Goal: Task Accomplishment & Management: Complete application form

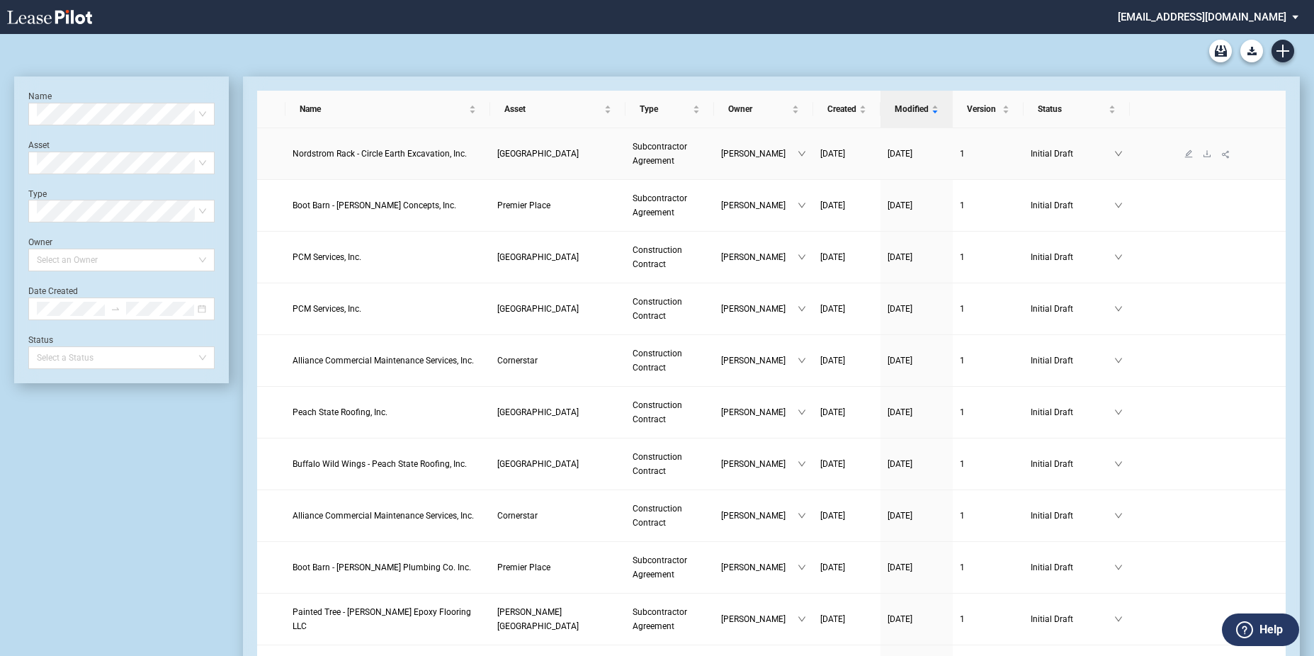
click at [454, 161] on td "Nordstrom Rack - Circle Earth Excavation, Inc." at bounding box center [387, 154] width 205 height 52
click at [454, 157] on span "Nordstrom Rack - Circle Earth Excavation, Inc." at bounding box center [379, 154] width 174 height 10
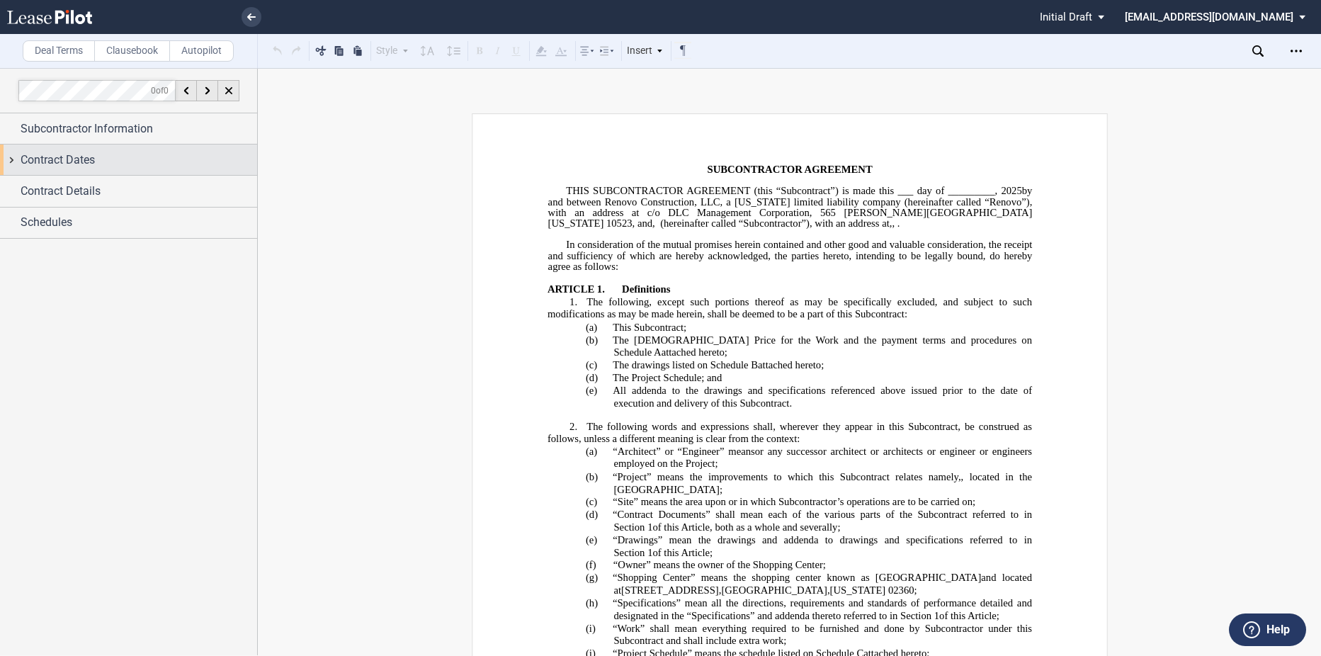
click at [79, 175] on div "Contract Dates" at bounding box center [128, 159] width 257 height 30
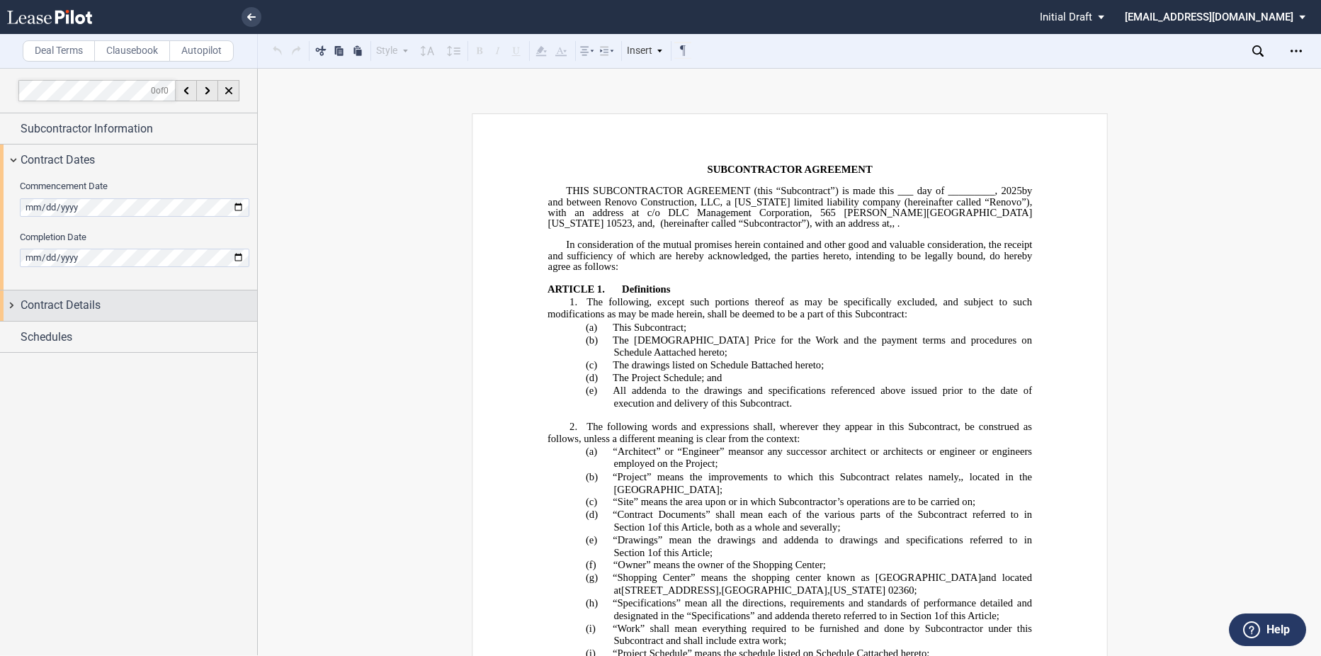
click at [78, 296] on div "Contract Details" at bounding box center [128, 305] width 257 height 30
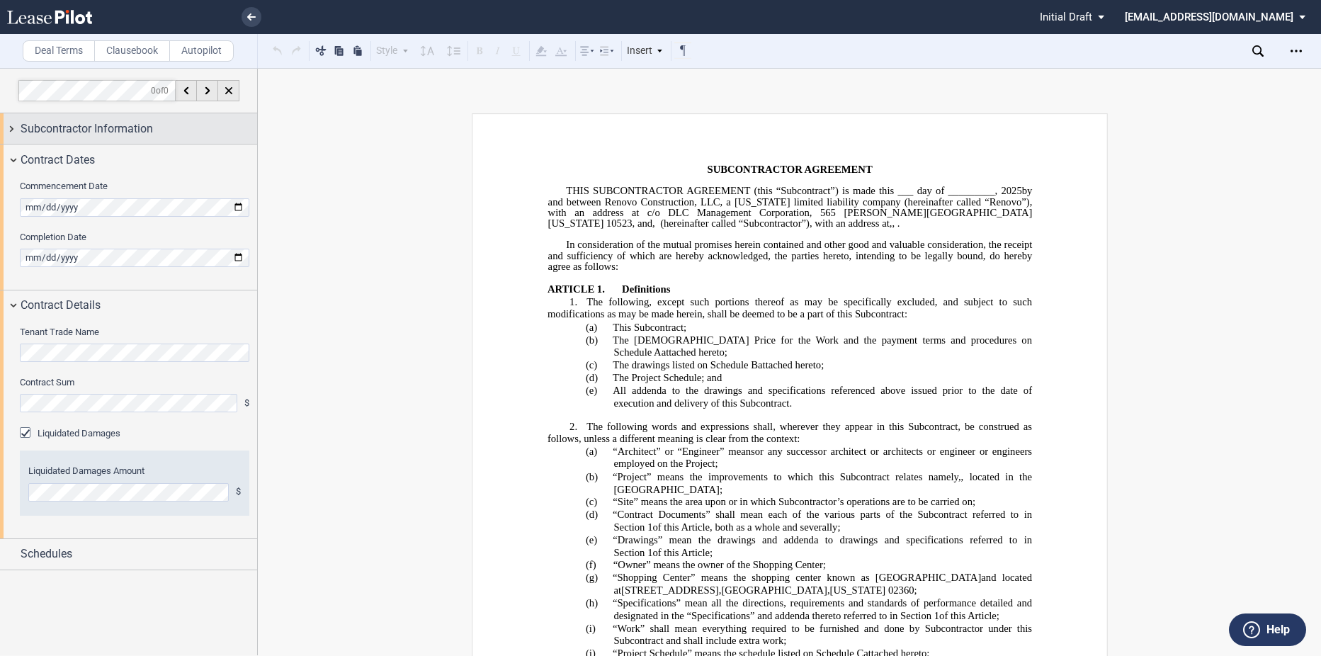
click at [73, 121] on span "Subcontractor Information" at bounding box center [87, 128] width 132 height 17
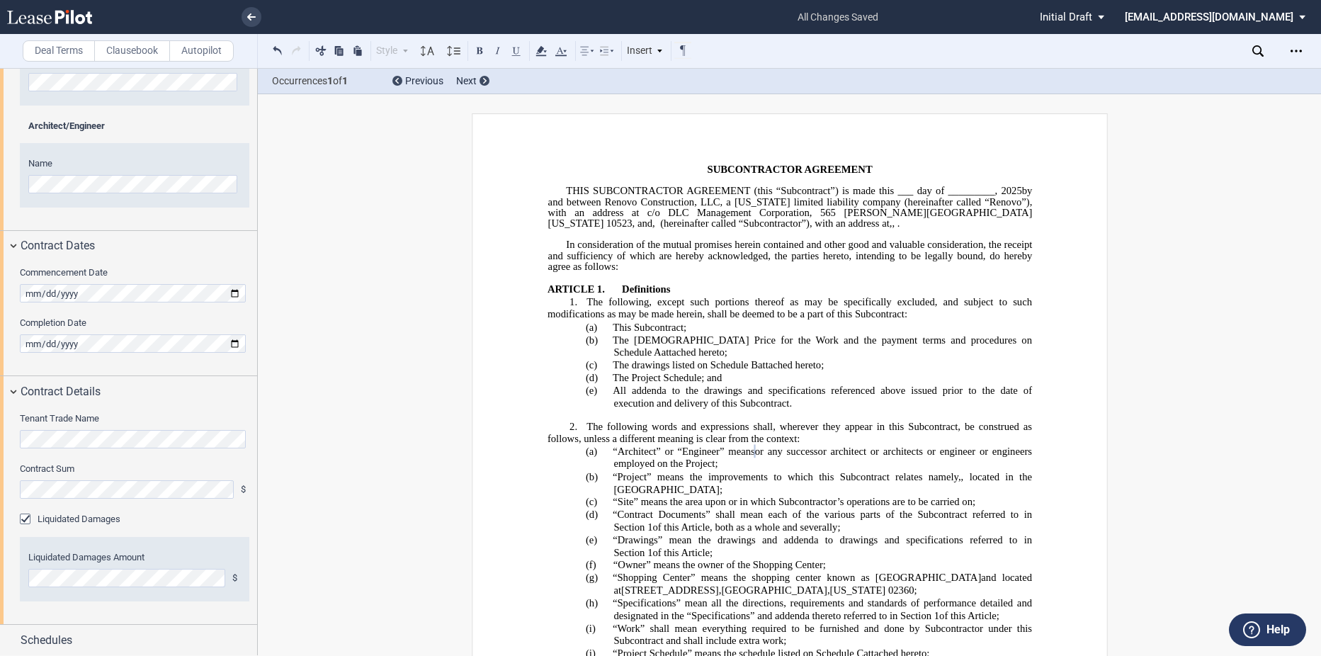
scroll to position [580, 0]
click at [59, 640] on span "Schedules" at bounding box center [47, 639] width 52 height 17
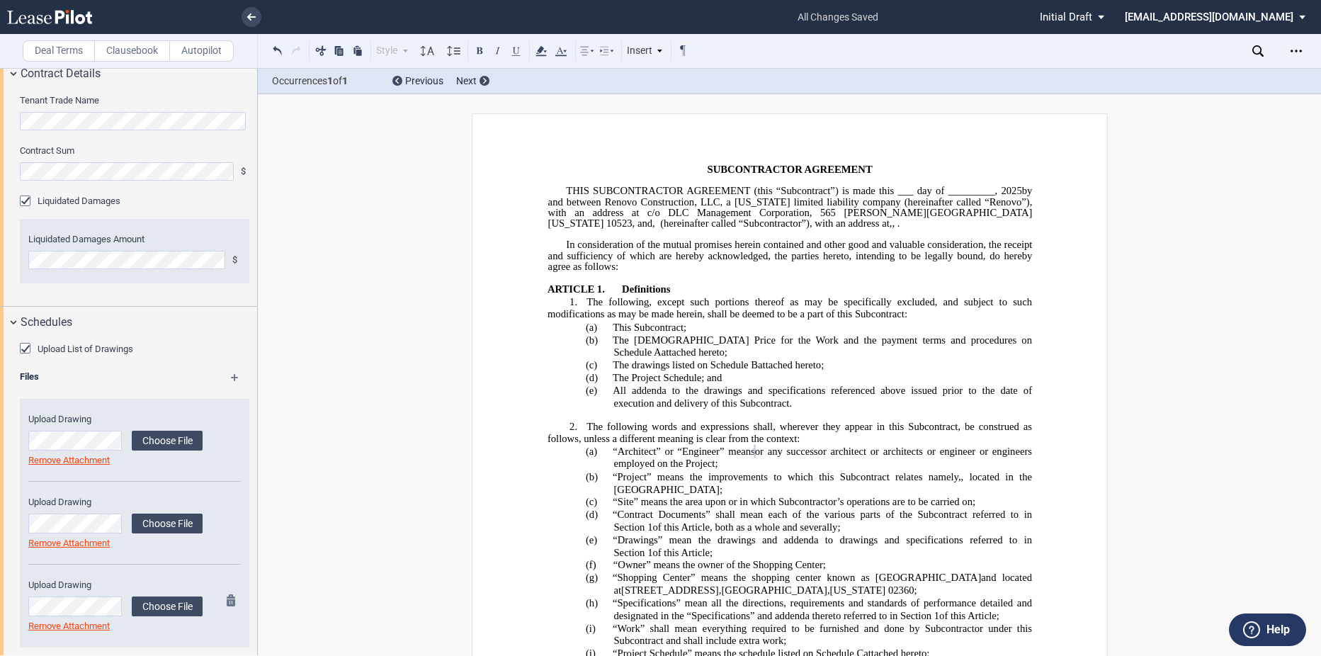
scroll to position [941, 0]
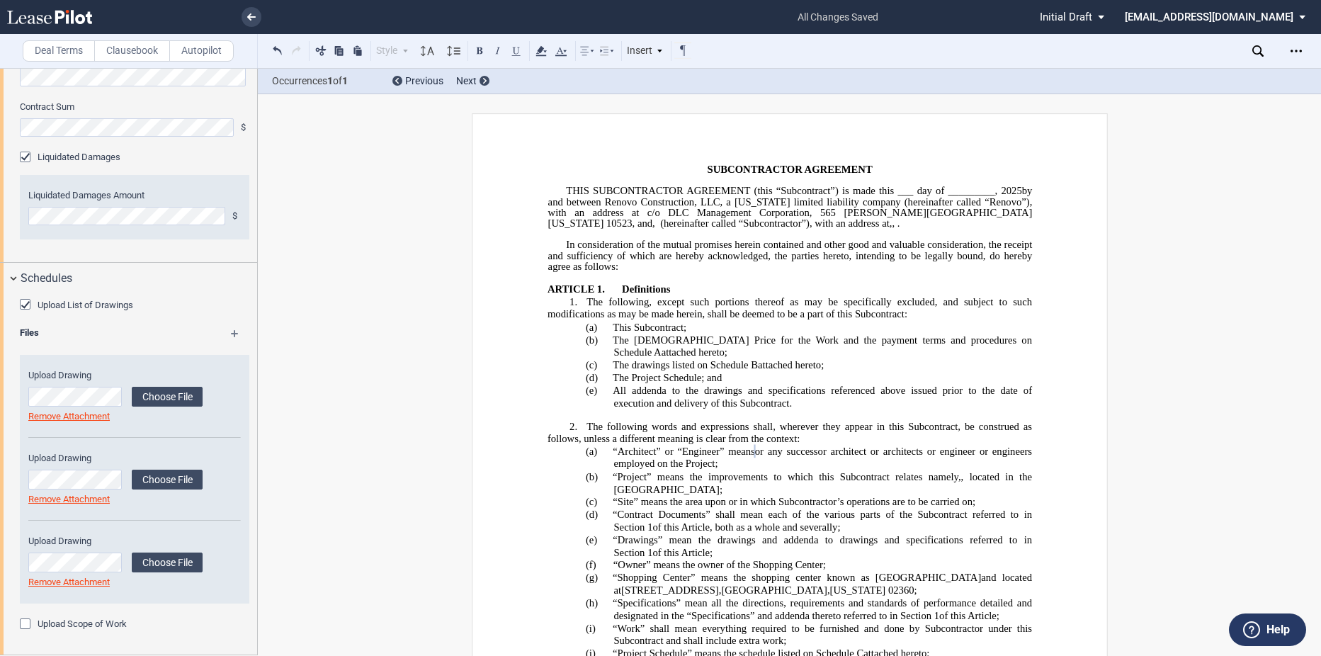
click at [76, 620] on label "Upload Scope of Work" at bounding box center [82, 624] width 89 height 13
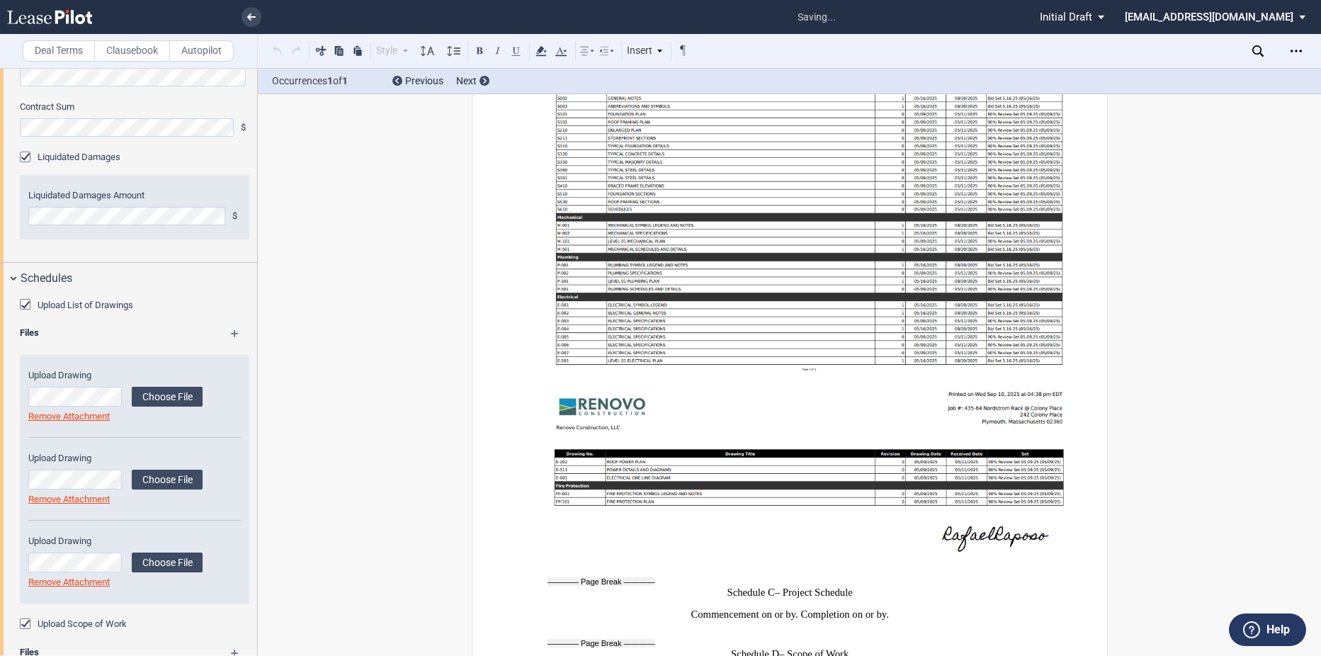
scroll to position [1065, 0]
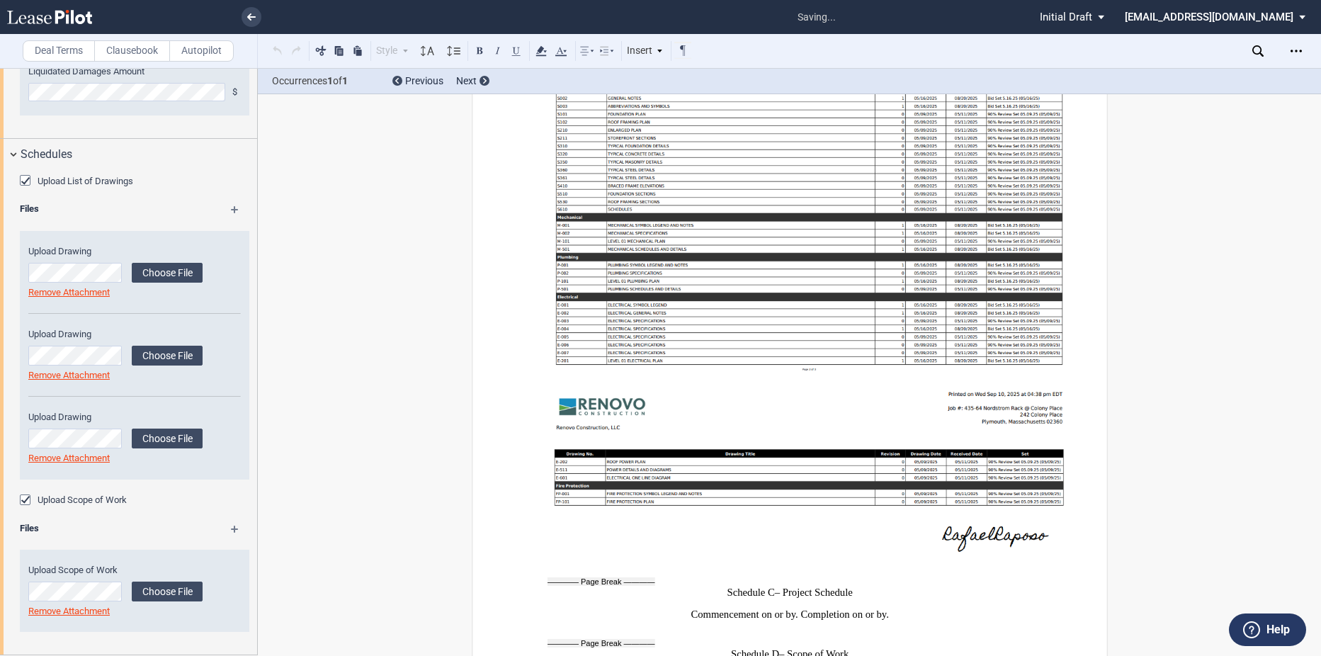
click at [231, 529] on md-icon at bounding box center [241, 533] width 21 height 17
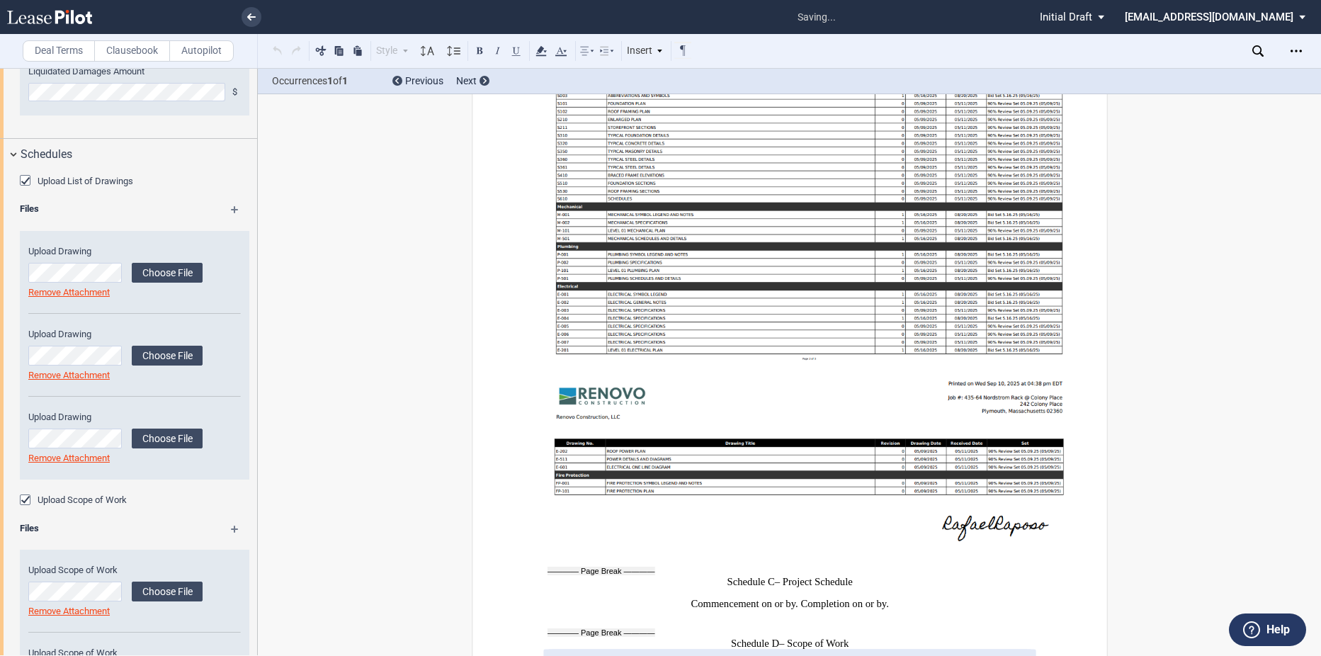
scroll to position [10255, 0]
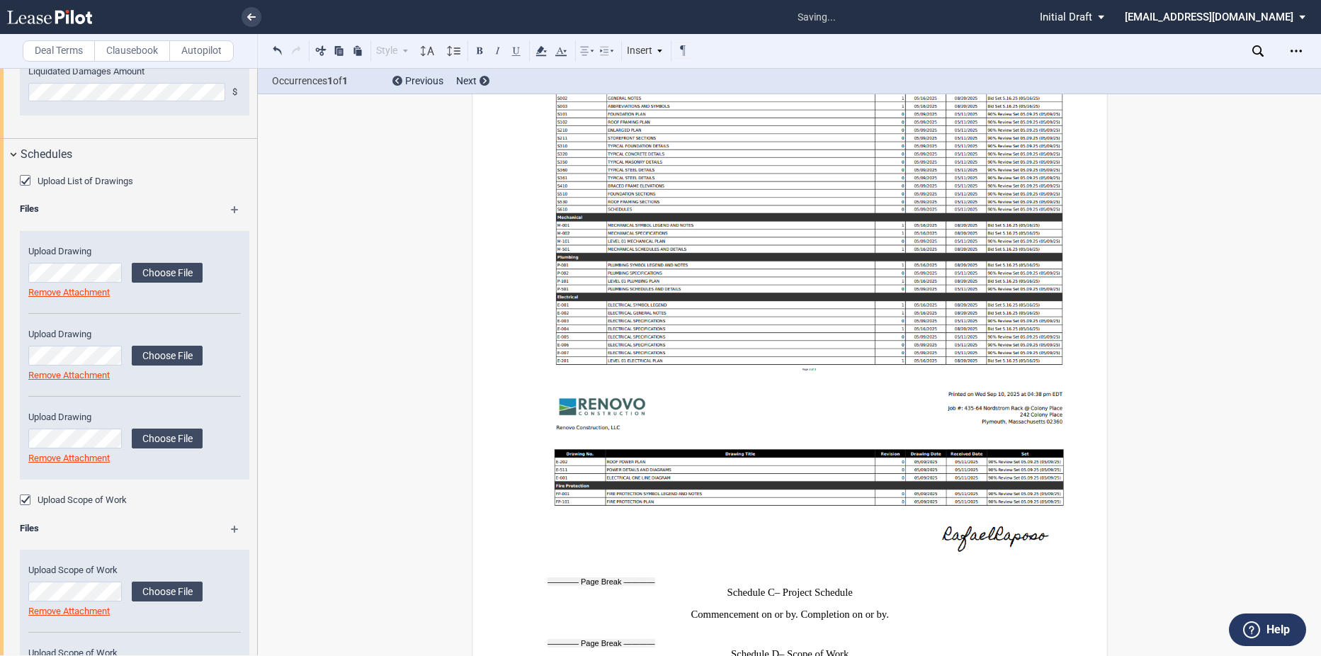
click at [231, 529] on md-icon at bounding box center [241, 533] width 21 height 17
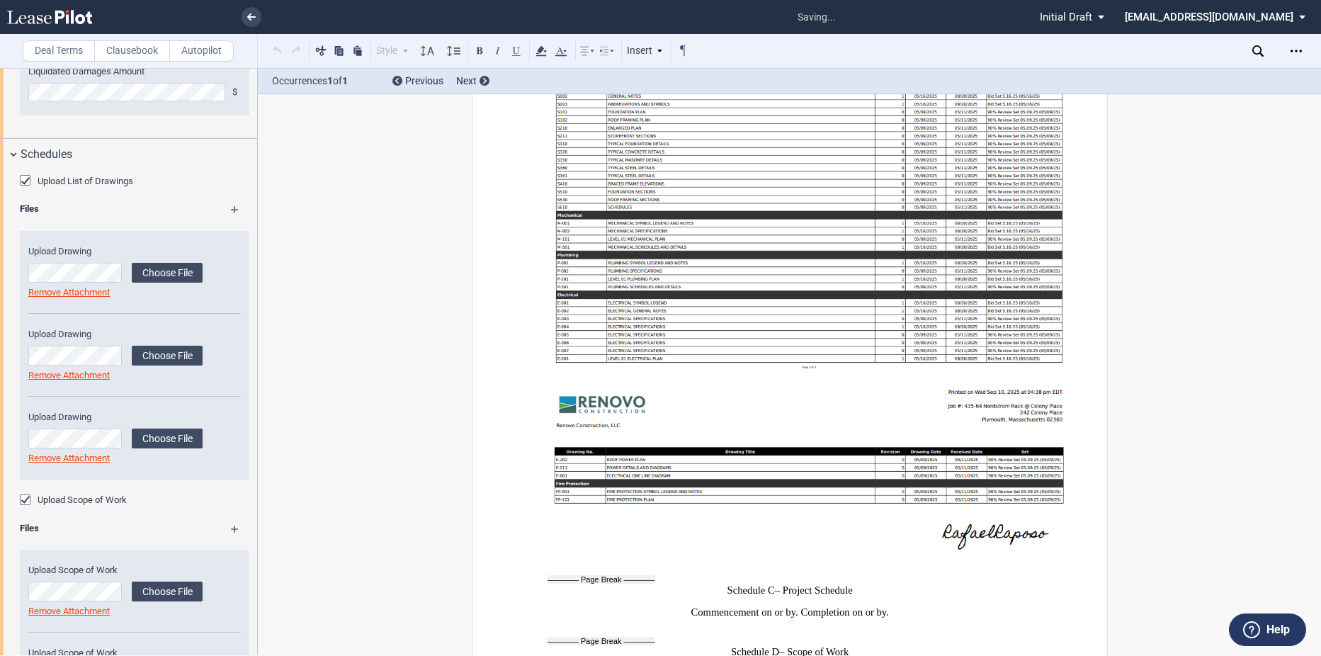
click at [231, 529] on md-icon at bounding box center [241, 533] width 21 height 17
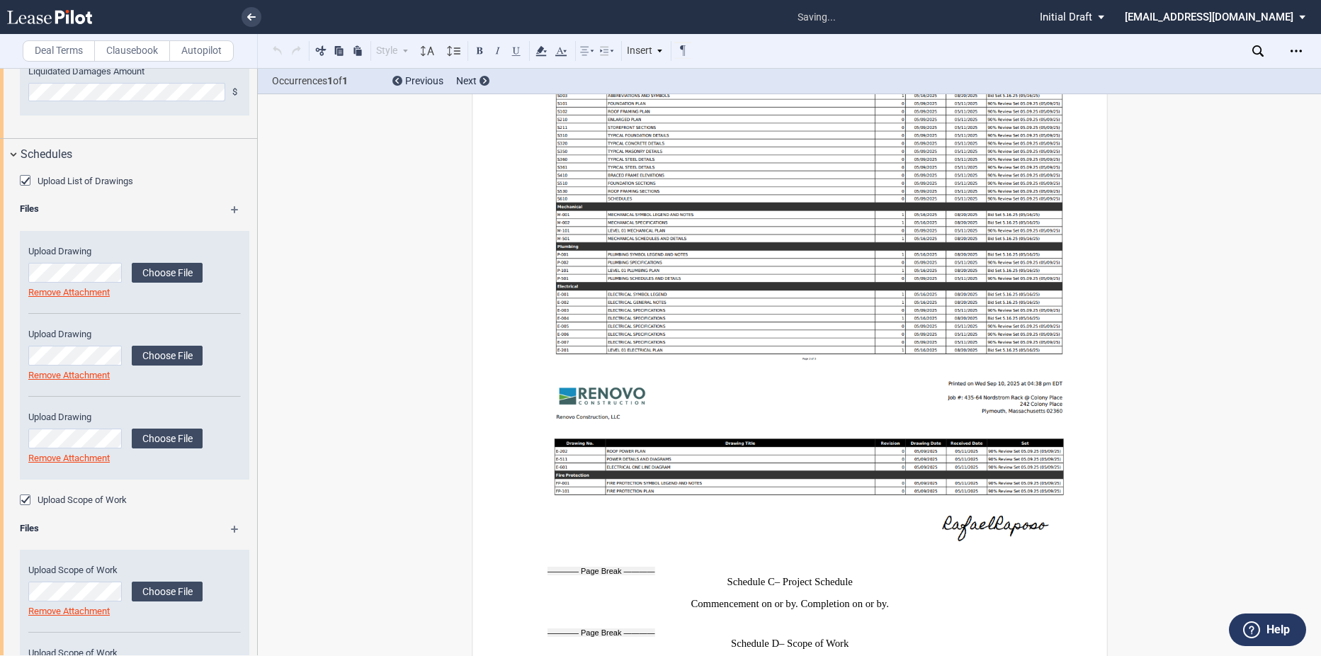
click at [231, 529] on md-icon at bounding box center [241, 533] width 21 height 17
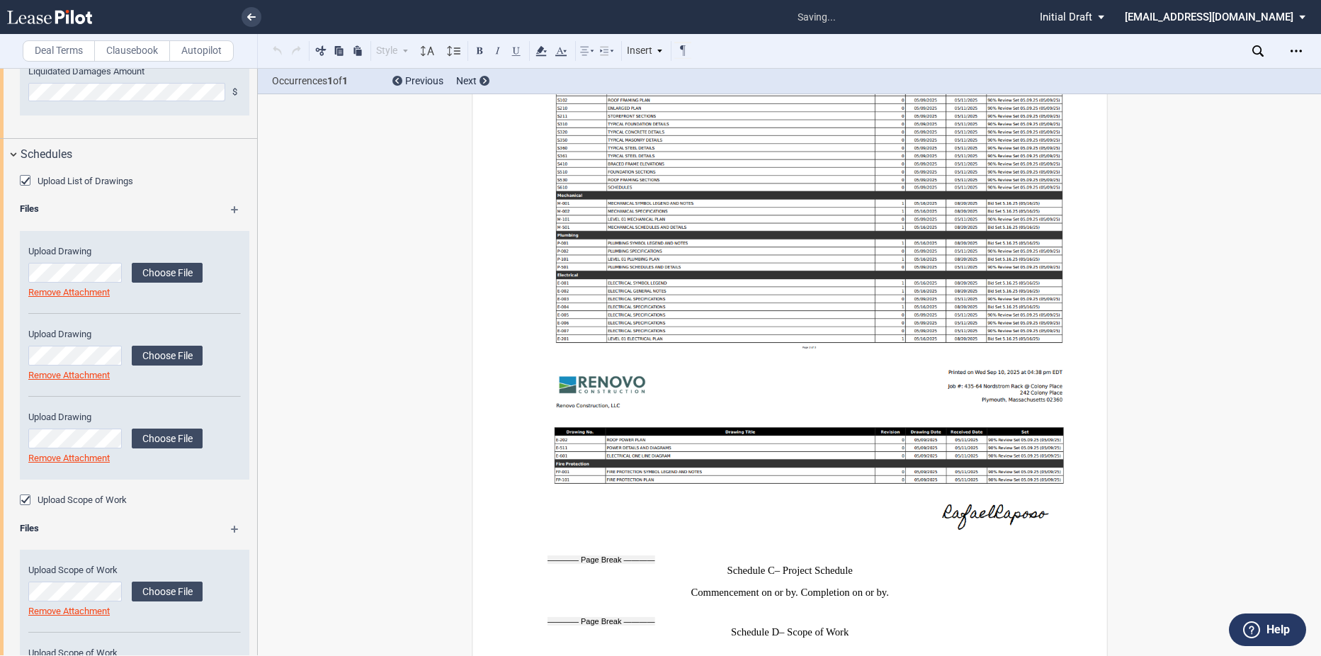
click at [231, 529] on md-icon at bounding box center [241, 533] width 21 height 17
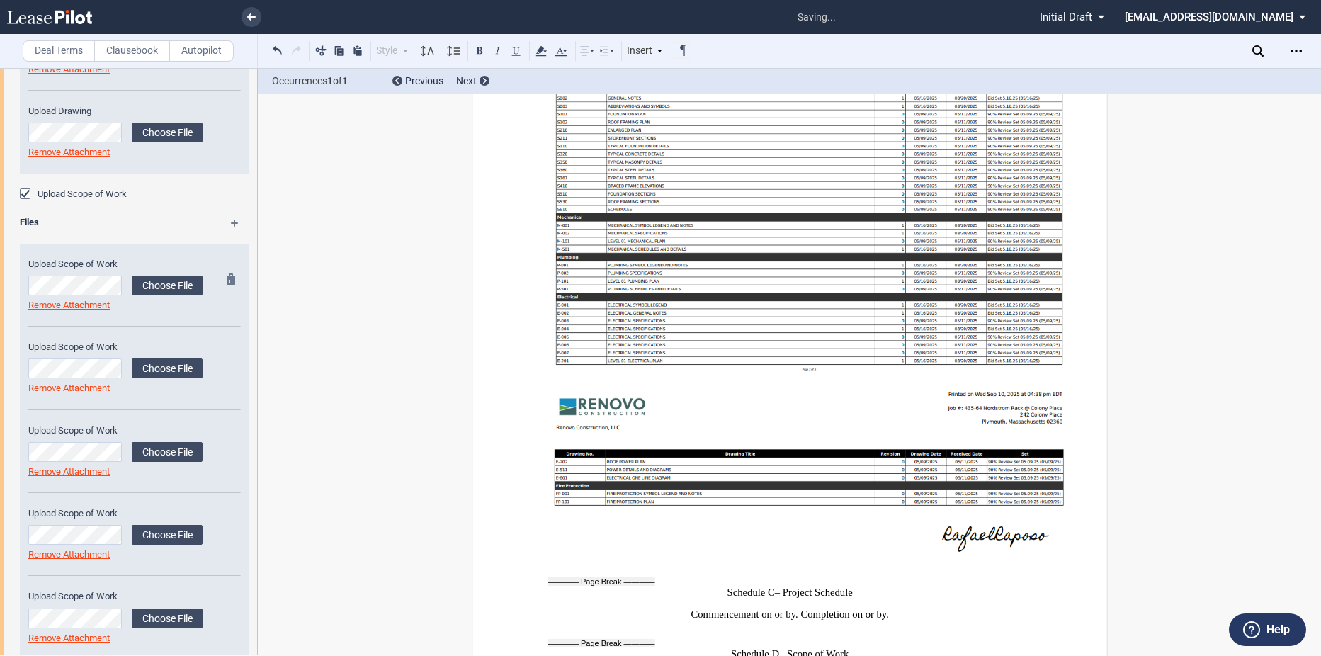
scroll to position [1348, 0]
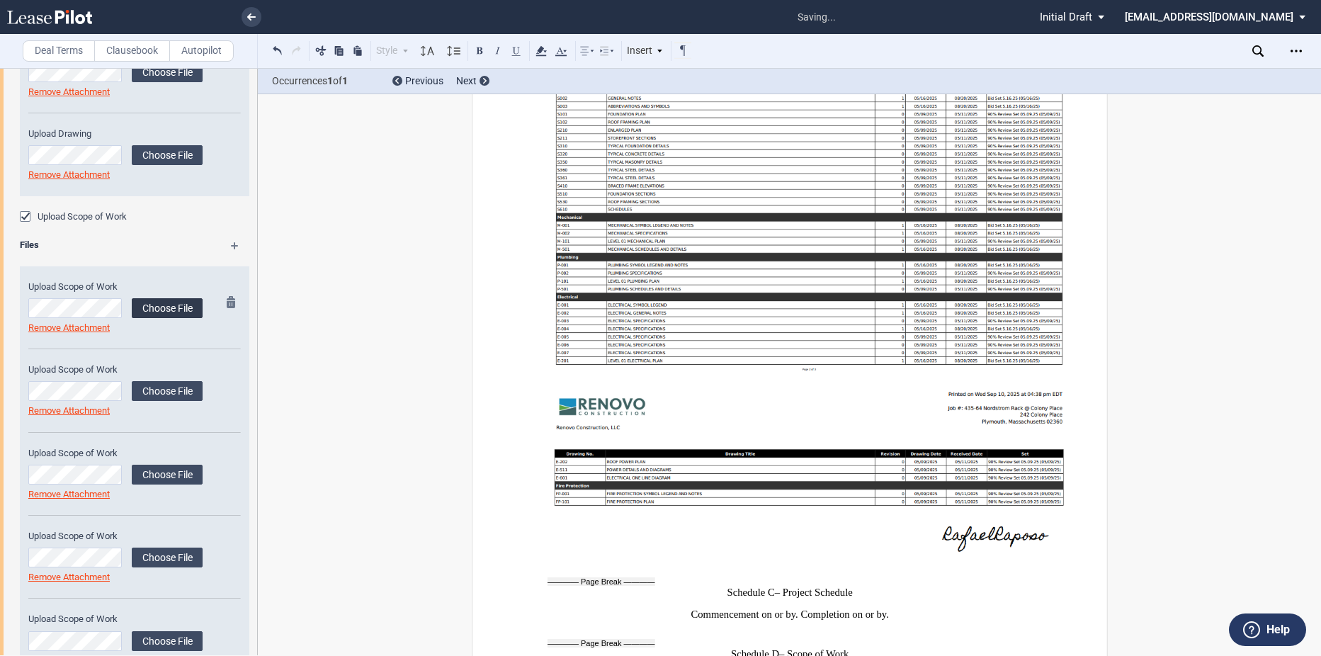
click at [153, 305] on label "Choose File" at bounding box center [167, 308] width 71 height 20
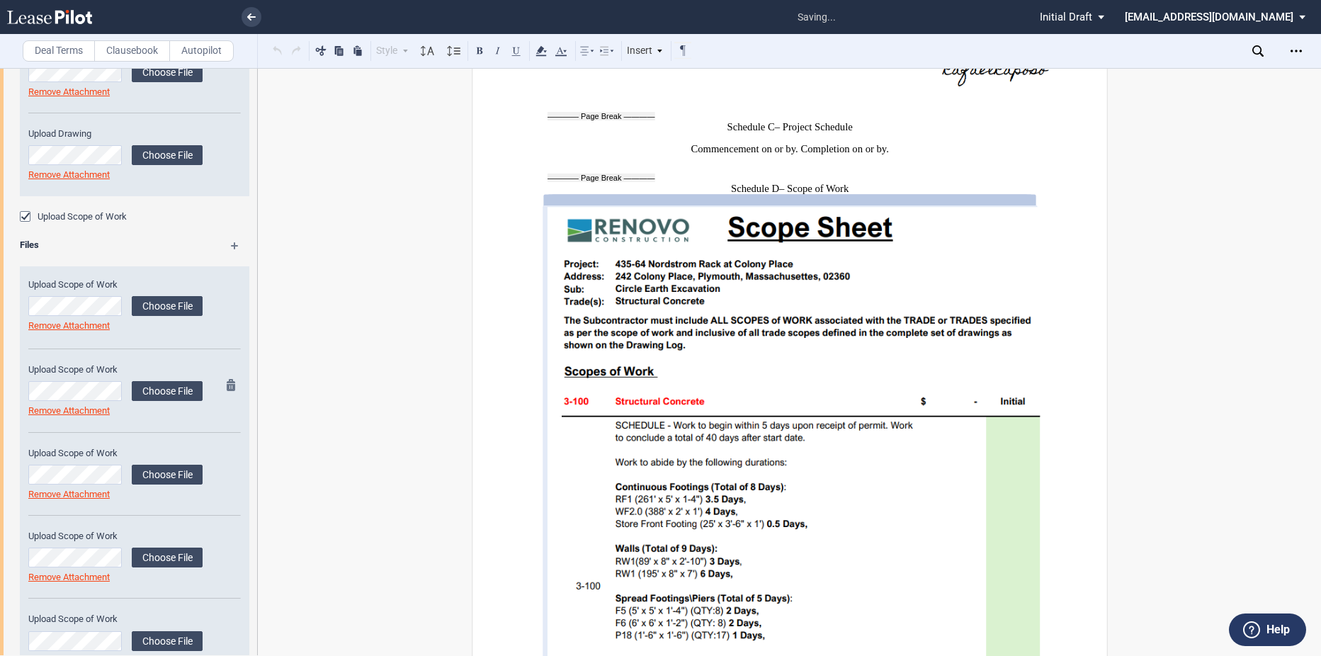
scroll to position [10737, 0]
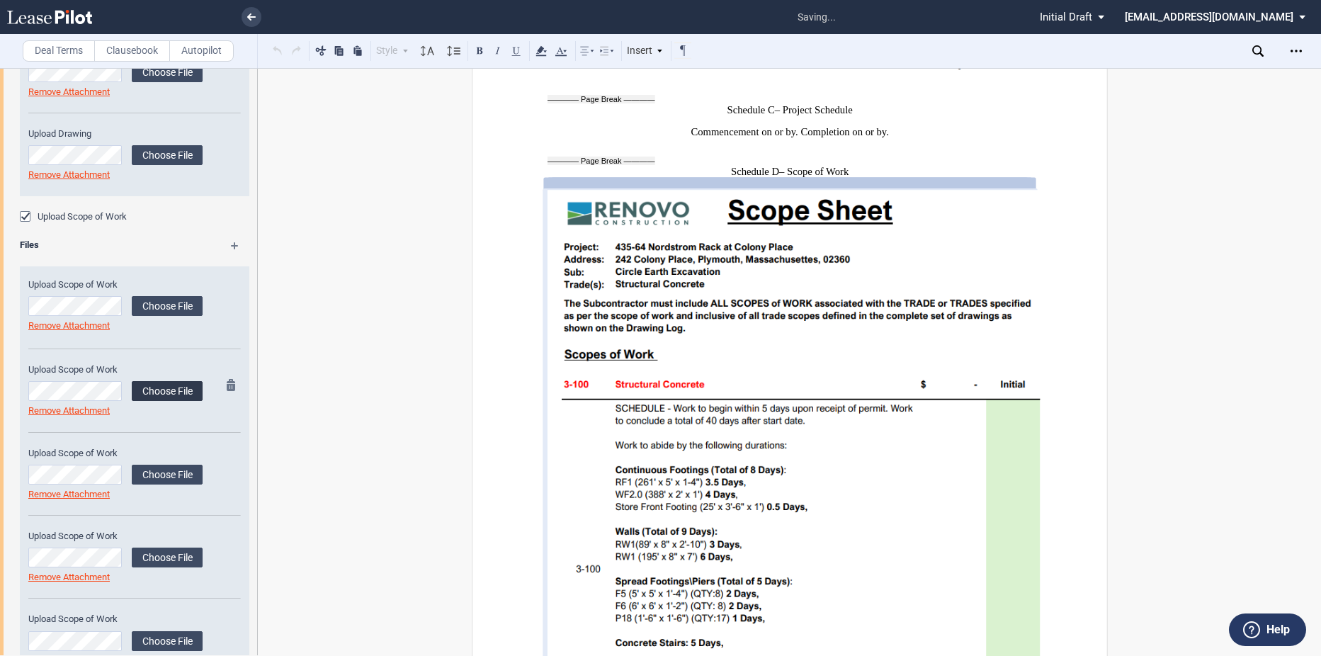
click at [169, 389] on label "Choose File" at bounding box center [167, 391] width 71 height 20
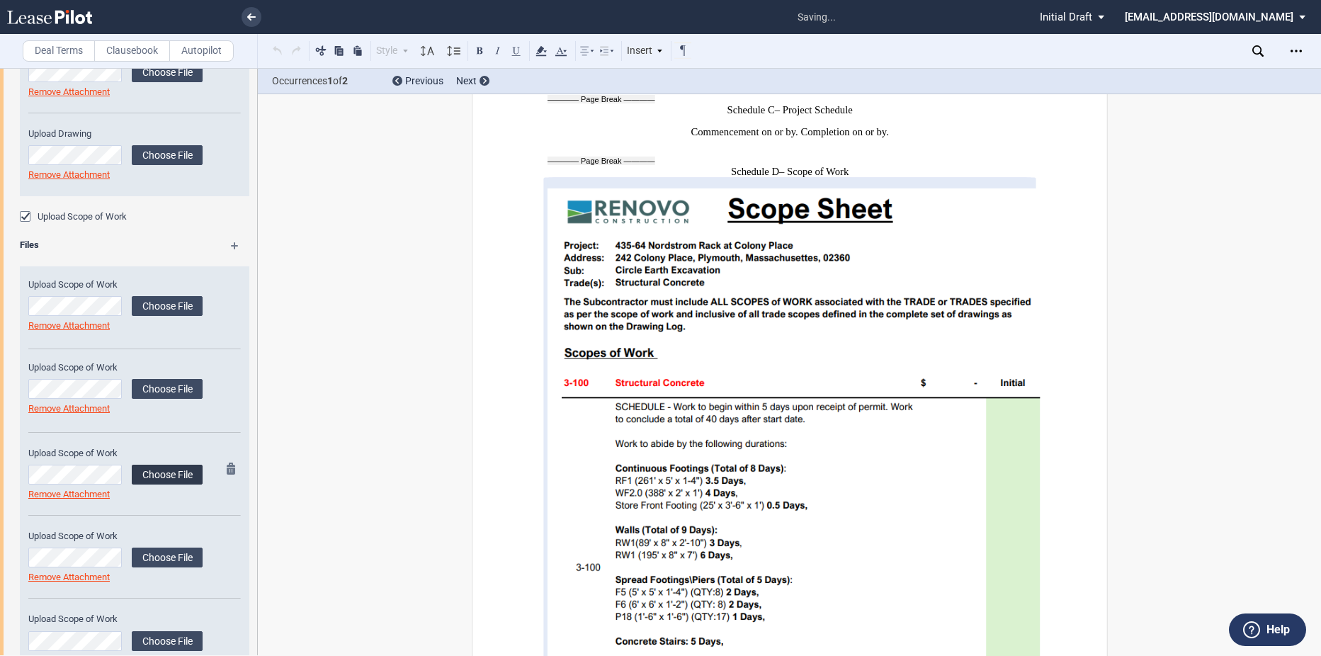
click at [164, 467] on label "Choose File" at bounding box center [167, 475] width 71 height 20
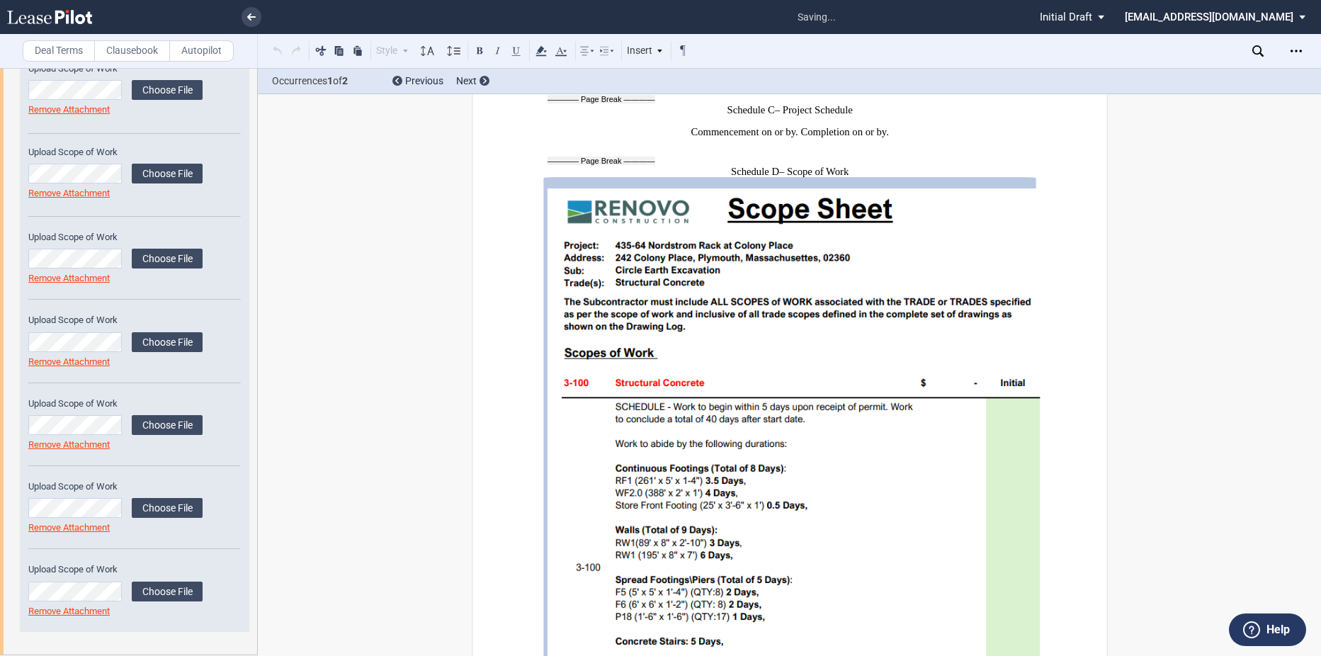
scroll to position [1222, 0]
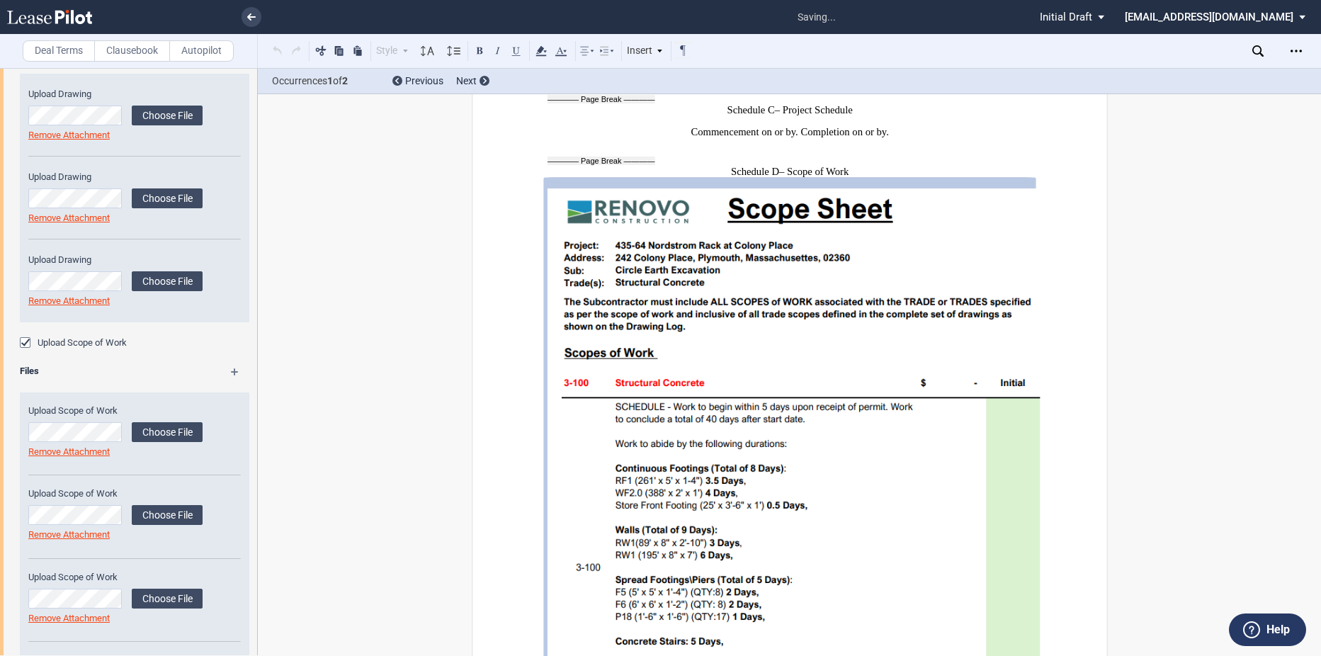
click at [229, 363] on div "Upload List of Drawings Files Upload Drawing Choose File Loading" at bounding box center [128, 545] width 257 height 1067
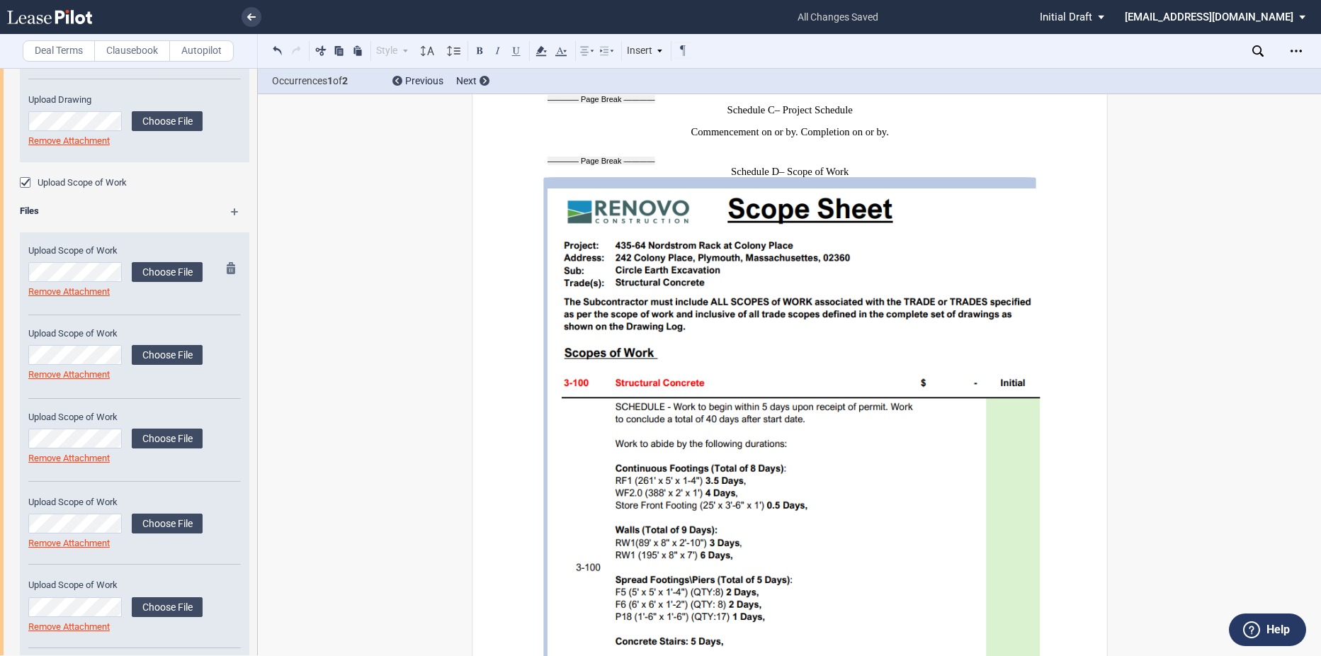
scroll to position [1364, 0]
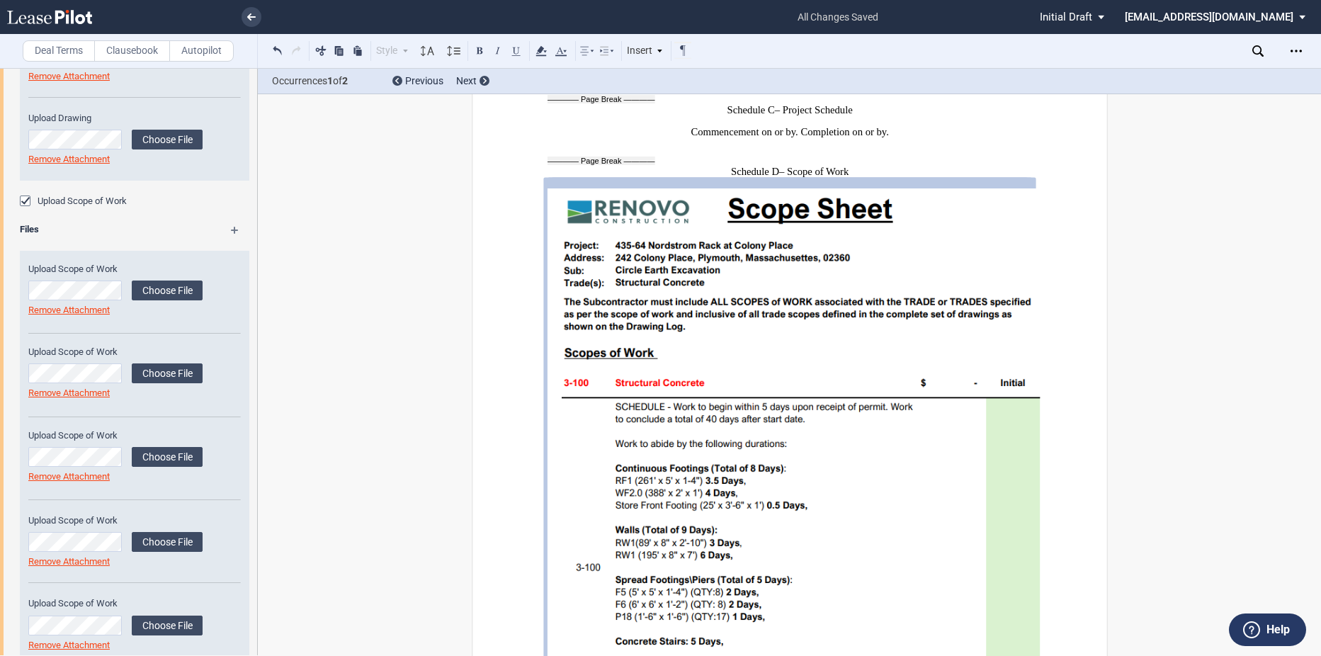
click at [231, 230] on md-icon at bounding box center [241, 235] width 21 height 17
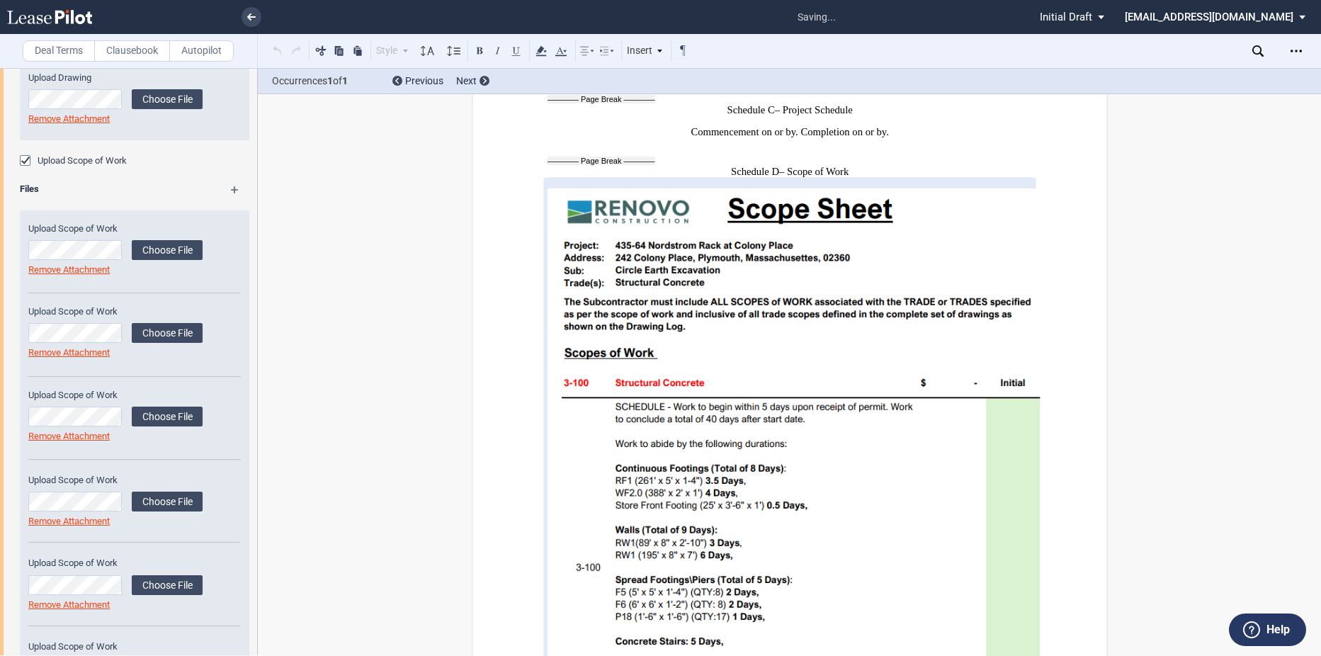
scroll to position [1730, 0]
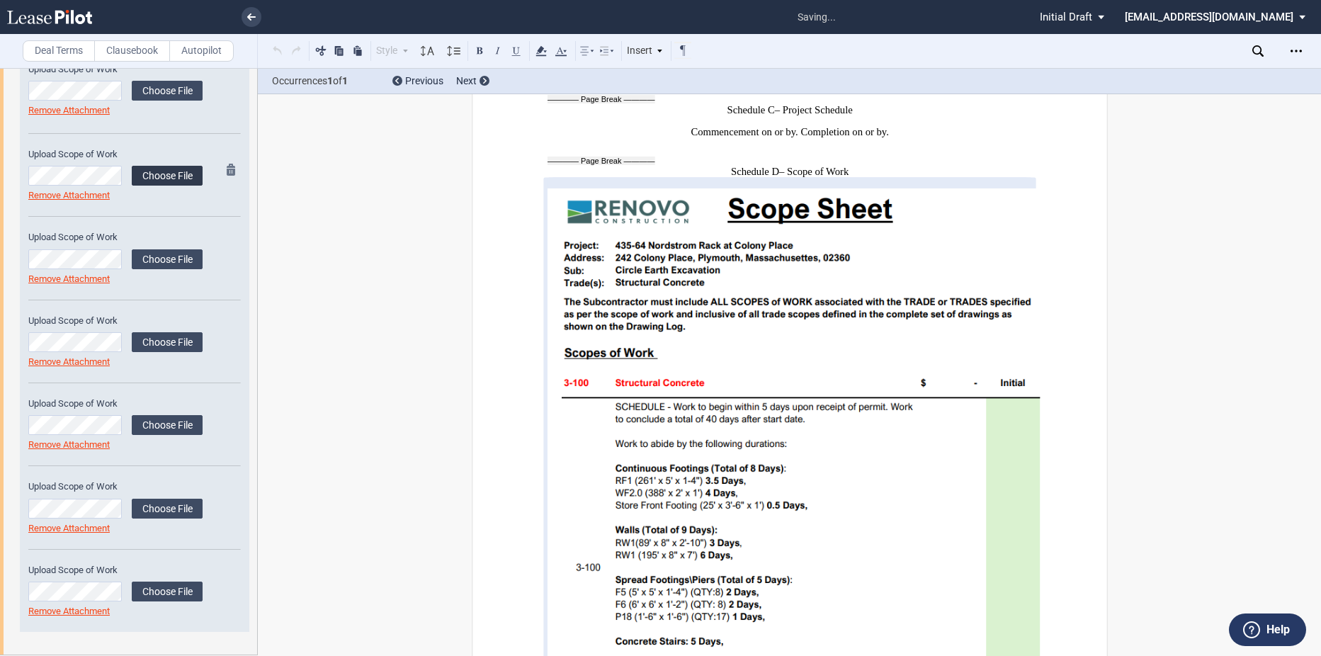
click at [135, 171] on label "Choose File" at bounding box center [167, 176] width 71 height 20
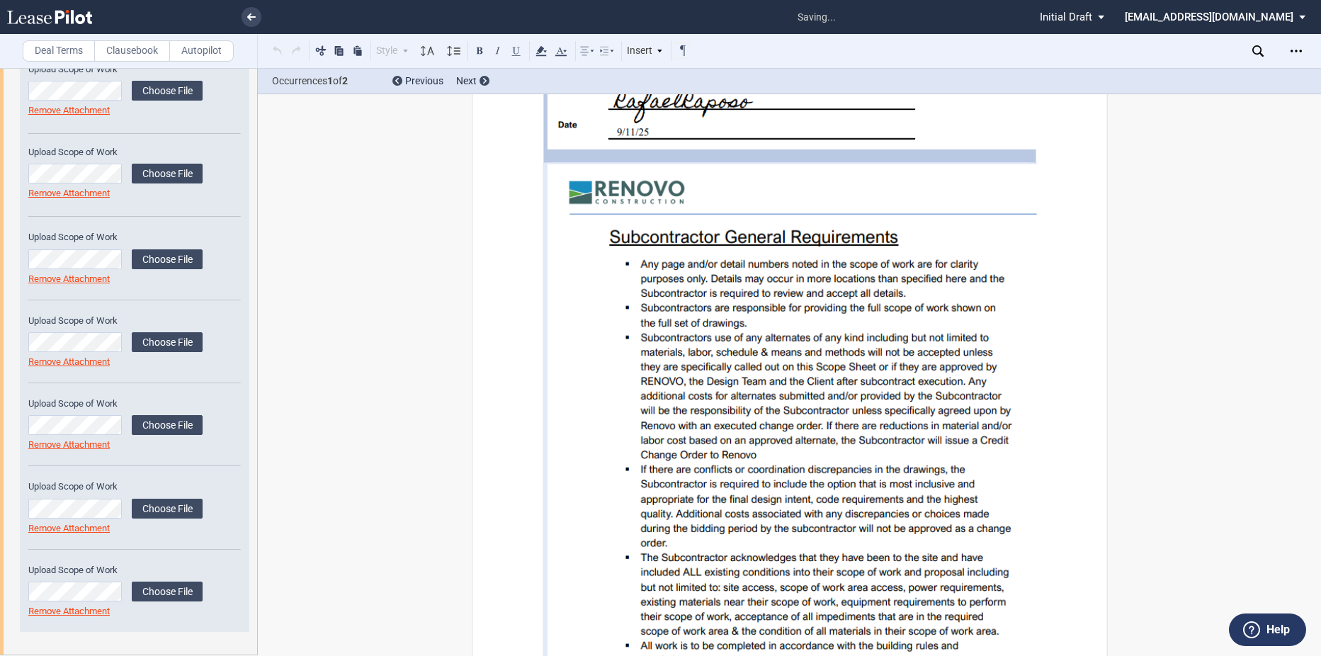
scroll to position [11934, 0]
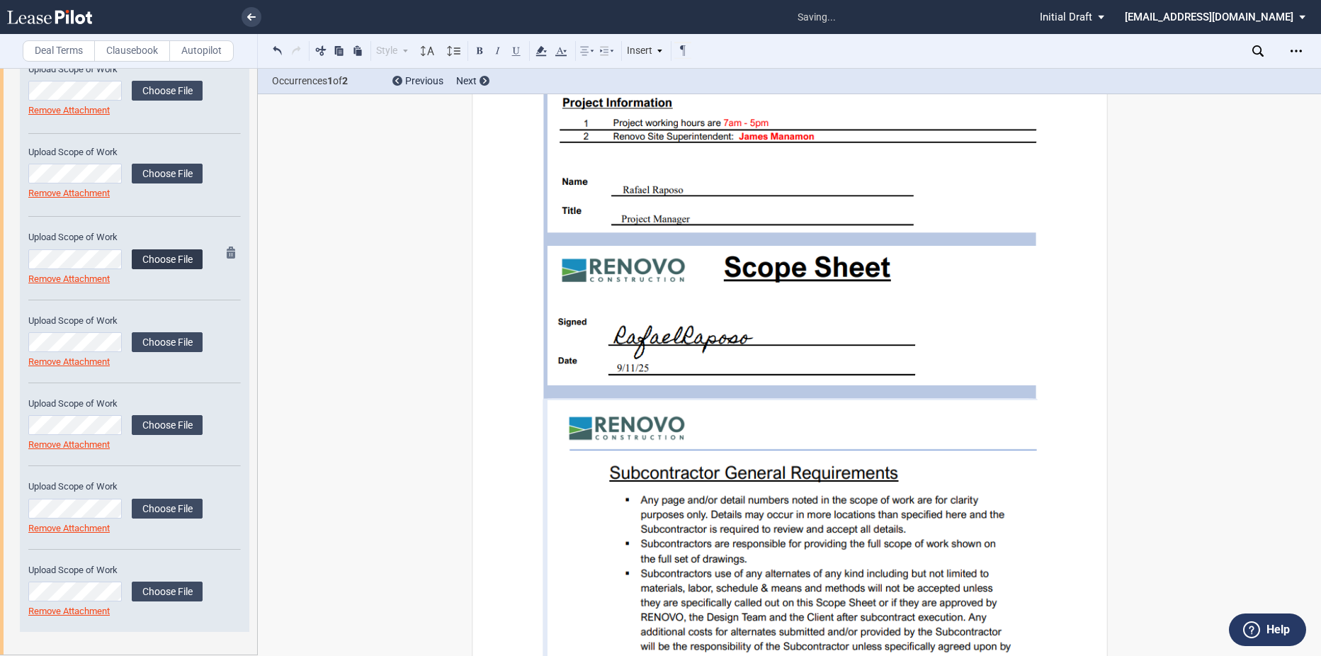
click at [169, 256] on label "Choose File" at bounding box center [167, 259] width 71 height 20
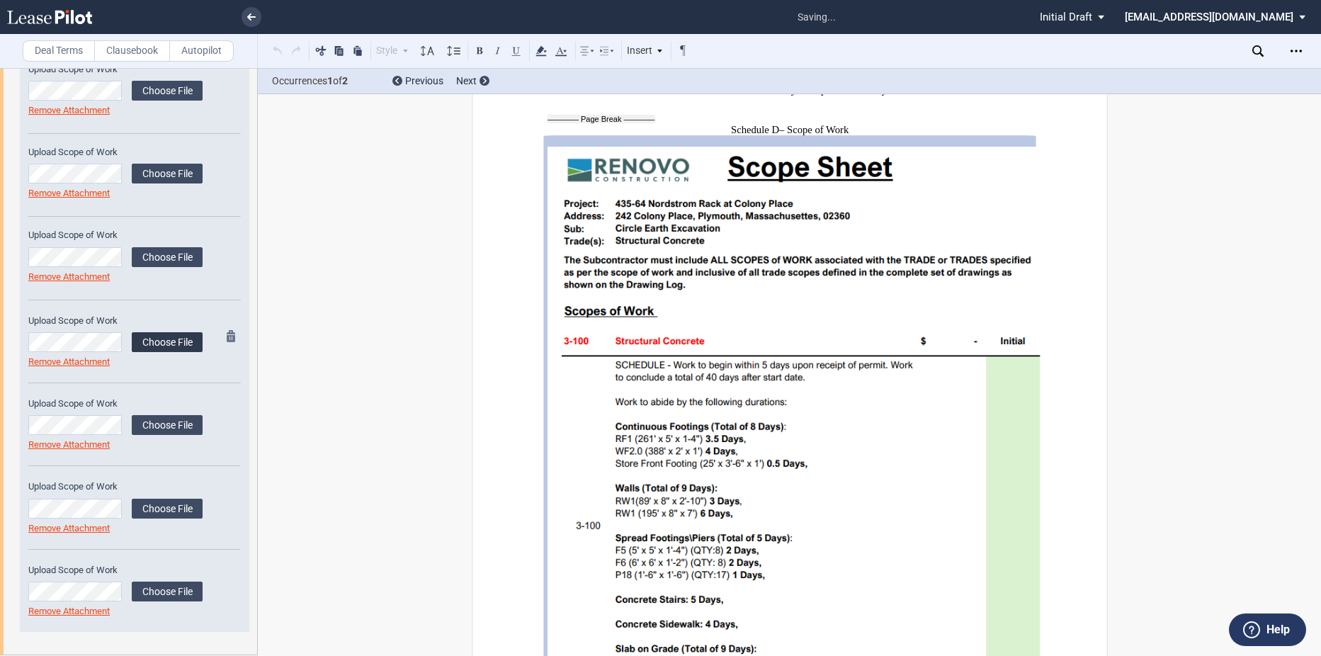
scroll to position [10737, 0]
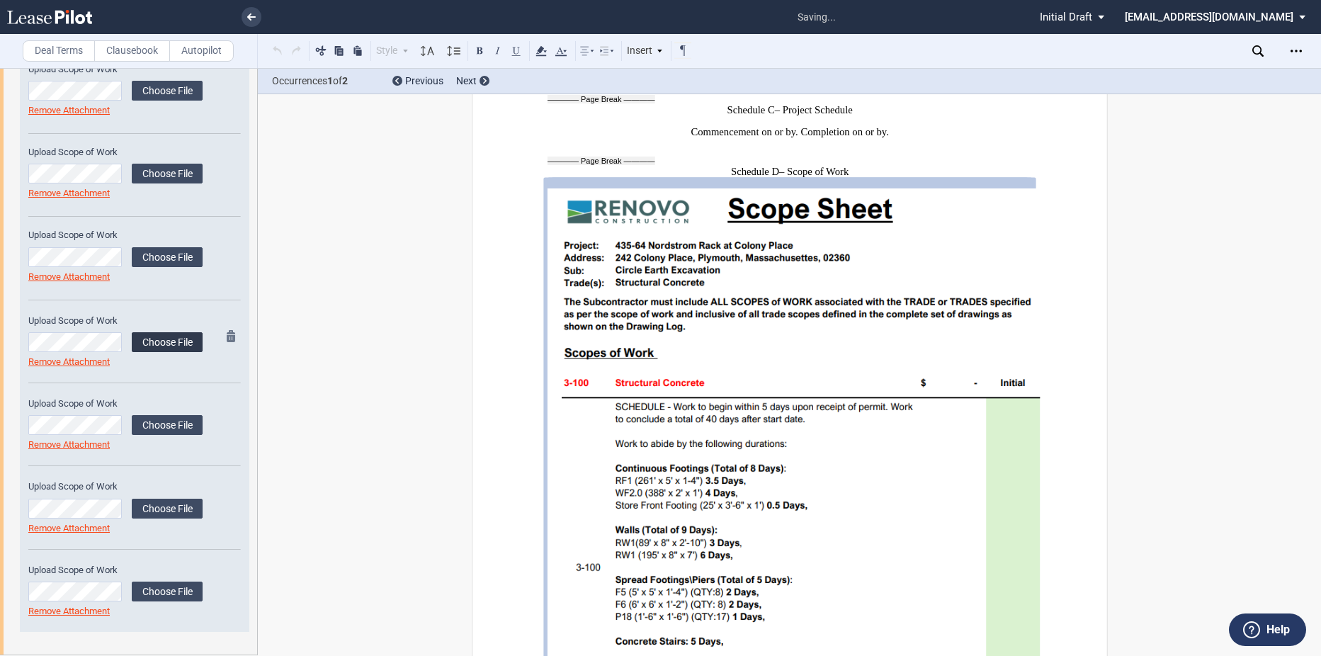
click at [162, 336] on label "Choose File" at bounding box center [167, 342] width 71 height 20
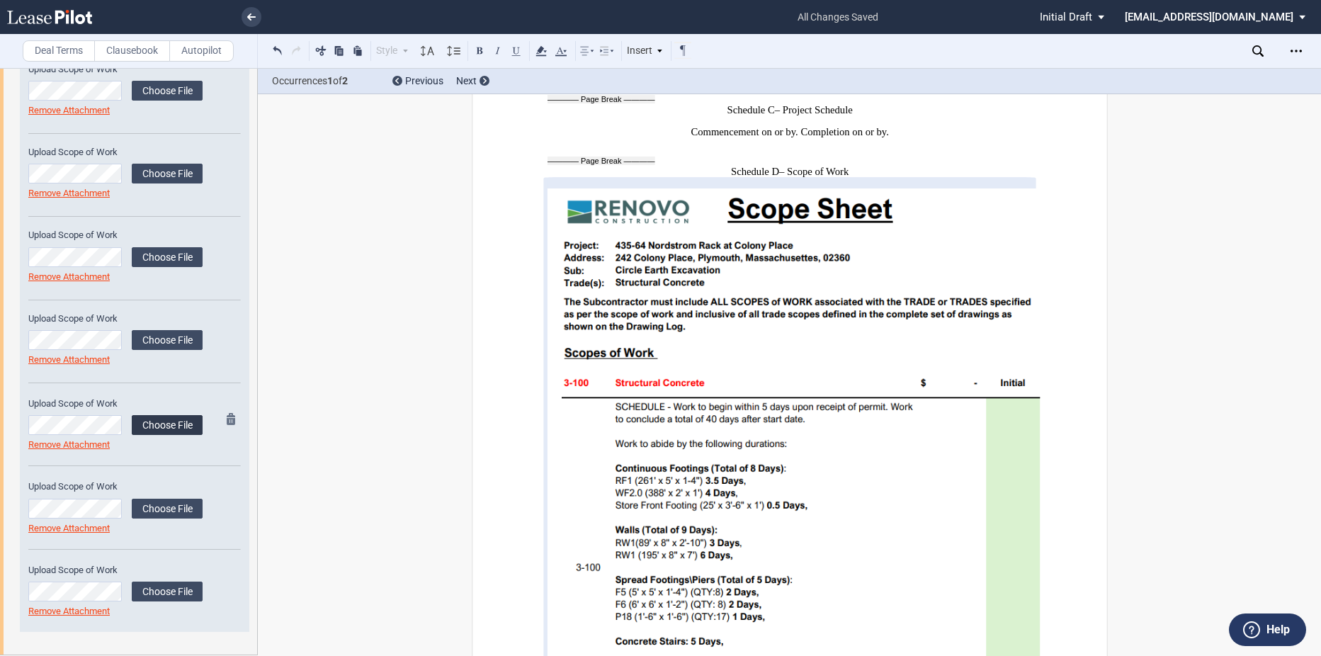
click at [166, 426] on label "Choose File" at bounding box center [167, 425] width 71 height 20
click at [171, 508] on label "Choose File" at bounding box center [167, 509] width 71 height 20
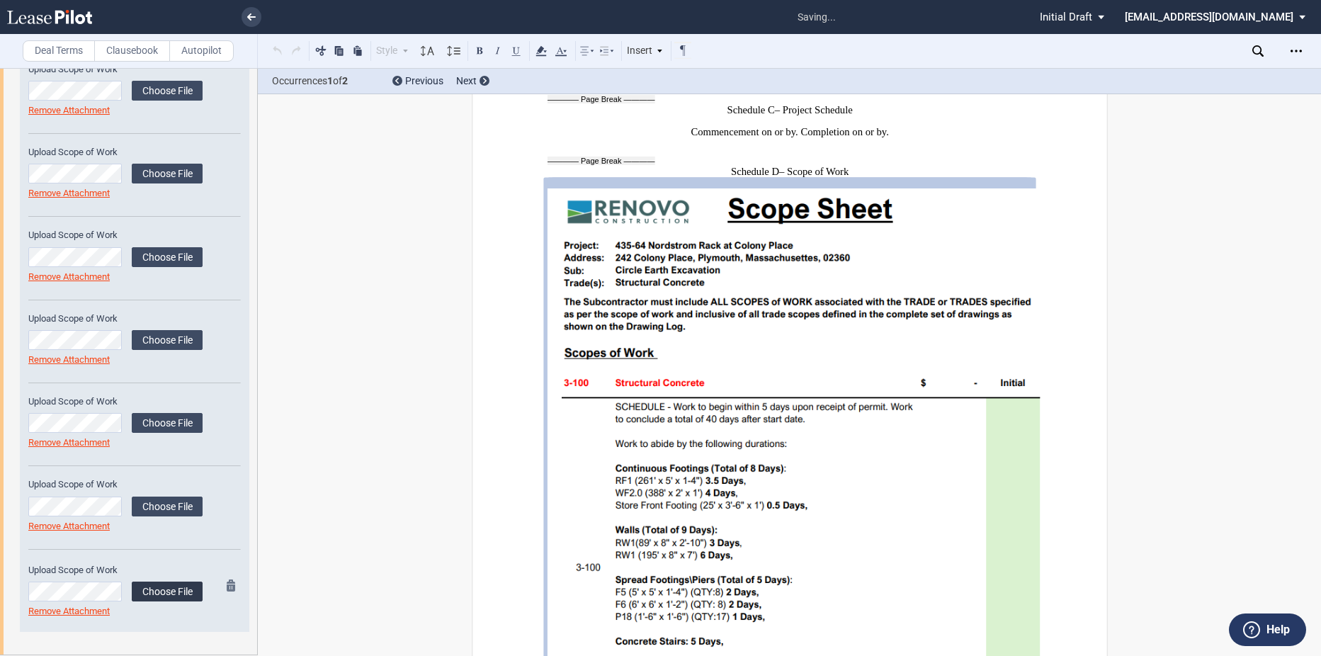
click at [168, 588] on label "Choose File" at bounding box center [167, 591] width 71 height 20
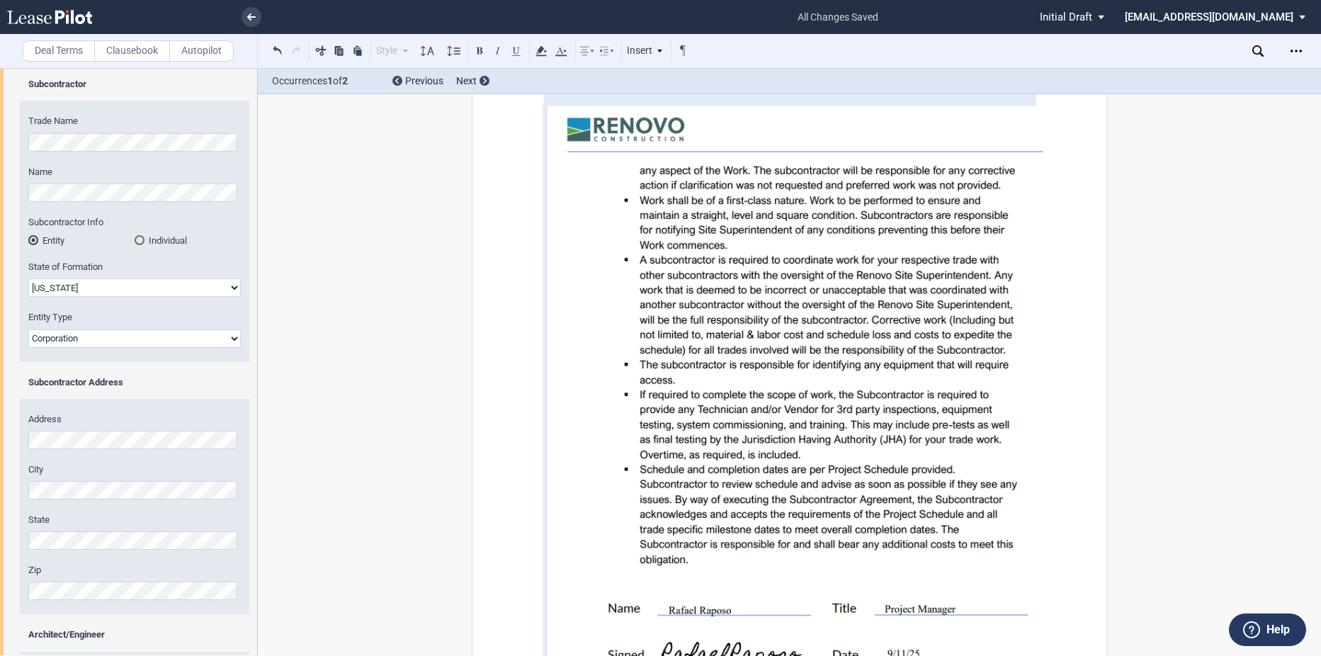
scroll to position [0, 0]
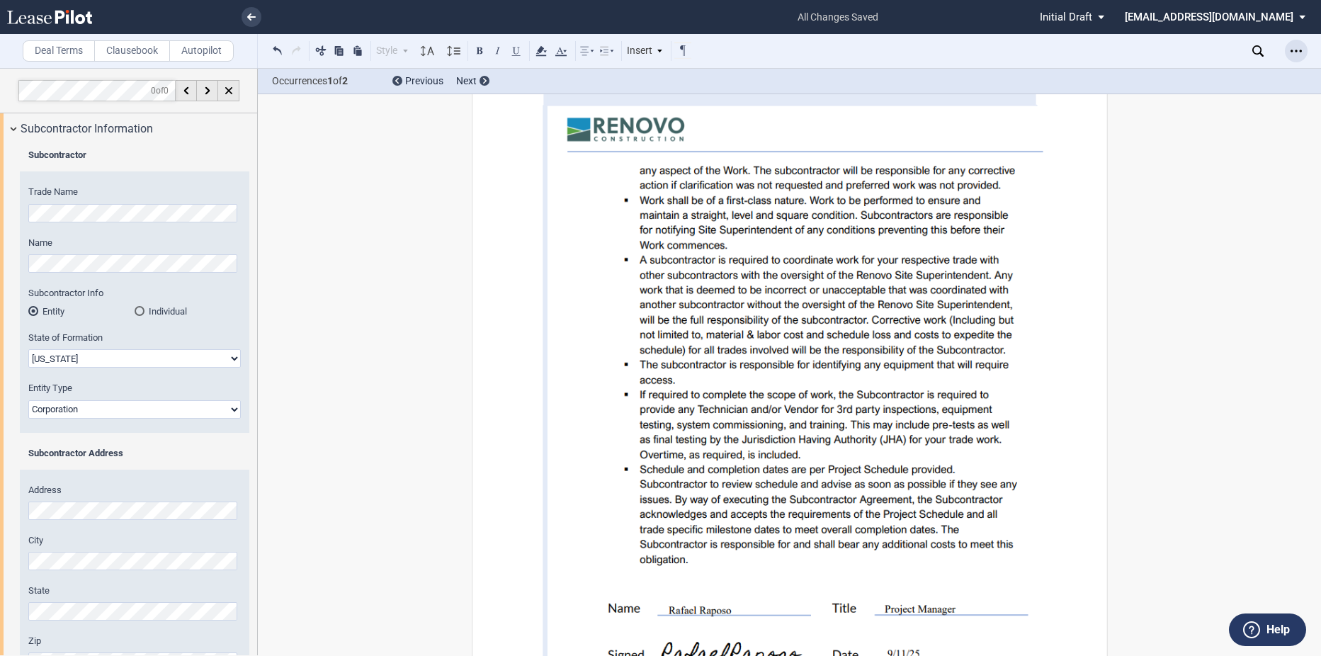
click at [1290, 50] on div "Open Lease options menu" at bounding box center [1296, 51] width 23 height 23
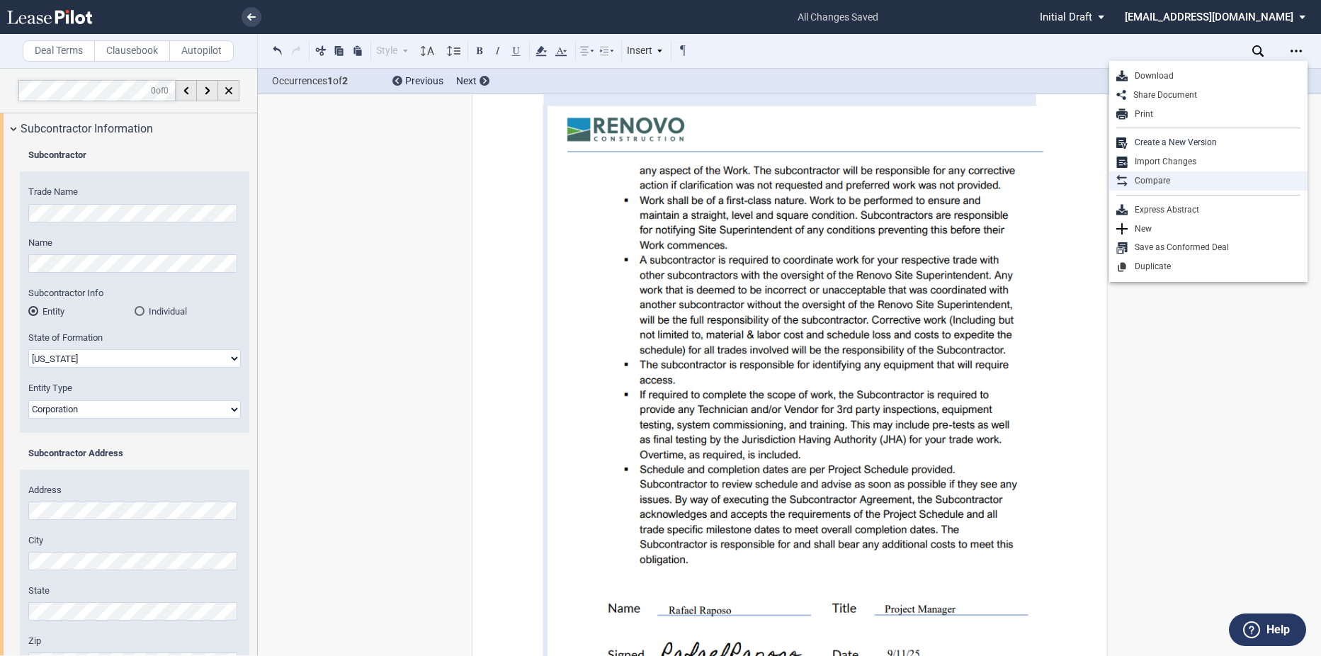
click at [1202, 181] on div "Compare" at bounding box center [1213, 181] width 173 height 12
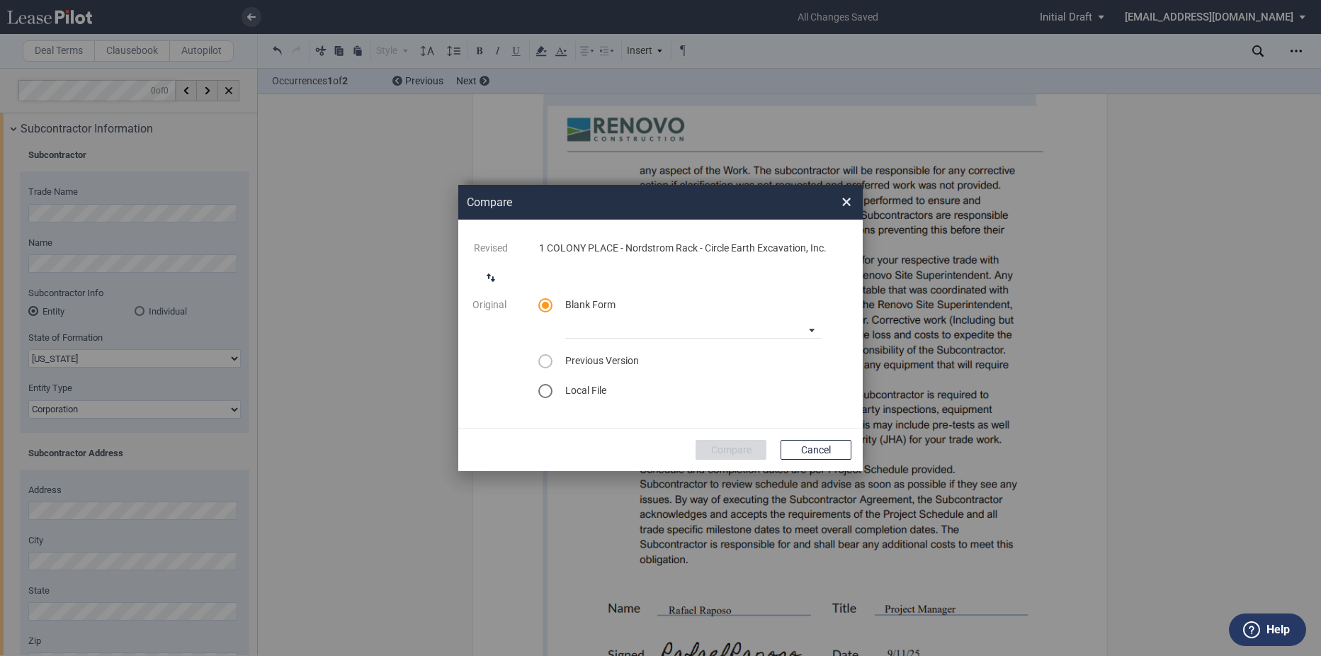
click at [715, 340] on md-radio-group "Blank Form 90-10 Payment Blank Form (Construction Contract) 30-30-30-10 Payment…" at bounding box center [693, 348] width 311 height 100
drag, startPoint x: 712, startPoint y: 331, endPoint x: 701, endPoint y: 351, distance: 22.5
click at [712, 330] on md-select "90-10 Payment Blank Form (Construction Contract) 30-30-30-10 Payment Blank Form…" at bounding box center [693, 327] width 256 height 21
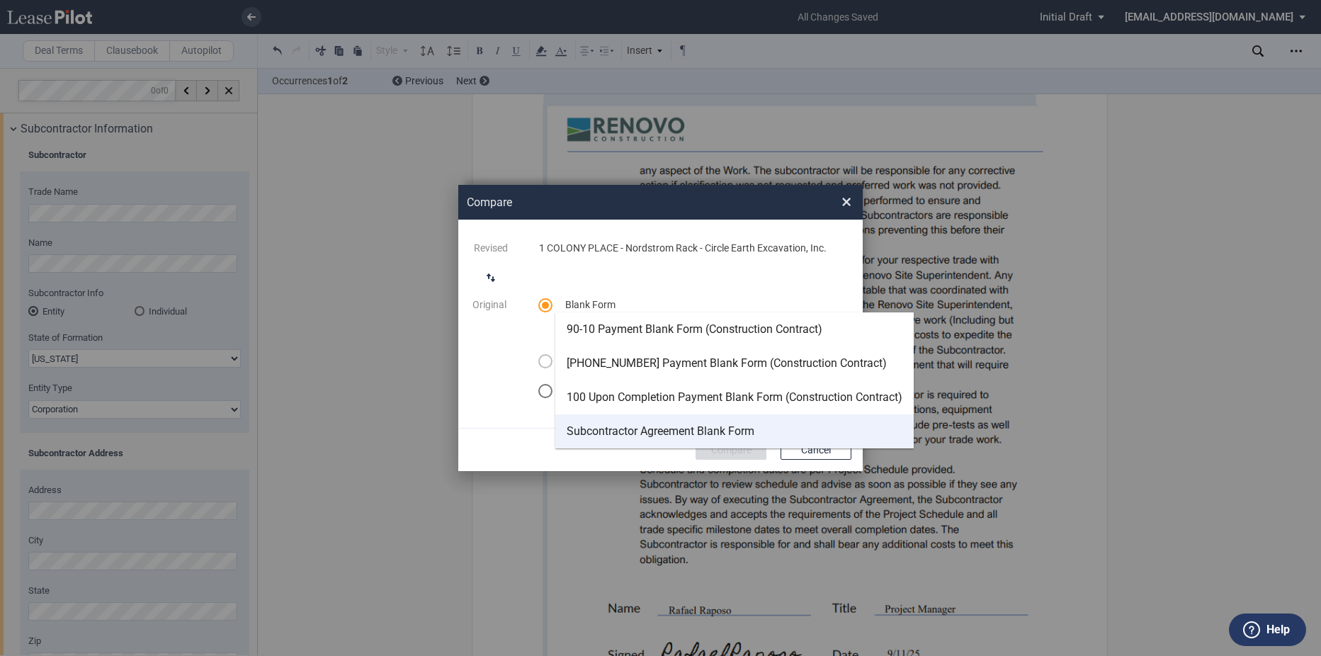
click at [676, 423] on md-option "Subcontractor Agreement Blank Form" at bounding box center [734, 431] width 358 height 34
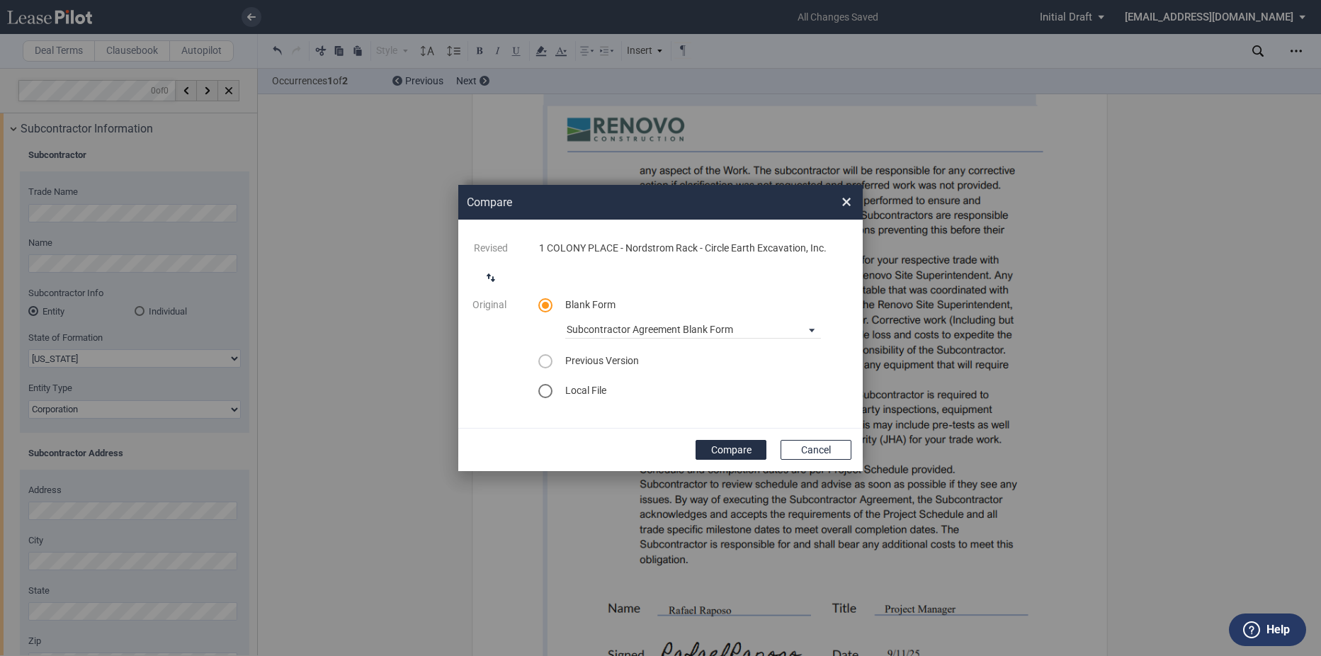
drag, startPoint x: 704, startPoint y: 444, endPoint x: 741, endPoint y: 421, distance: 43.2
click at [704, 445] on button "Compare" at bounding box center [730, 450] width 71 height 20
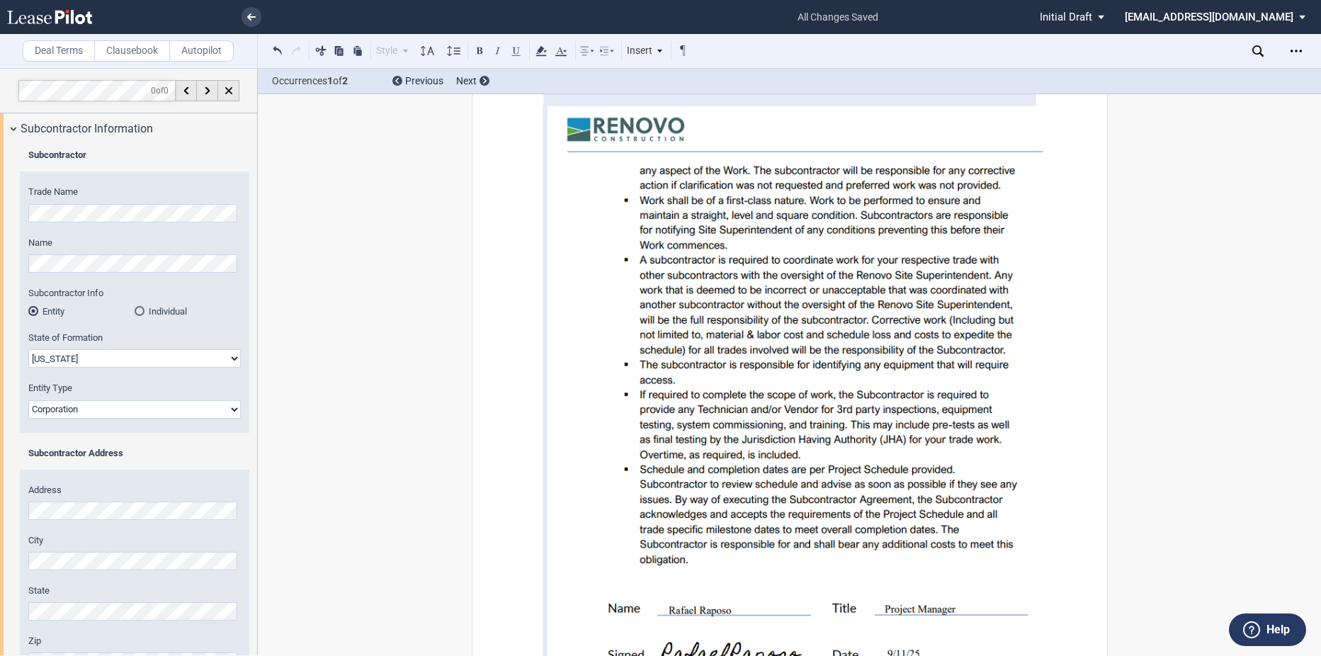
click at [79, 186] on label "Trade Name" at bounding box center [134, 192] width 212 height 13
click at [1290, 54] on icon "Open Lease options menu" at bounding box center [1295, 50] width 11 height 11
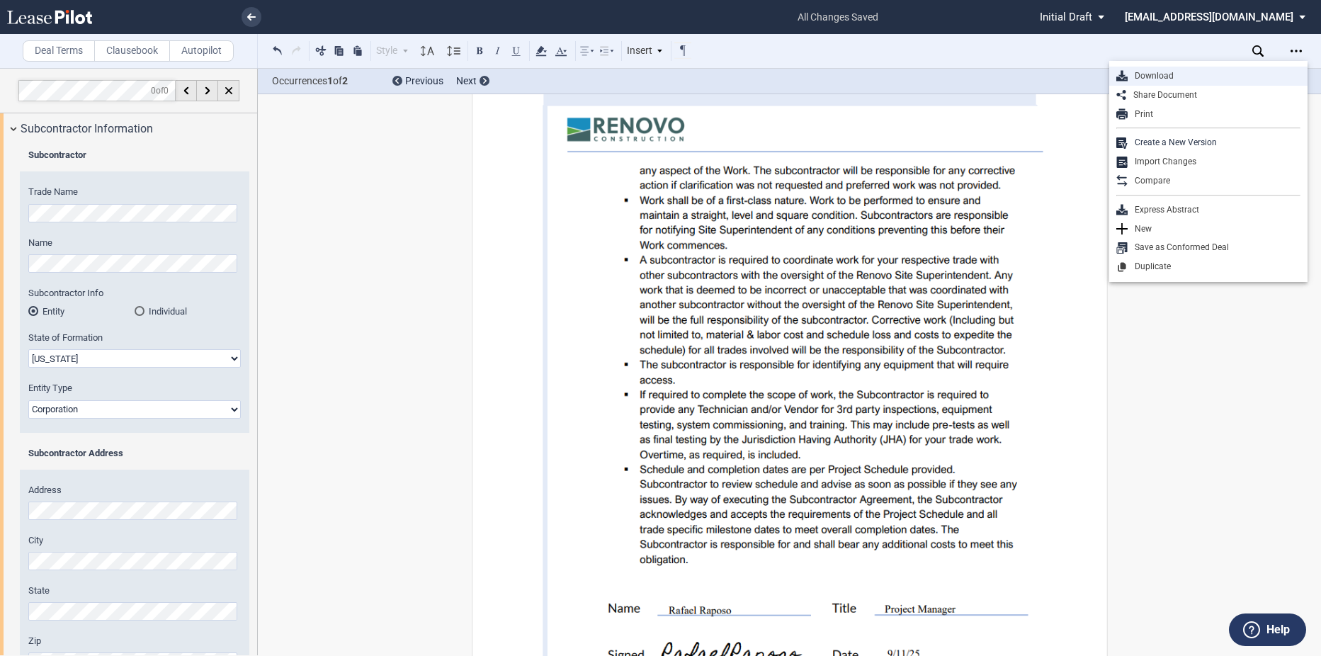
click at [1142, 69] on div "Download" at bounding box center [1208, 76] width 198 height 19
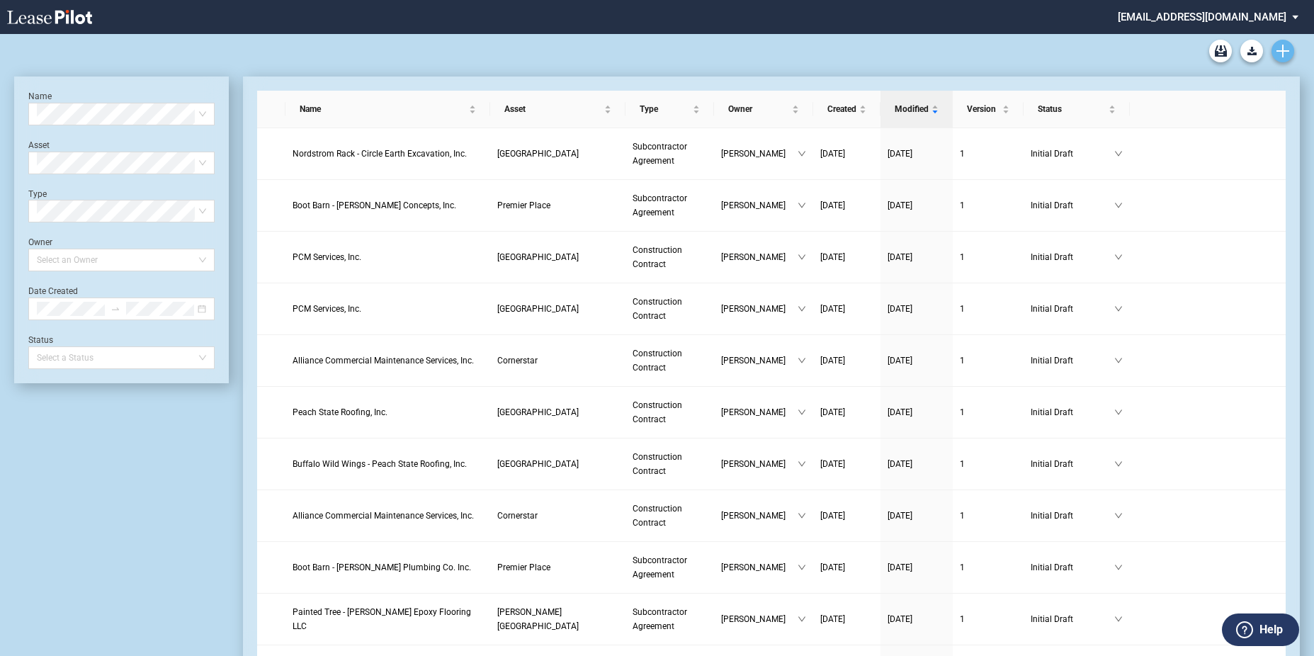
click at [1285, 47] on icon "Create new document" at bounding box center [1282, 51] width 13 height 13
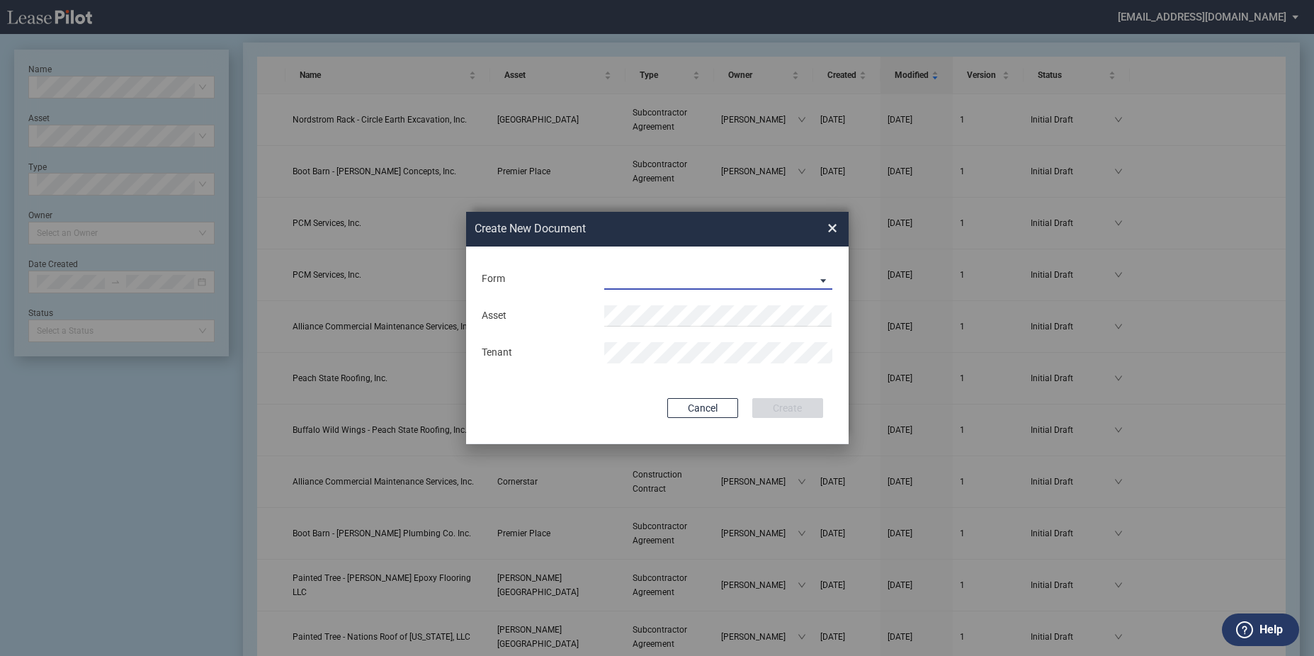
click at [715, 273] on md-select "Construction Contract Subcontractor Agreement" at bounding box center [718, 278] width 229 height 21
click at [685, 307] on div "Subcontractor Agreement" at bounding box center [668, 314] width 127 height 16
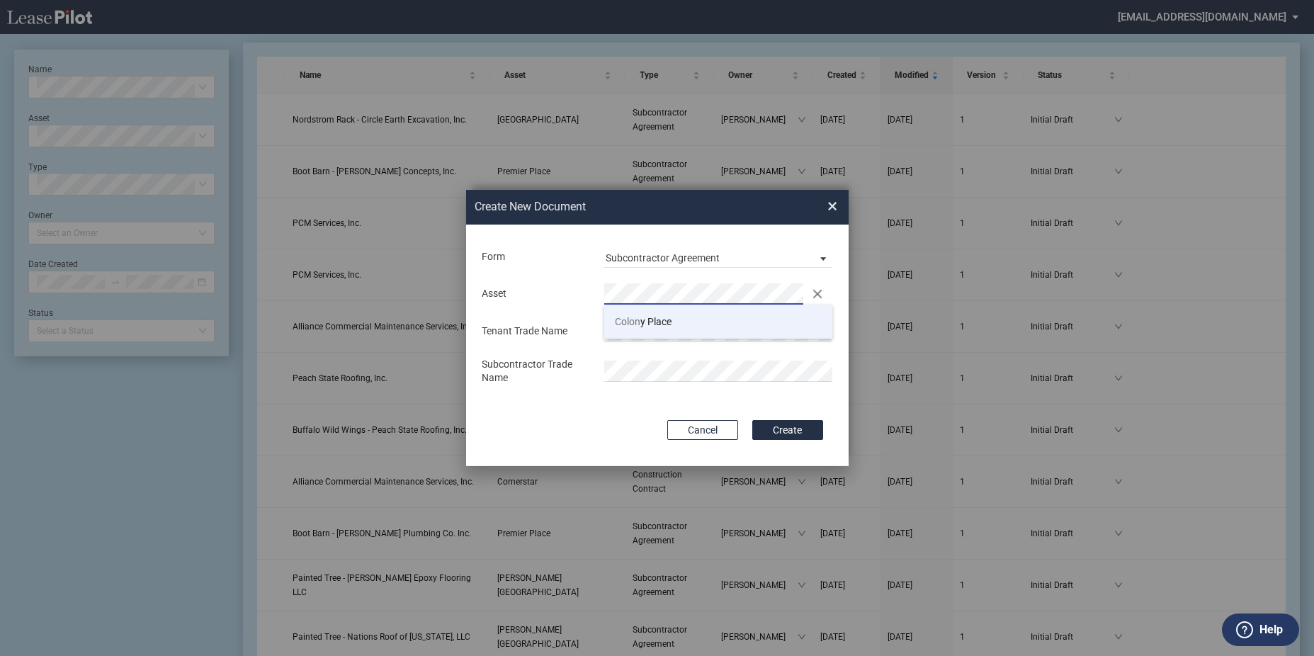
click at [660, 316] on span "Colon y Place" at bounding box center [643, 321] width 57 height 11
click at [586, 360] on div "Subcontractor Trade Name" at bounding box center [657, 372] width 368 height 28
click at [752, 420] on button "Create" at bounding box center [787, 430] width 71 height 20
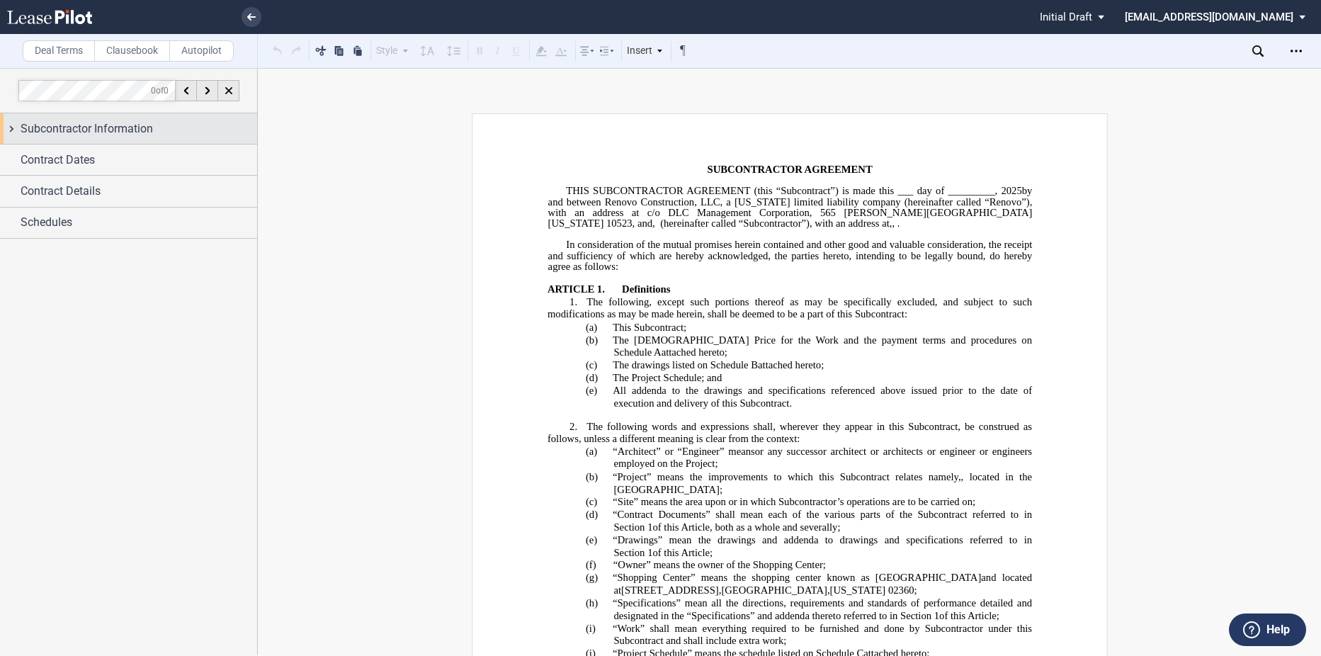
click at [171, 120] on div "Subcontractor Information" at bounding box center [139, 128] width 237 height 17
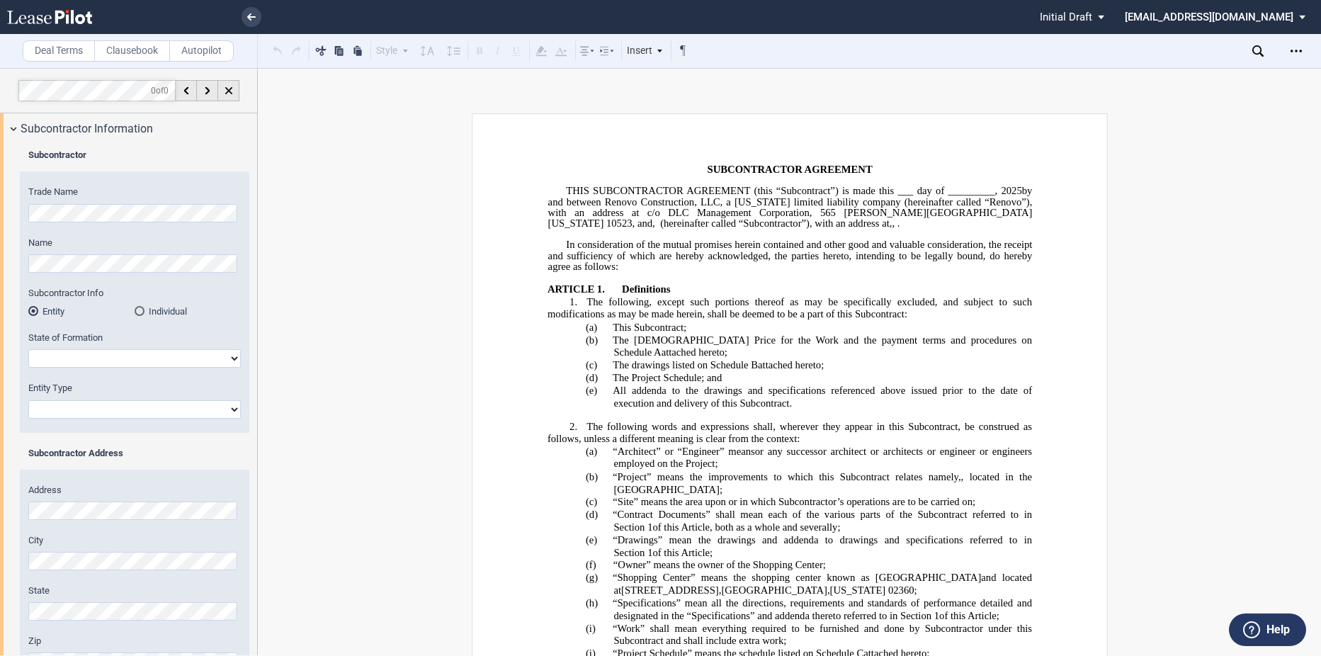
click at [0, 211] on html ".bocls-1{fill:#26354a;fill-rule:evenodd} Loading... × Pending... Pending... Ini…" at bounding box center [660, 328] width 1321 height 656
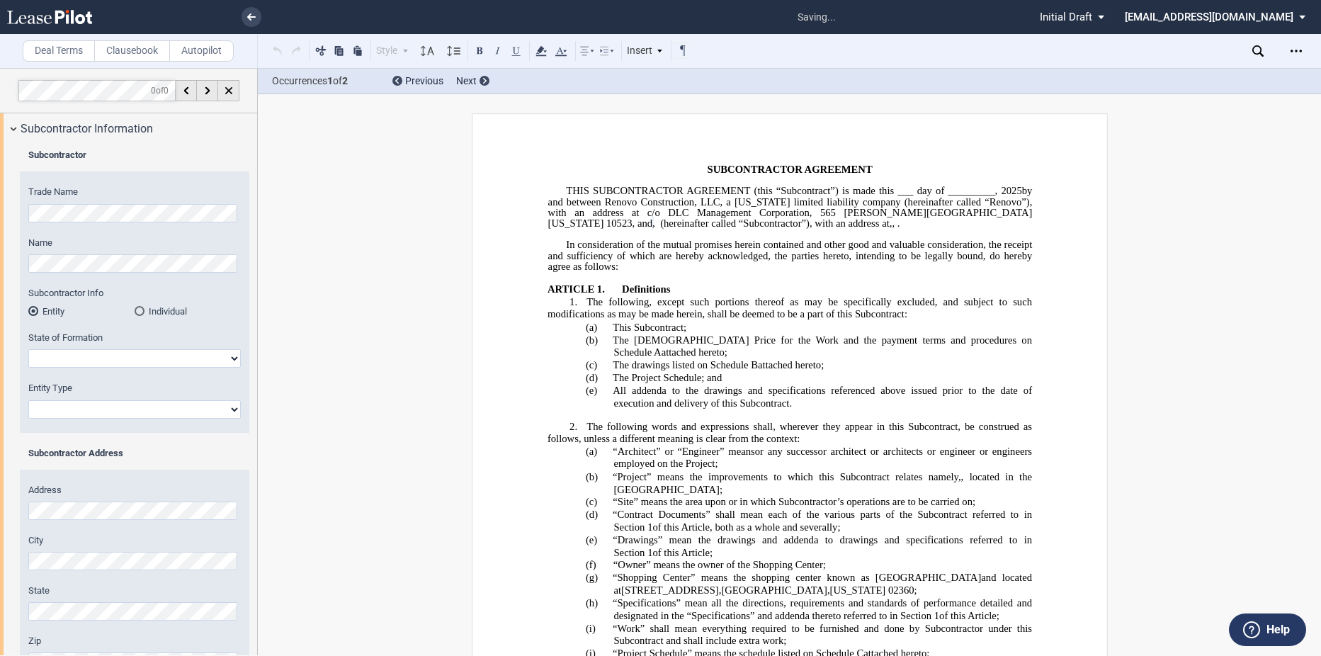
click at [79, 353] on select "Alabama Alaska Arizona Arkansas California Colorado Connecticut Delaware Distri…" at bounding box center [134, 358] width 212 height 18
click at [81, 358] on select "Alabama Alaska Arizona Arkansas California Colorado Connecticut Delaware Distri…" at bounding box center [134, 358] width 212 height 18
select select "[US_STATE]"
click at [28, 349] on select "Alabama Alaska Arizona Arkansas California Colorado Connecticut Delaware Distri…" at bounding box center [134, 358] width 212 height 18
click at [96, 404] on select "Corporation Limited Liability Company General Partnership Limited Partnership O…" at bounding box center [134, 409] width 212 height 18
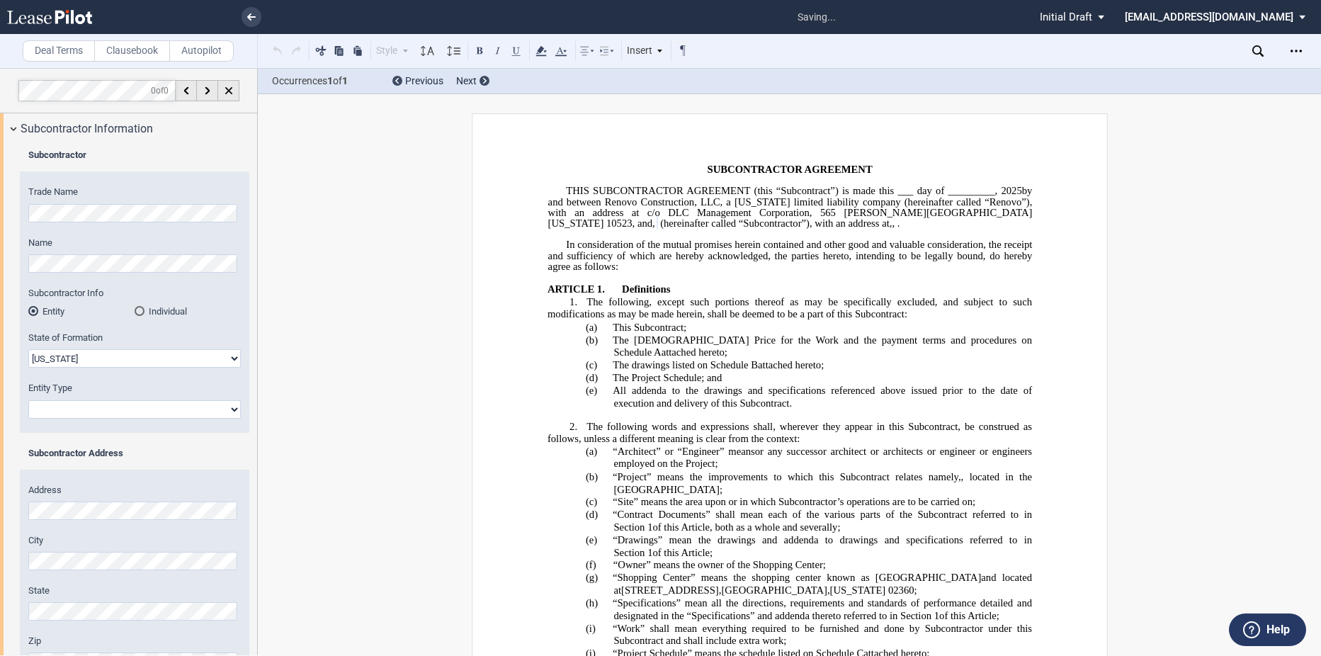
select select "Limited Liability Company"
click at [28, 400] on select "Corporation Limited Liability Company General Partnership Limited Partnership O…" at bounding box center [134, 409] width 212 height 18
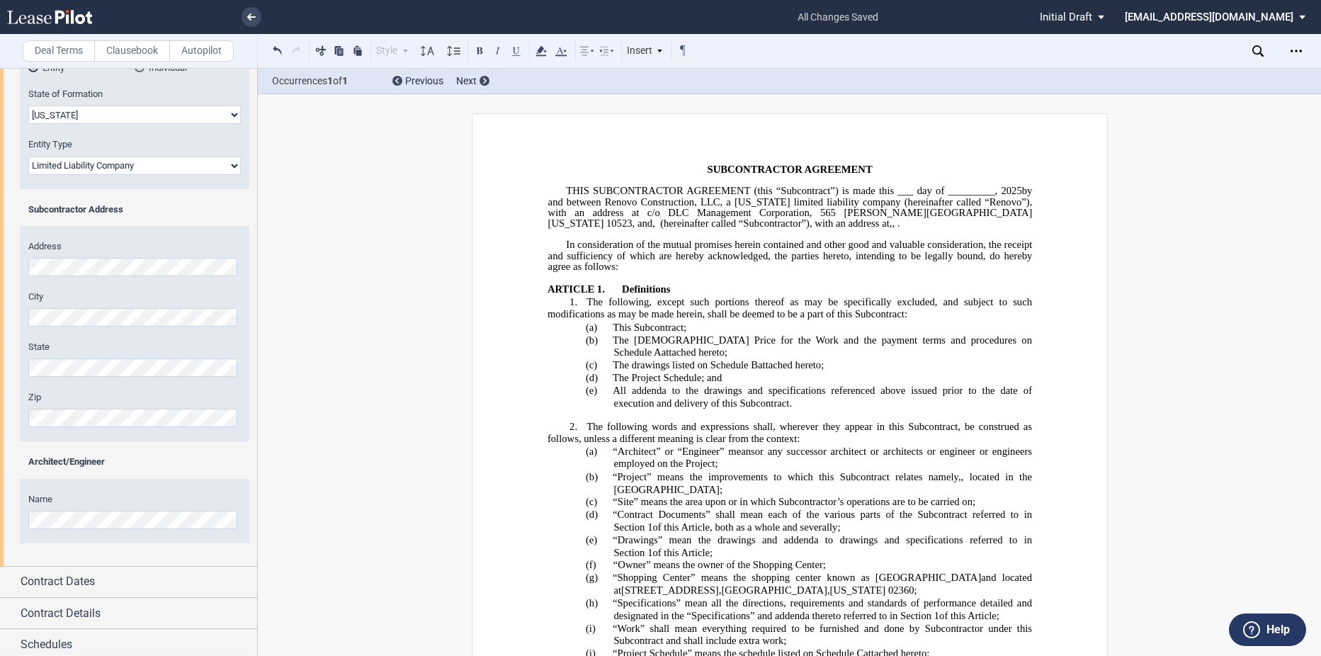
scroll to position [249, 0]
click at [118, 246] on label "Address" at bounding box center [134, 241] width 212 height 13
click at [81, 424] on div "Address City State Zip" at bounding box center [134, 336] width 229 height 202
click at [90, 423] on div "Address City State Zip" at bounding box center [134, 336] width 229 height 202
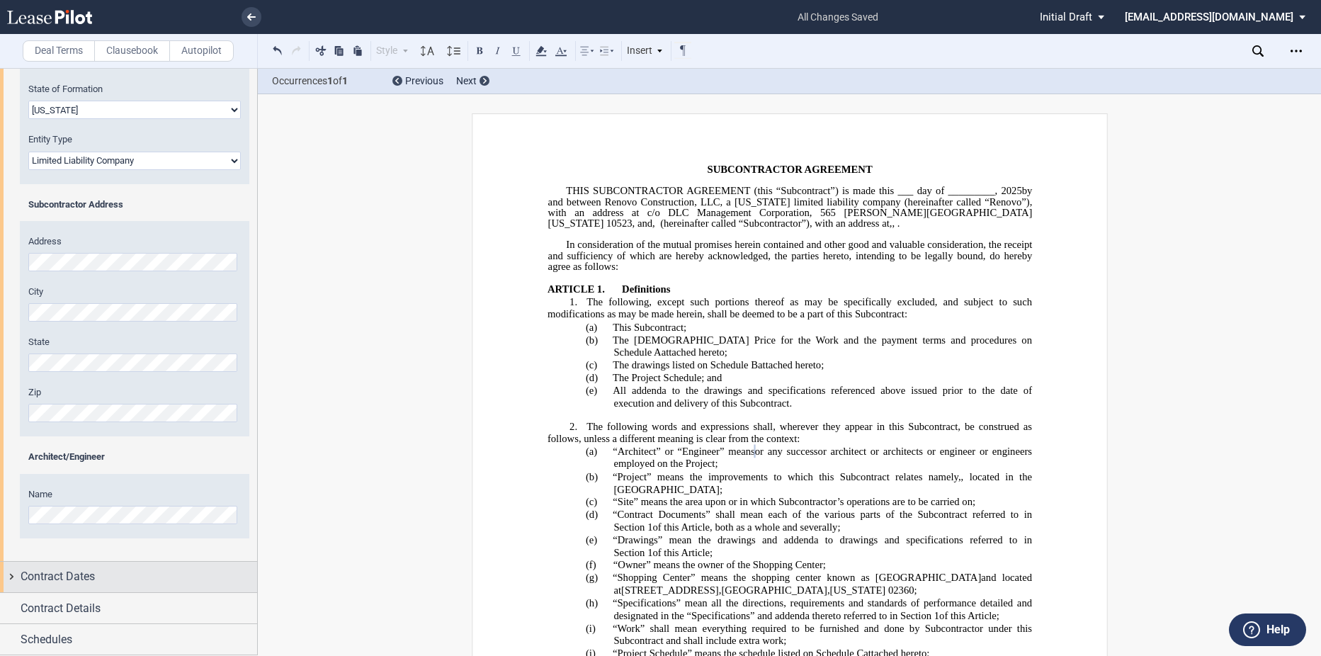
click at [61, 565] on div "Contract Dates" at bounding box center [128, 577] width 257 height 30
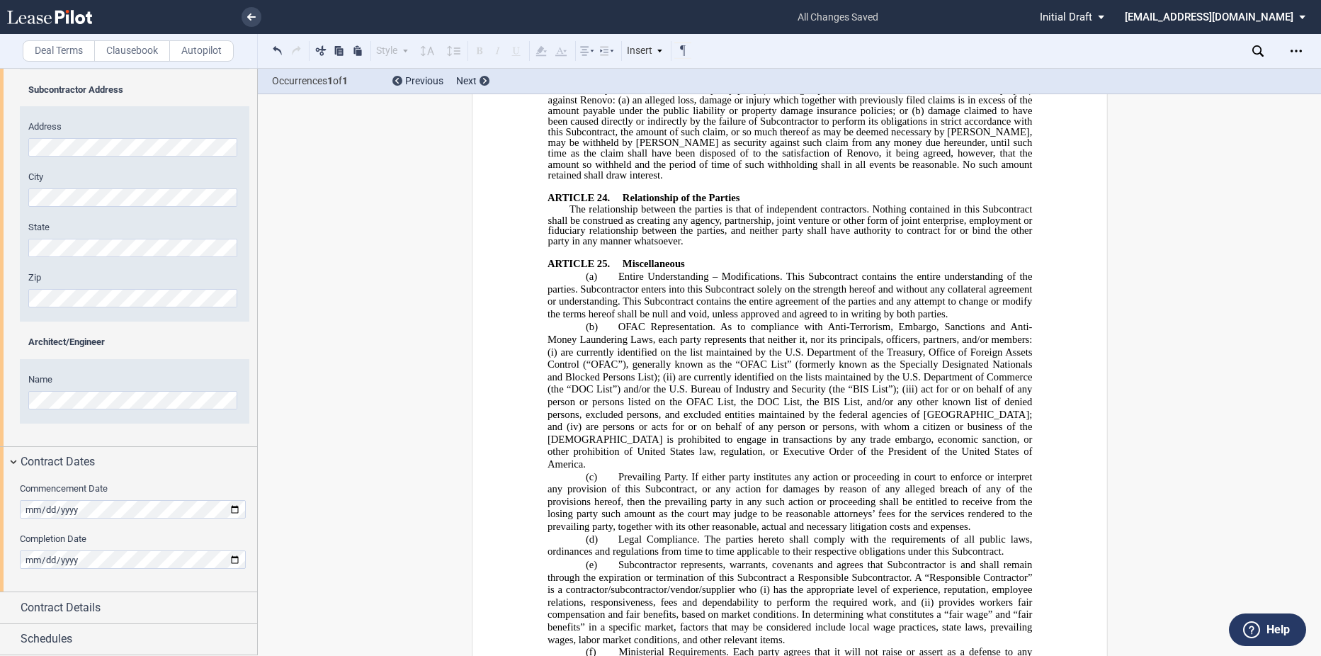
scroll to position [9299, 0]
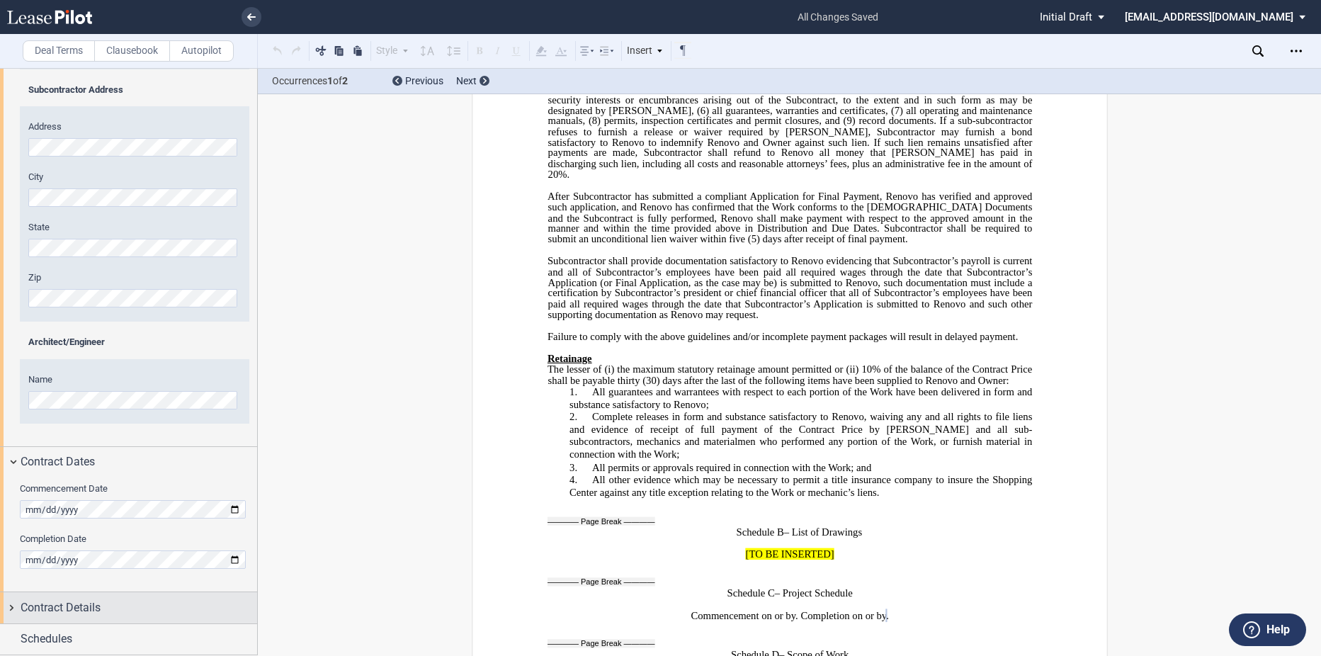
click at [56, 610] on span "Contract Details" at bounding box center [61, 607] width 80 height 17
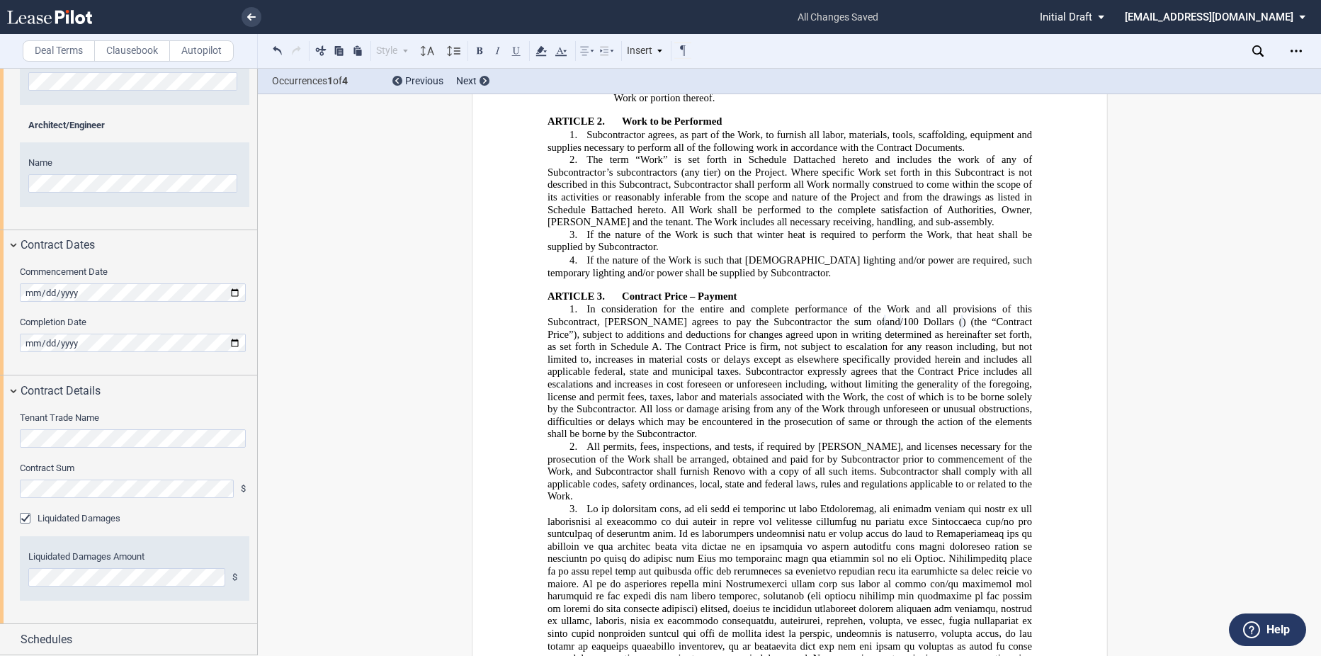
scroll to position [708, 0]
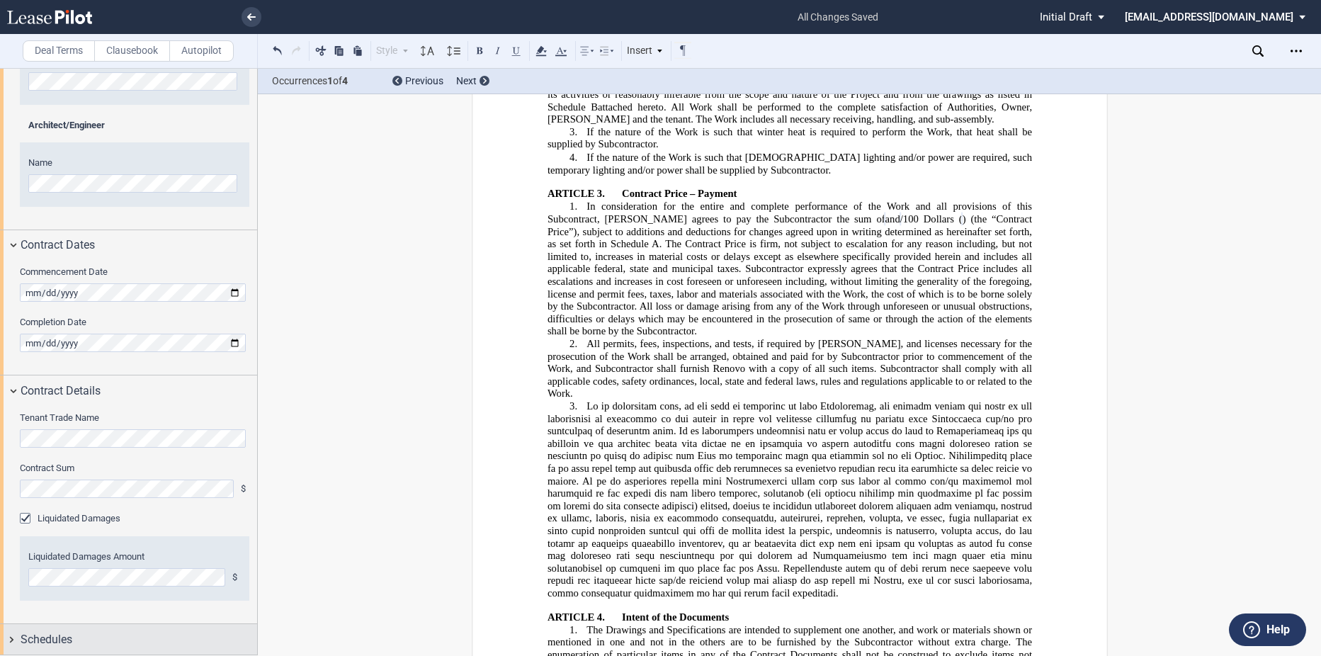
click at [154, 638] on div "Schedules" at bounding box center [139, 639] width 237 height 17
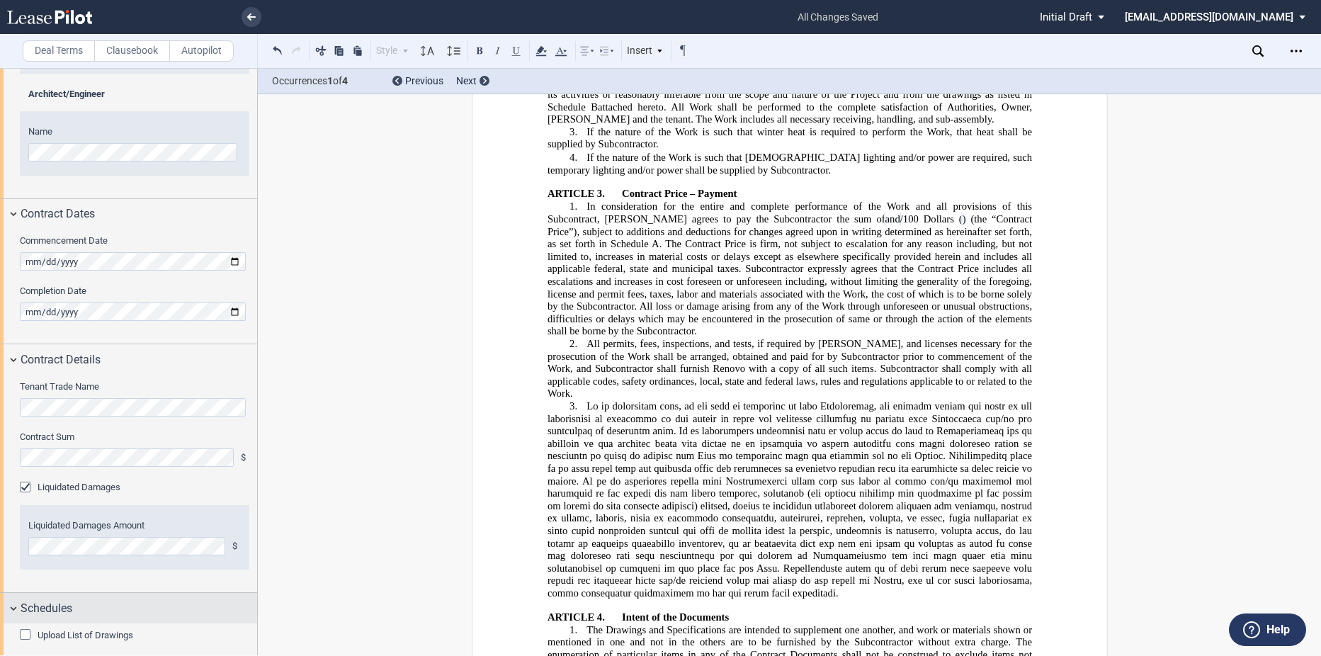
scroll to position [650, 0]
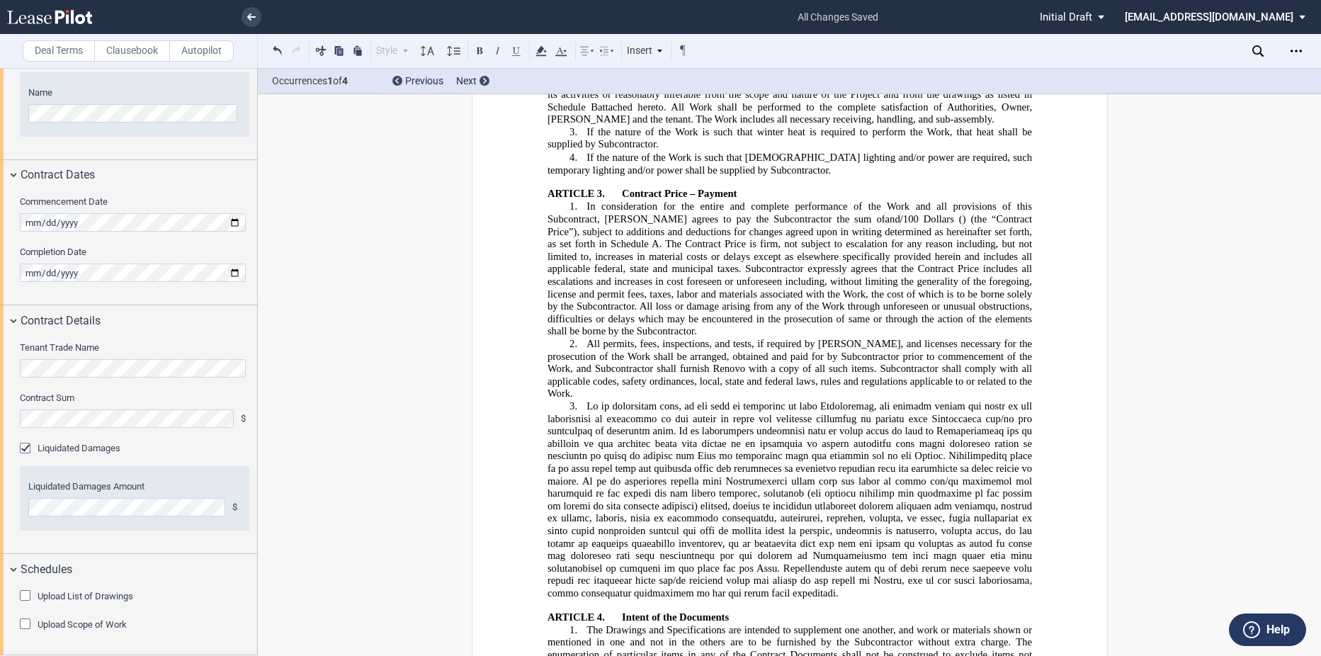
click at [62, 594] on label "Upload List of Drawings" at bounding box center [86, 596] width 96 height 13
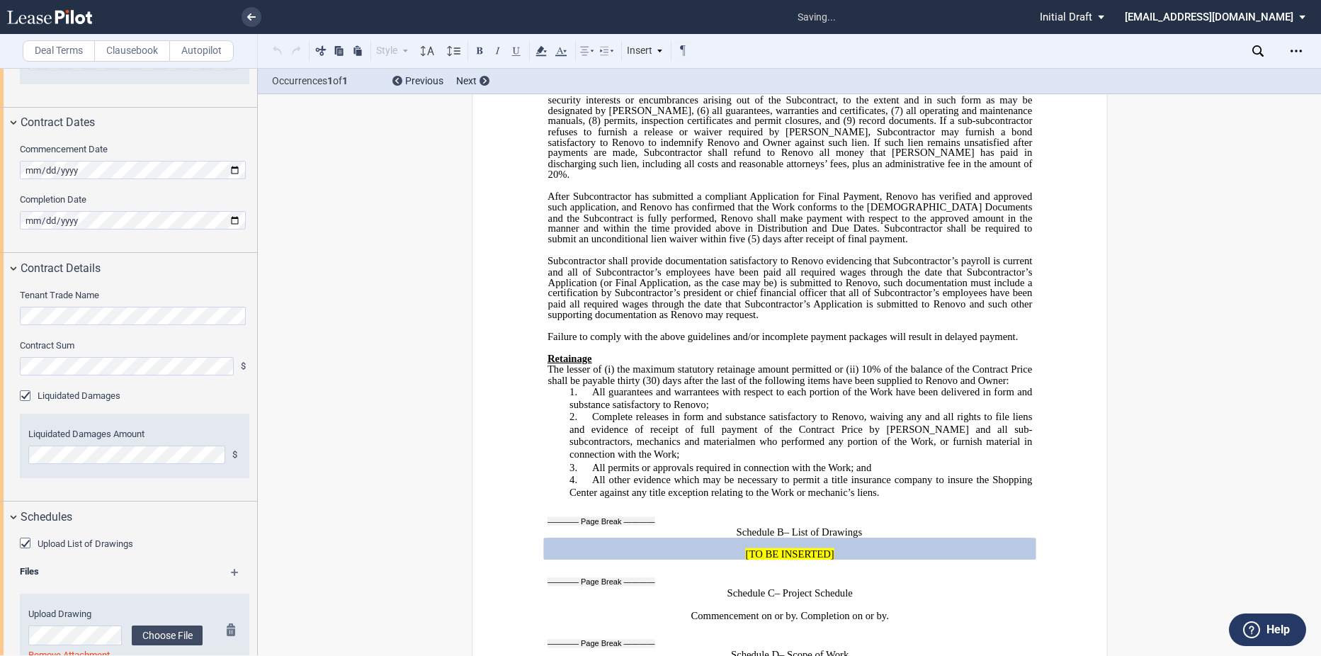
scroll to position [775, 0]
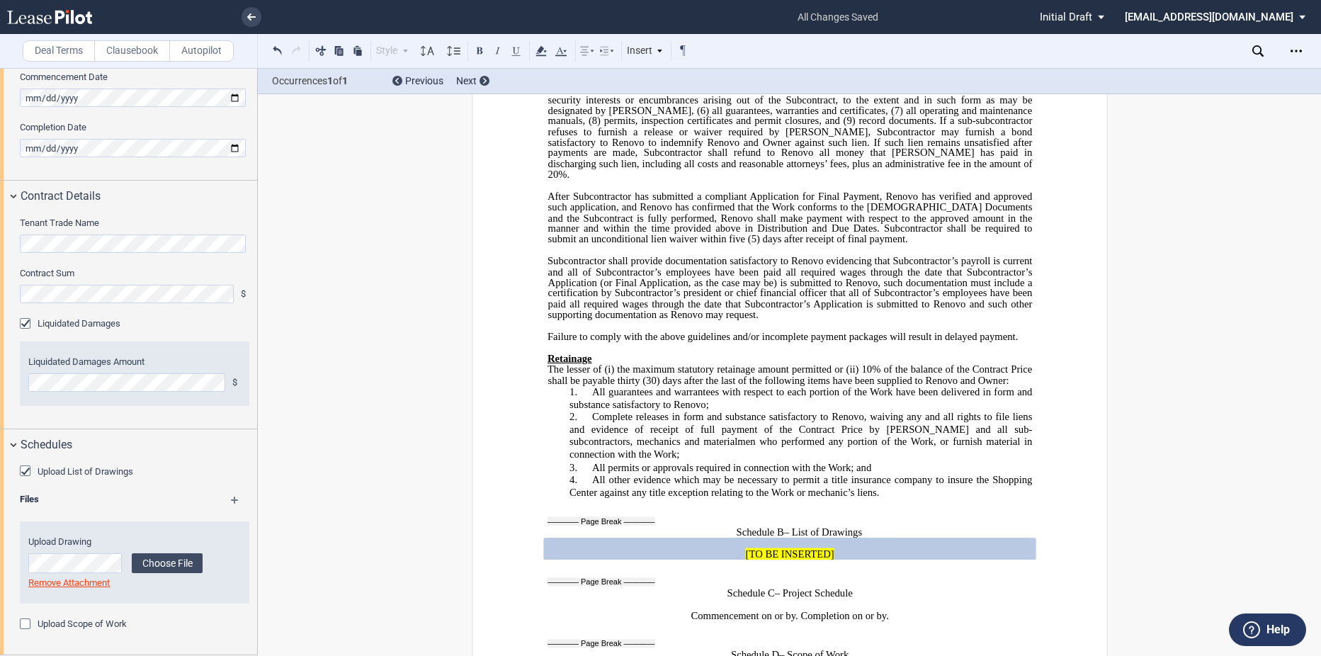
click at [1319, 72] on div "Occurrences 1 of 1 Previous Next" at bounding box center [789, 81] width 1063 height 25
click at [227, 501] on div "Files" at bounding box center [134, 502] width 246 height 18
click at [234, 501] on md-icon at bounding box center [241, 504] width 21 height 17
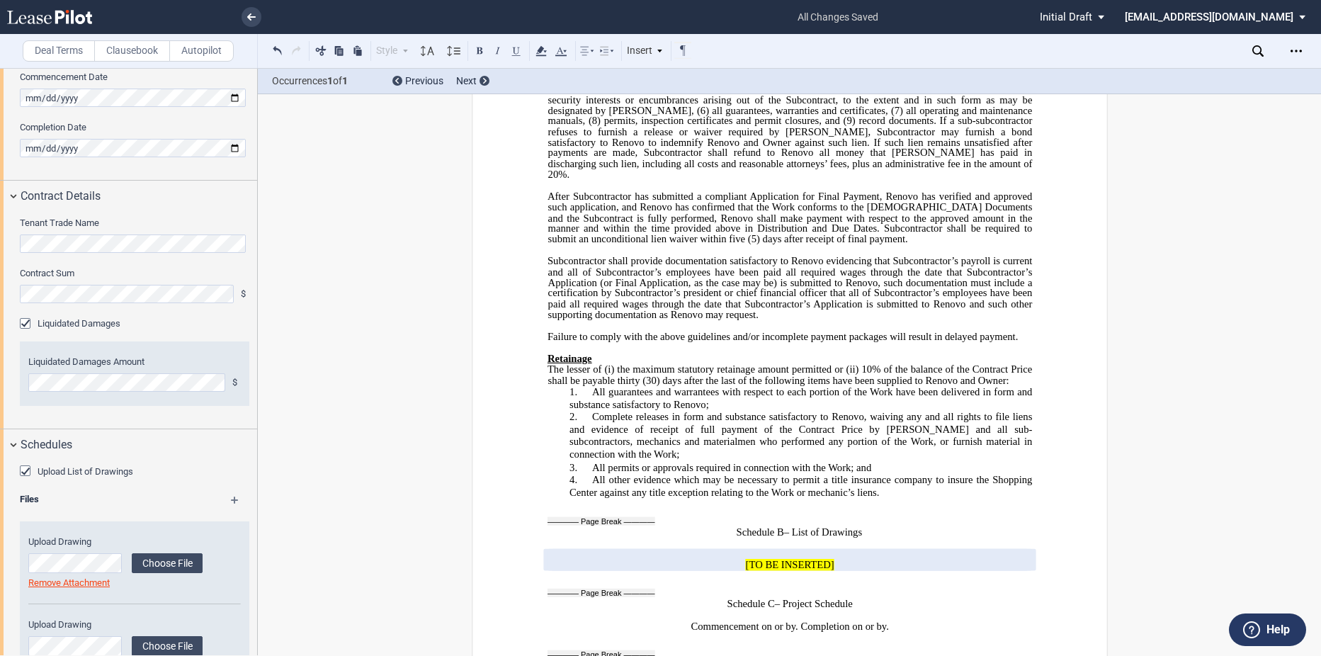
click at [234, 501] on md-icon at bounding box center [241, 504] width 21 height 17
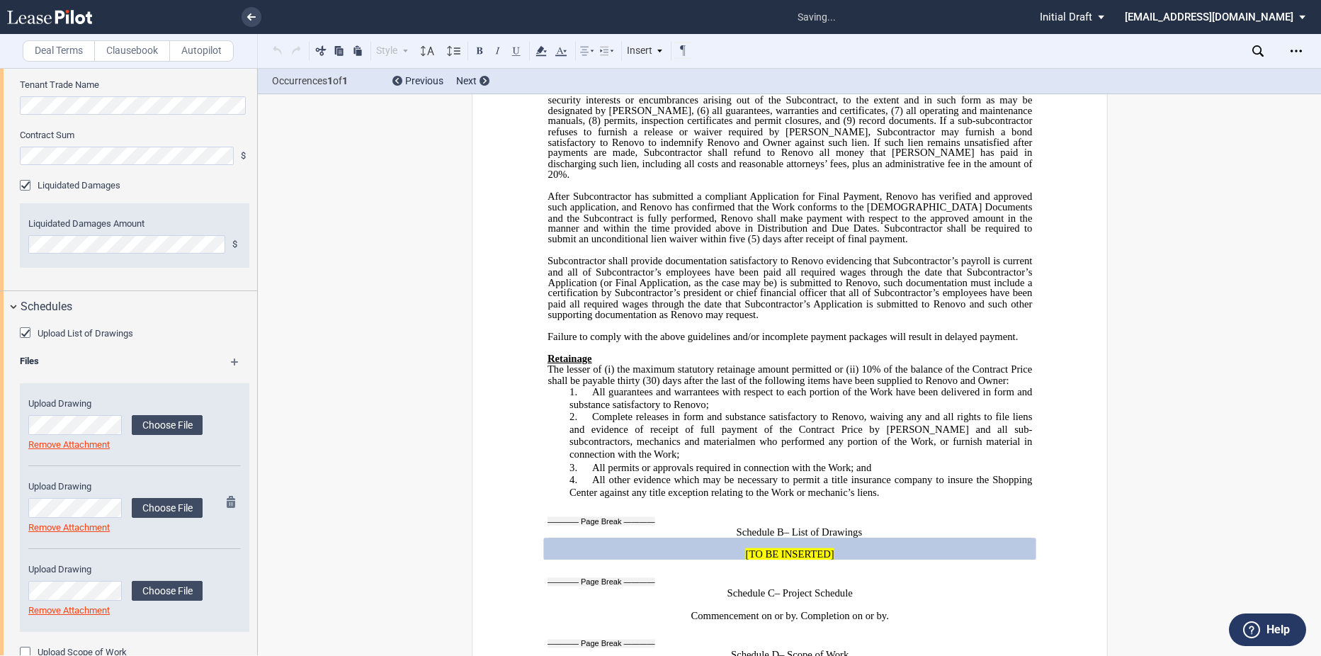
scroll to position [941, 0]
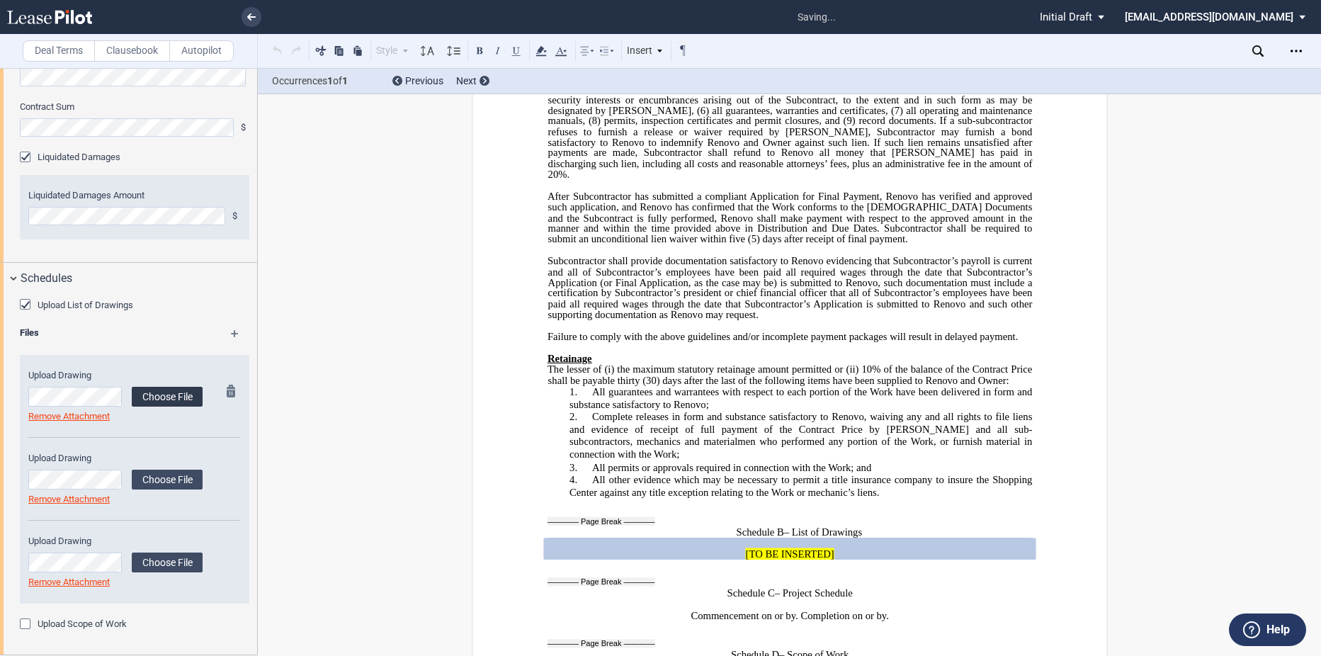
click at [155, 393] on label "Choose File" at bounding box center [167, 397] width 71 height 20
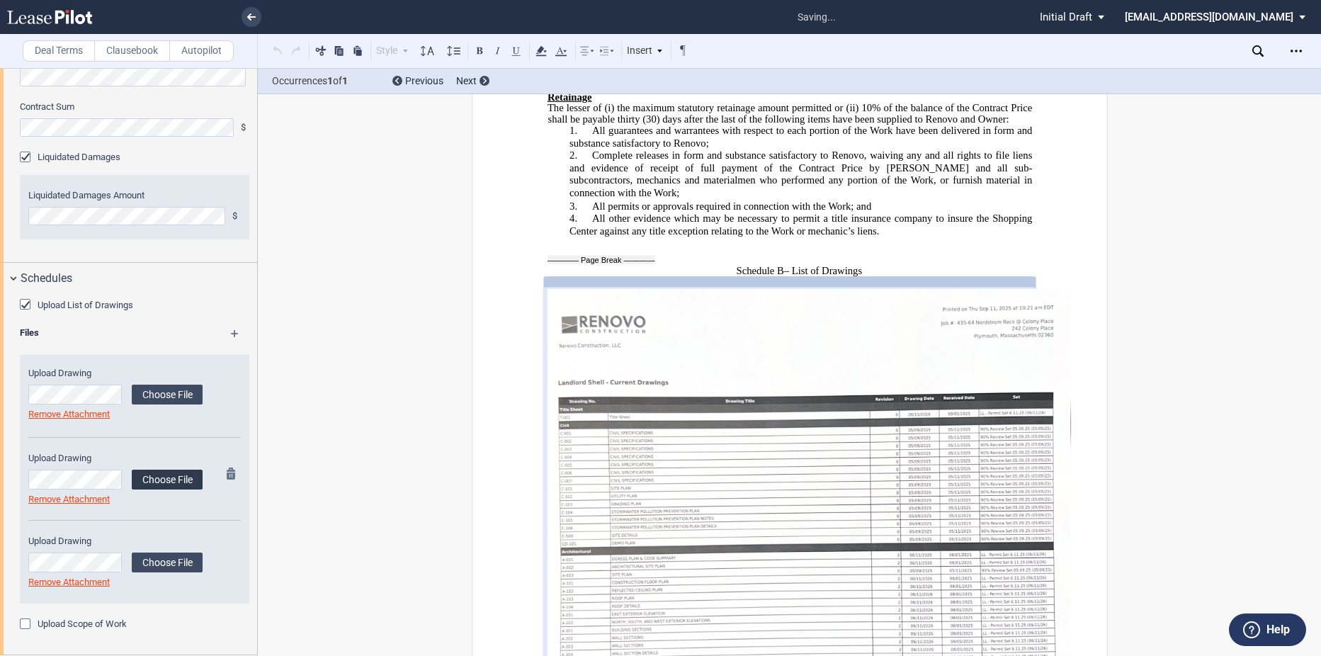
scroll to position [9605, 0]
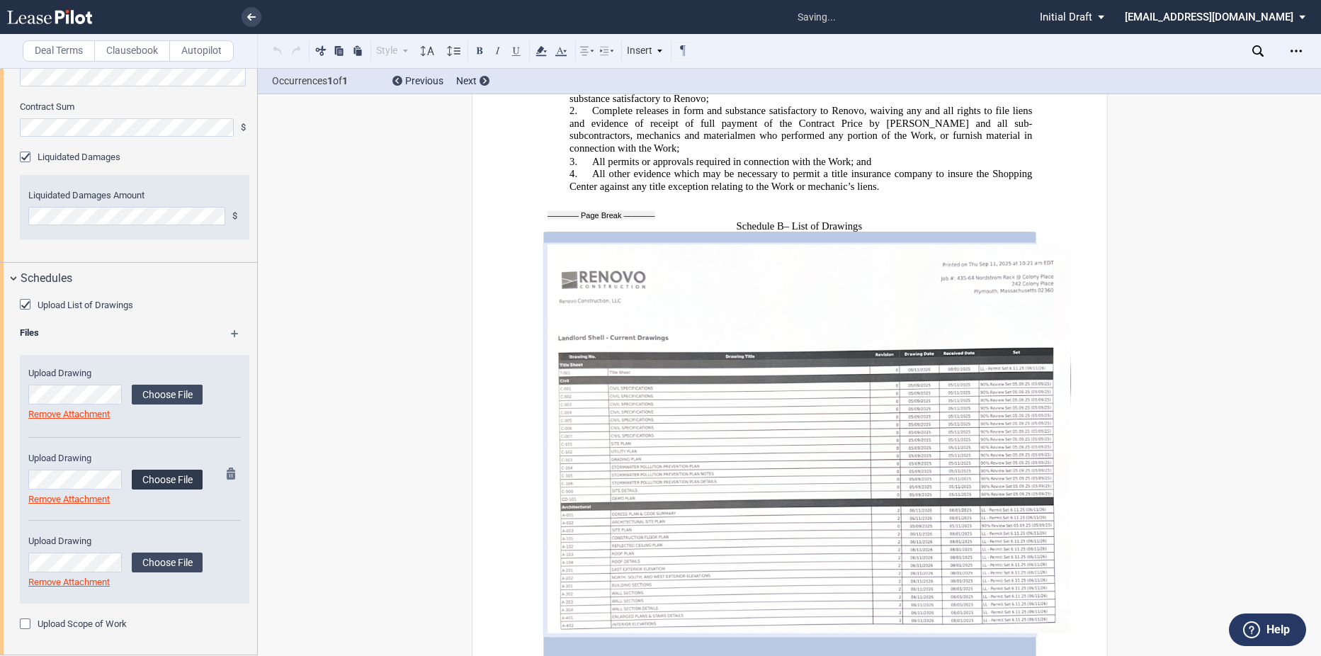
click at [163, 484] on label "Choose File" at bounding box center [167, 480] width 71 height 20
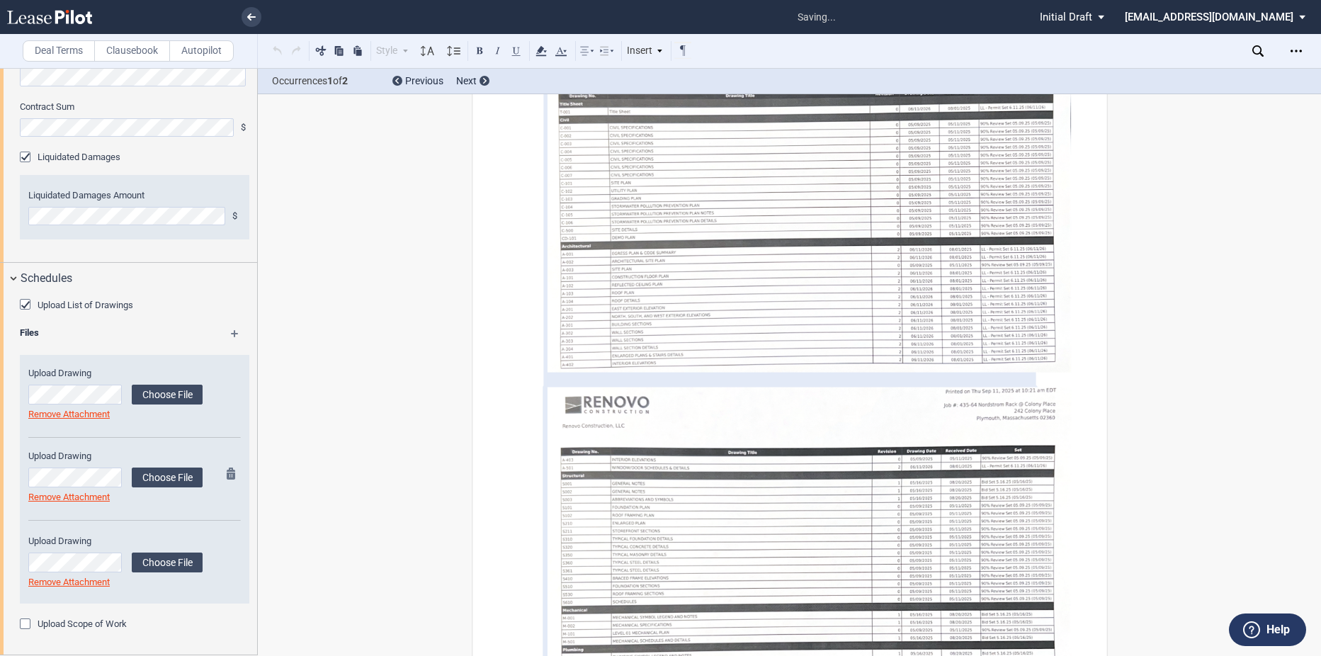
scroll to position [9907, 0]
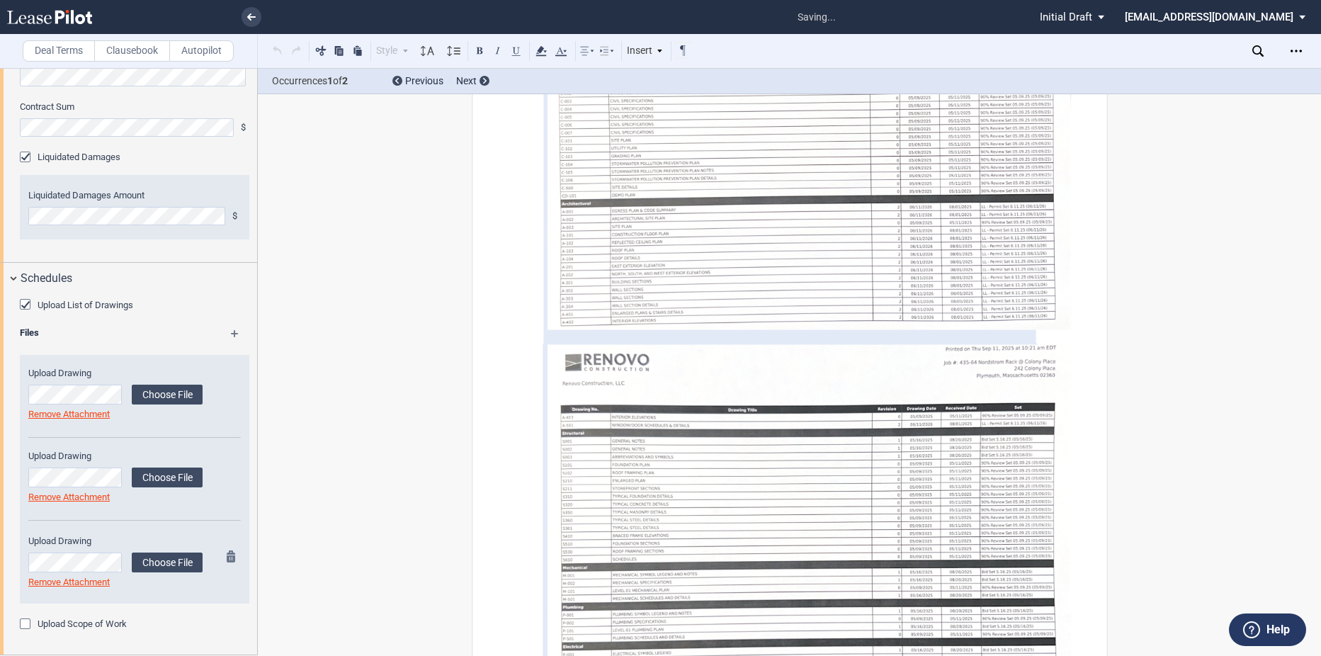
click at [175, 550] on div "Upload Drawing Choose File Loading Remove Attachment" at bounding box center [115, 562] width 174 height 54
click at [176, 557] on label "Choose File" at bounding box center [167, 562] width 71 height 20
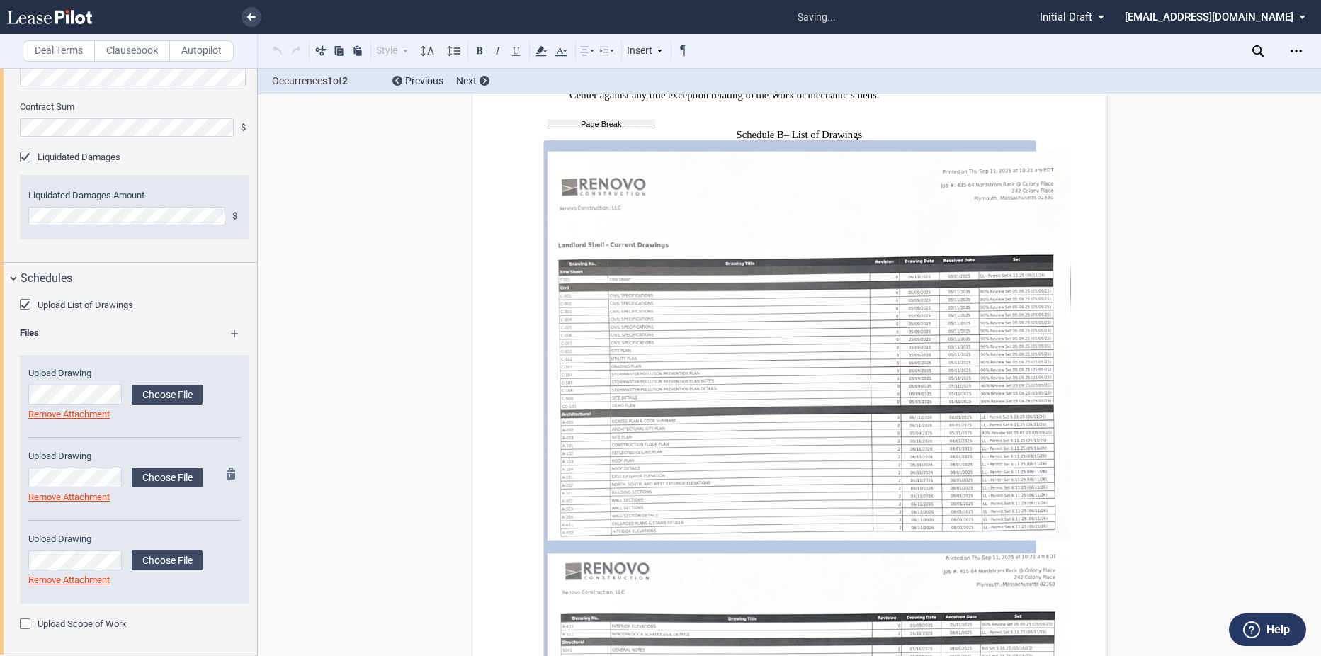
scroll to position [9660, 0]
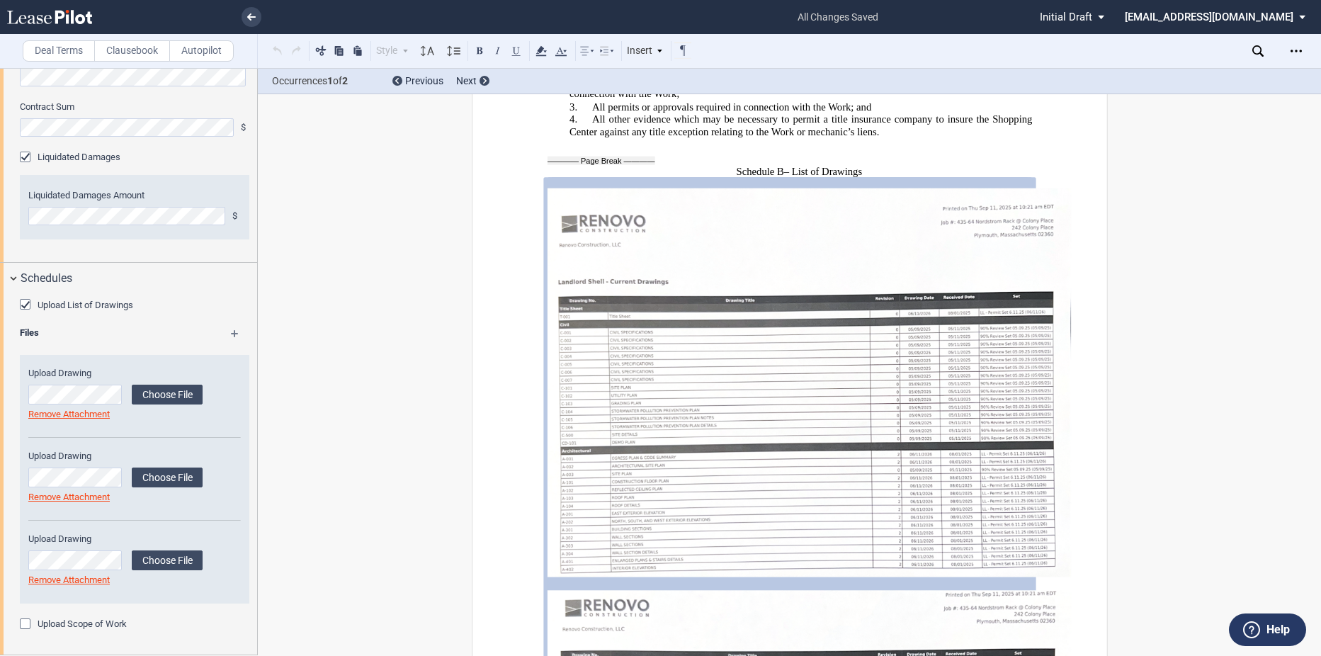
click at [104, 620] on label "Upload Scope of Work" at bounding box center [82, 624] width 89 height 13
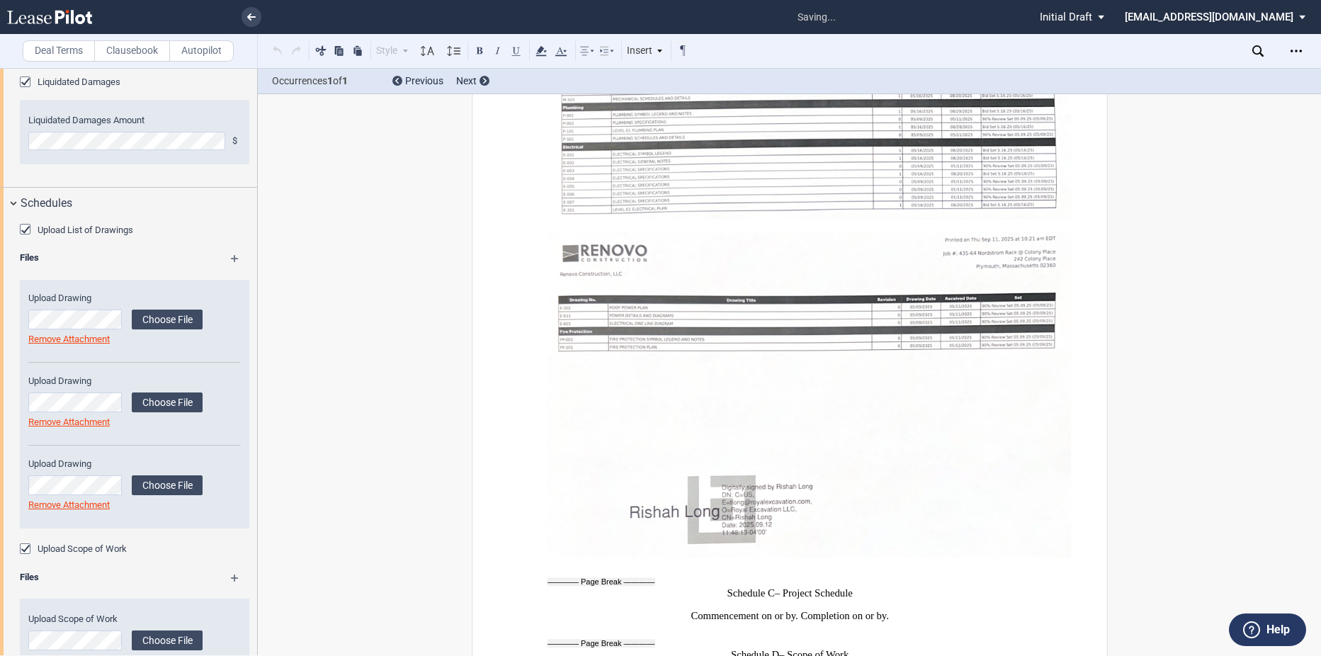
scroll to position [1065, 0]
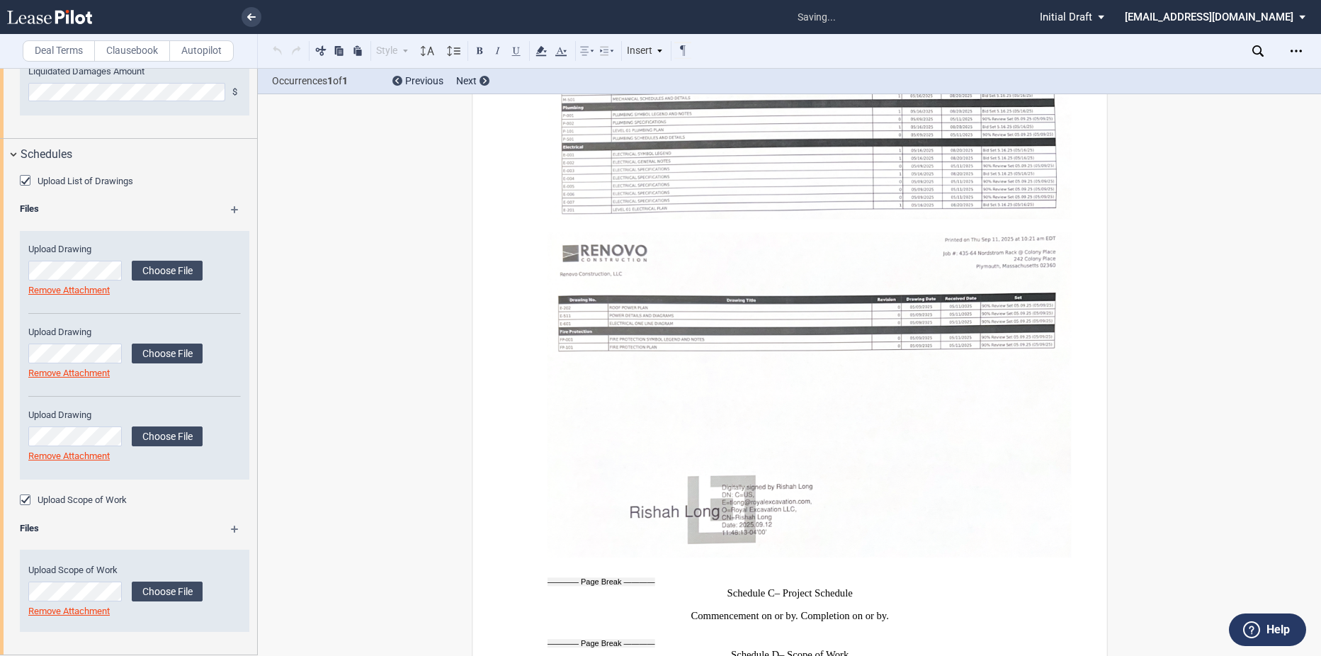
click at [231, 528] on md-icon at bounding box center [241, 533] width 21 height 17
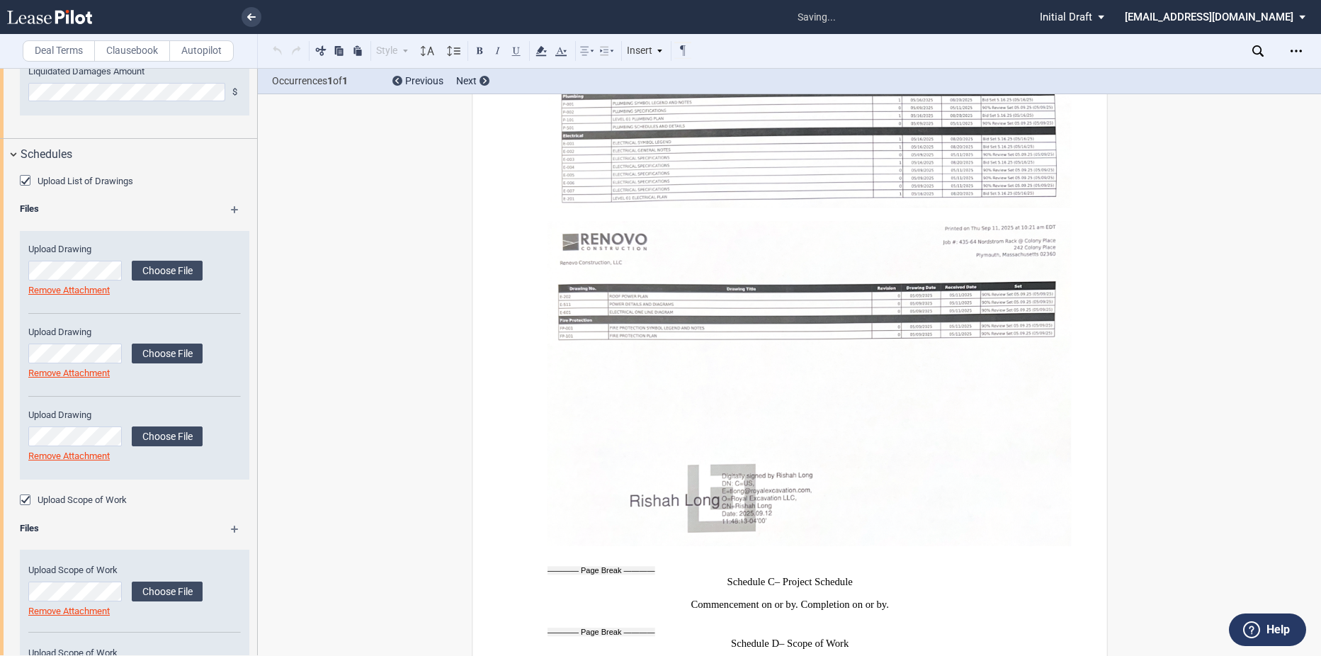
scroll to position [10405, 0]
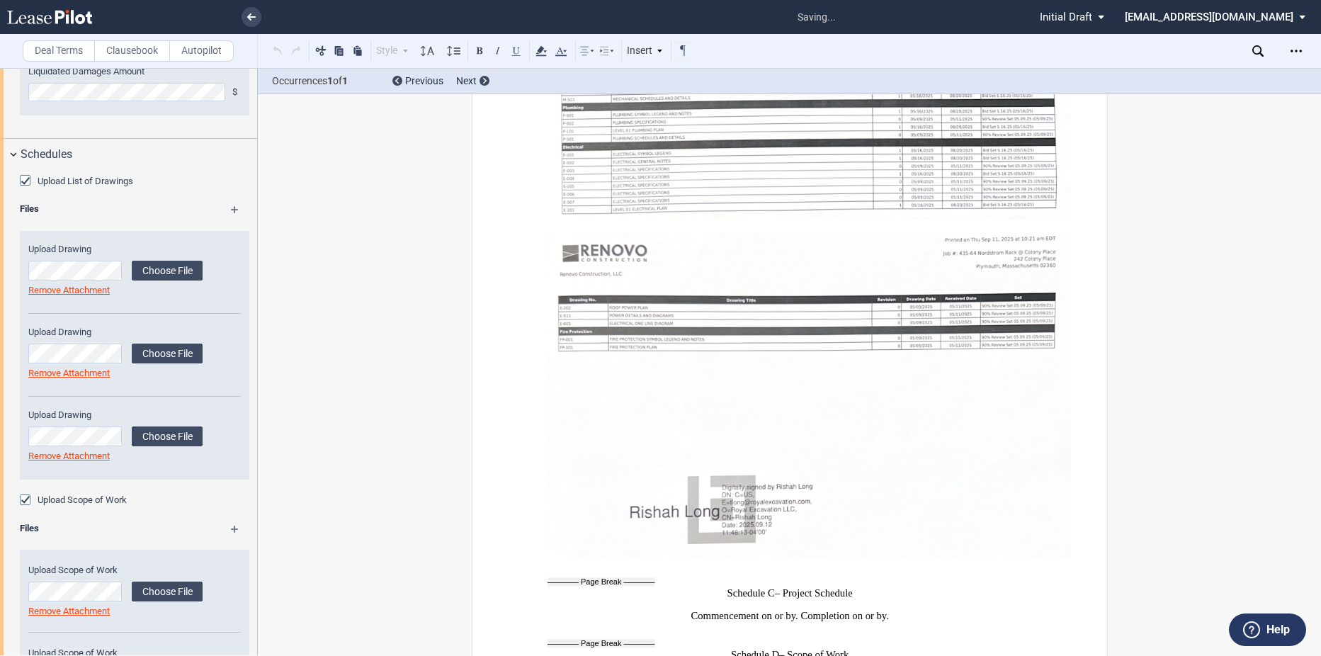
click at [231, 529] on md-icon at bounding box center [241, 533] width 21 height 17
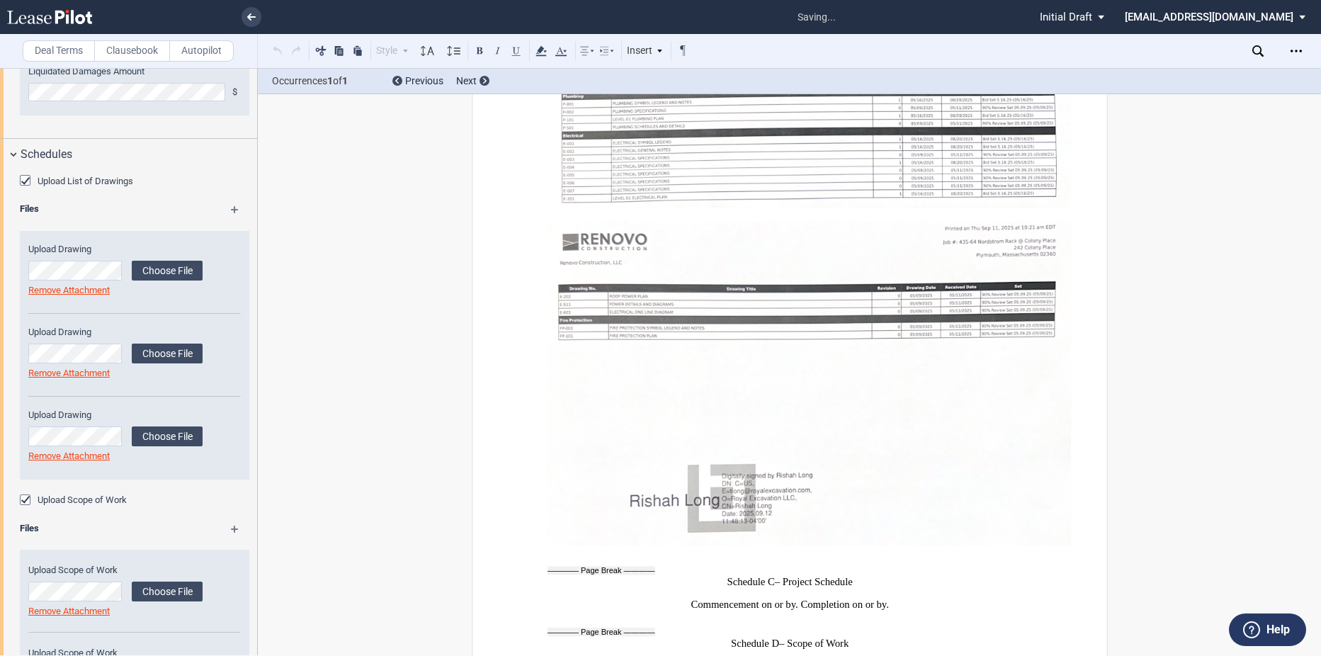
click at [231, 529] on md-icon at bounding box center [241, 533] width 21 height 17
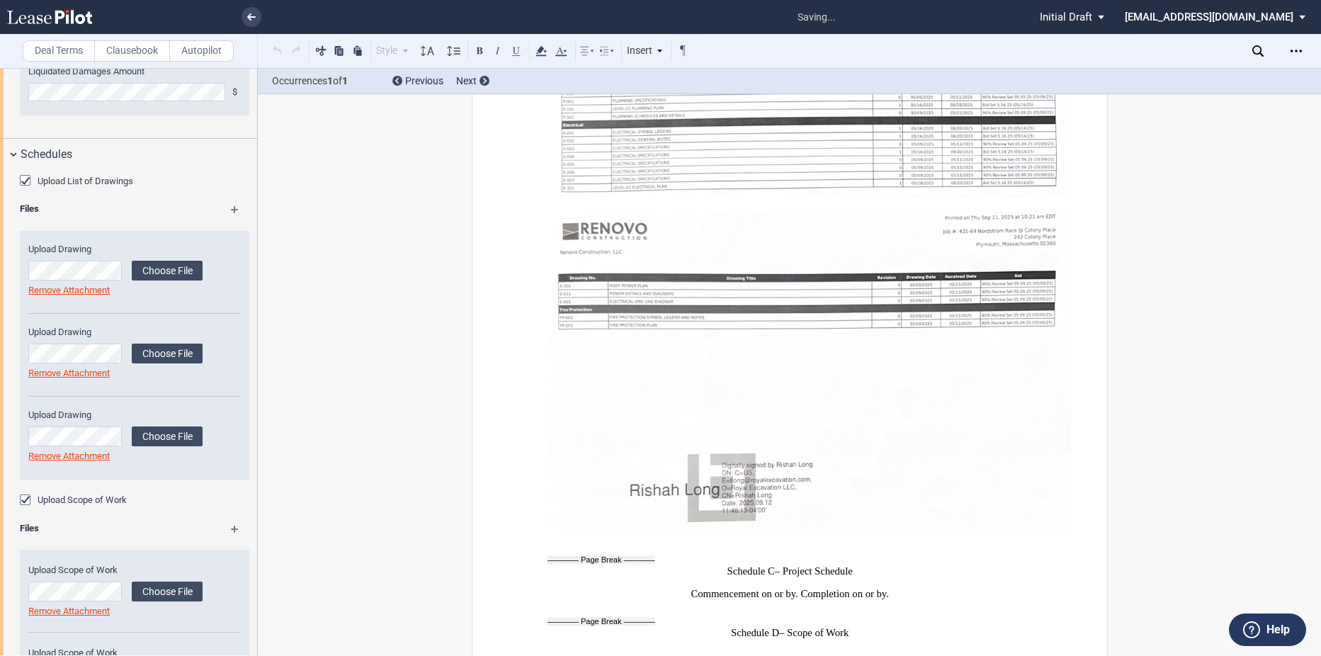
click at [231, 529] on md-icon at bounding box center [241, 533] width 21 height 17
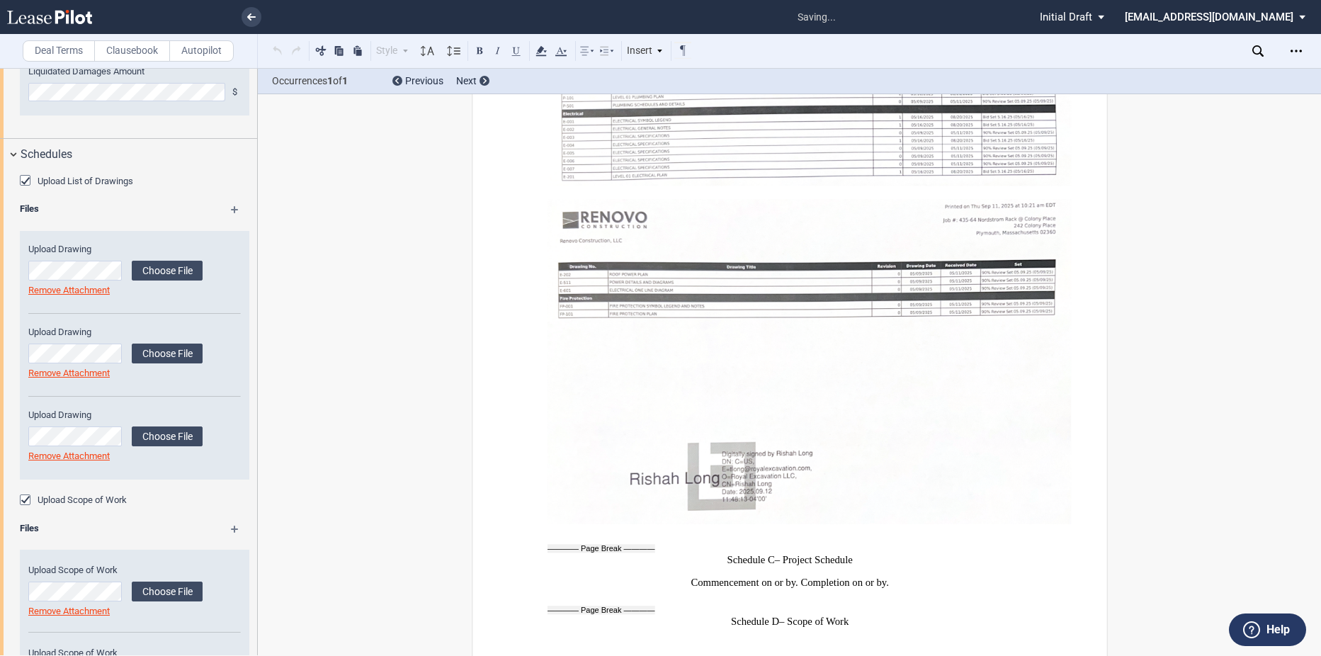
click at [231, 529] on md-icon at bounding box center [241, 533] width 21 height 17
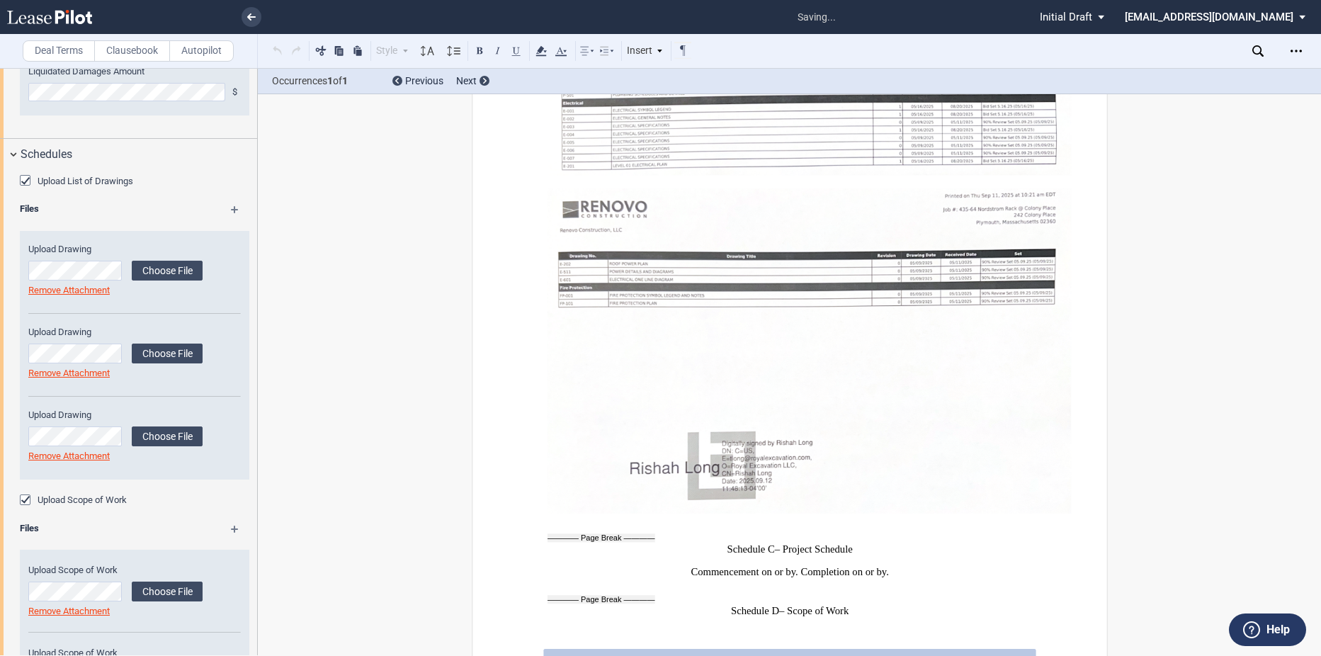
click at [231, 529] on md-icon at bounding box center [241, 533] width 21 height 17
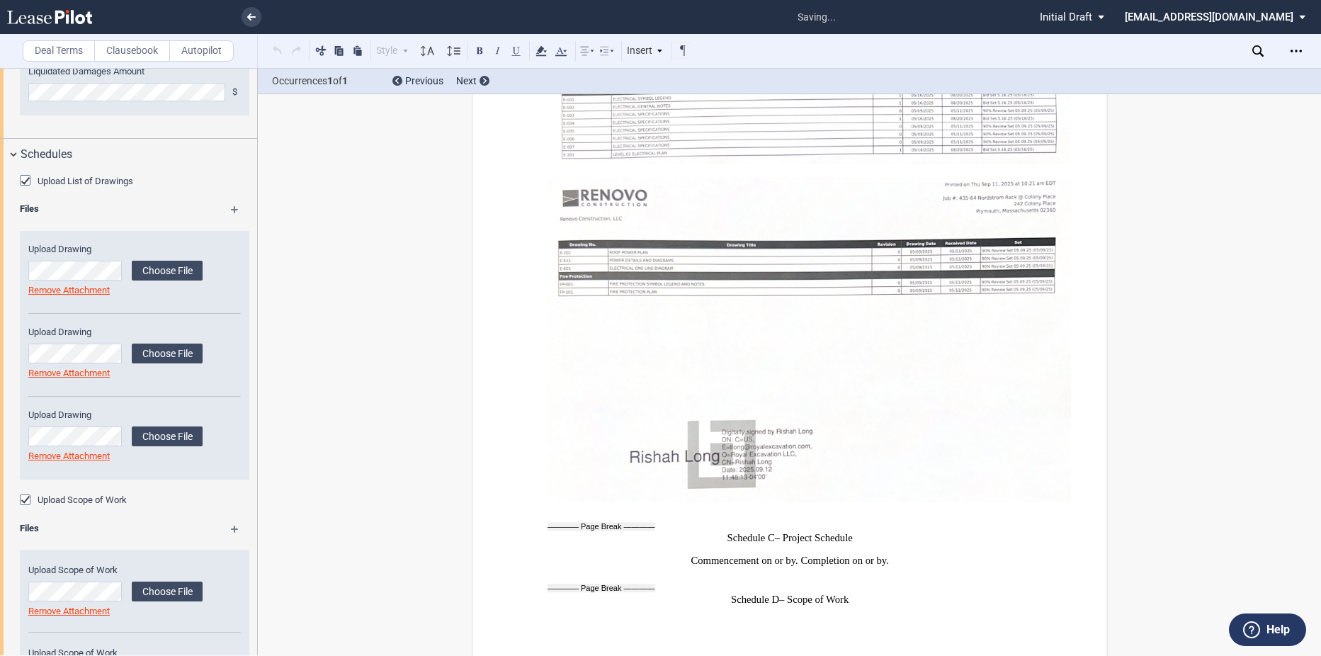
click at [231, 529] on md-icon at bounding box center [241, 533] width 21 height 17
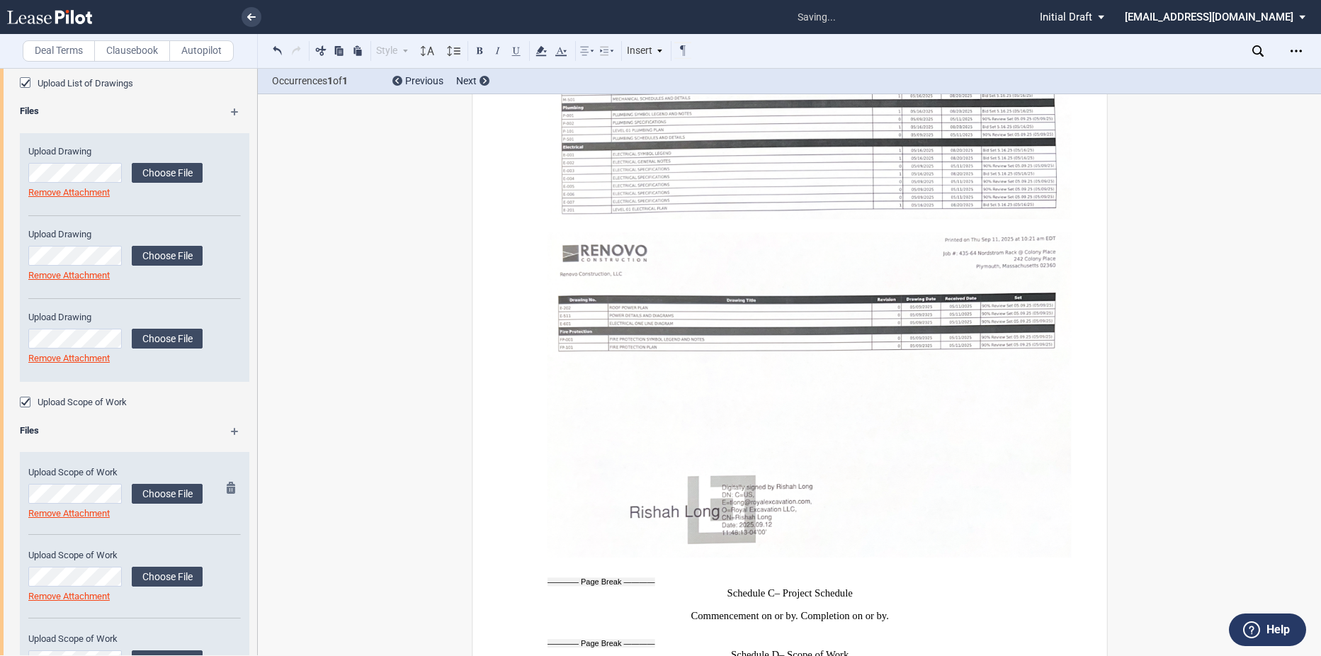
scroll to position [1151, 0]
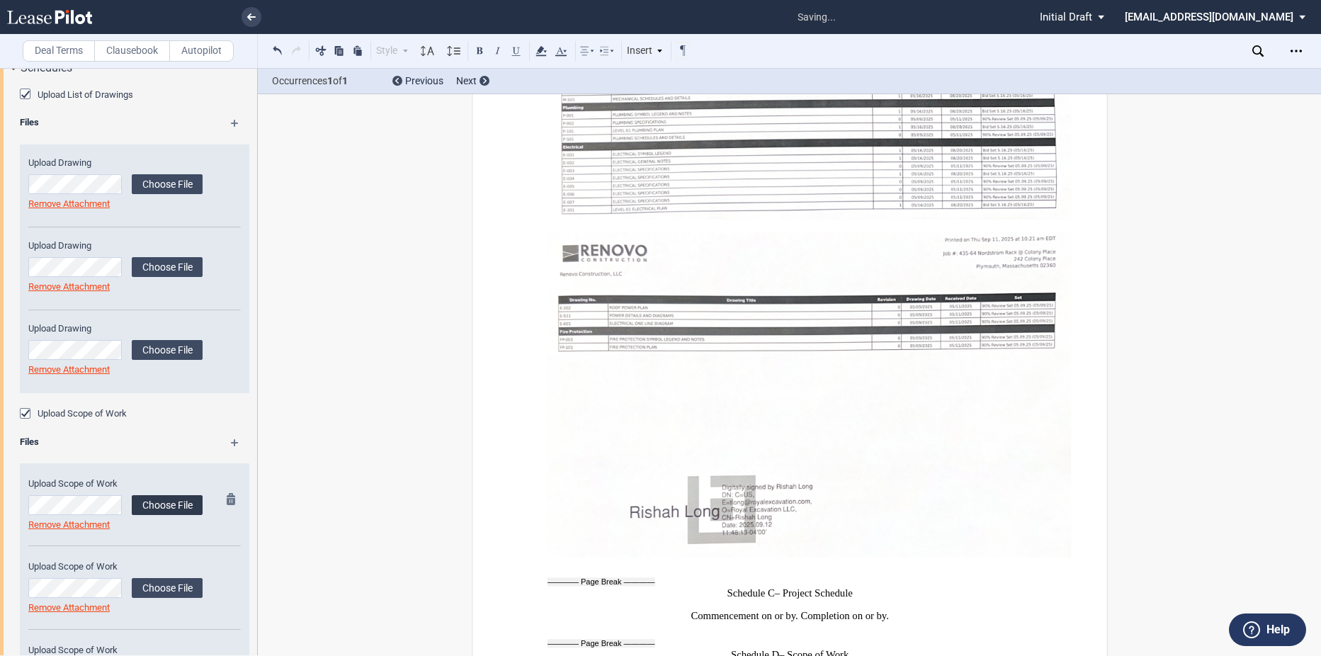
click at [164, 508] on label "Choose File" at bounding box center [167, 505] width 71 height 20
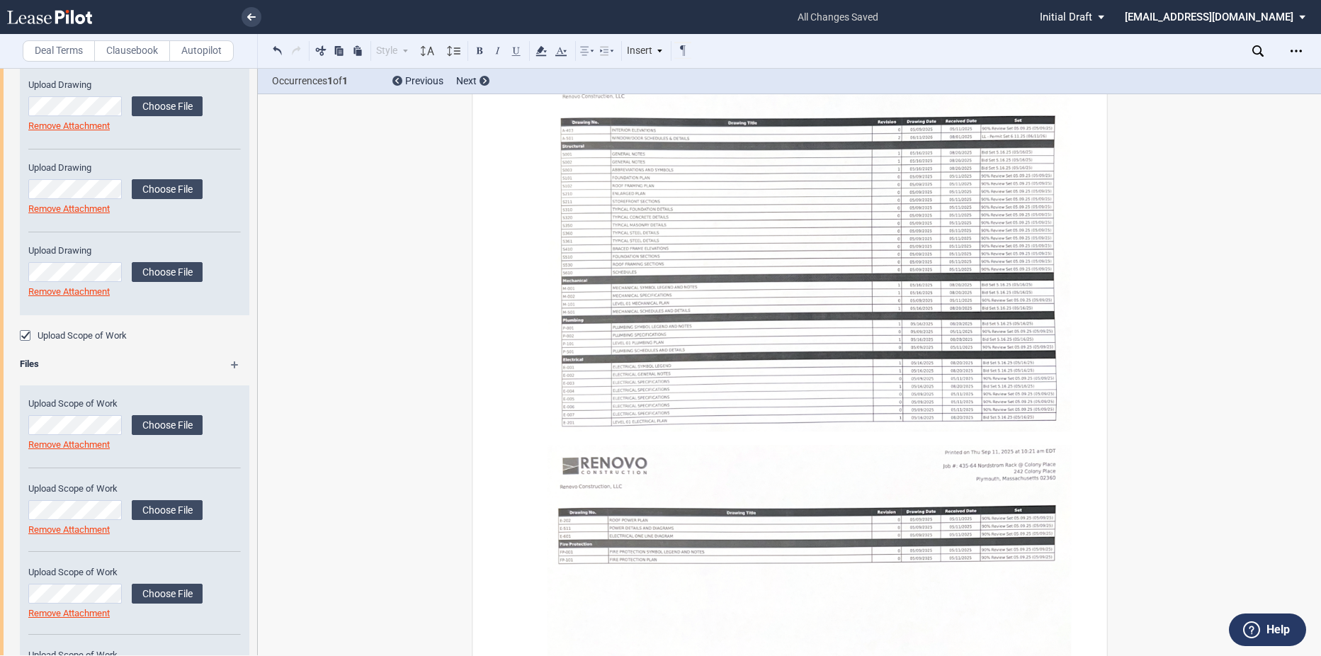
scroll to position [1222, 0]
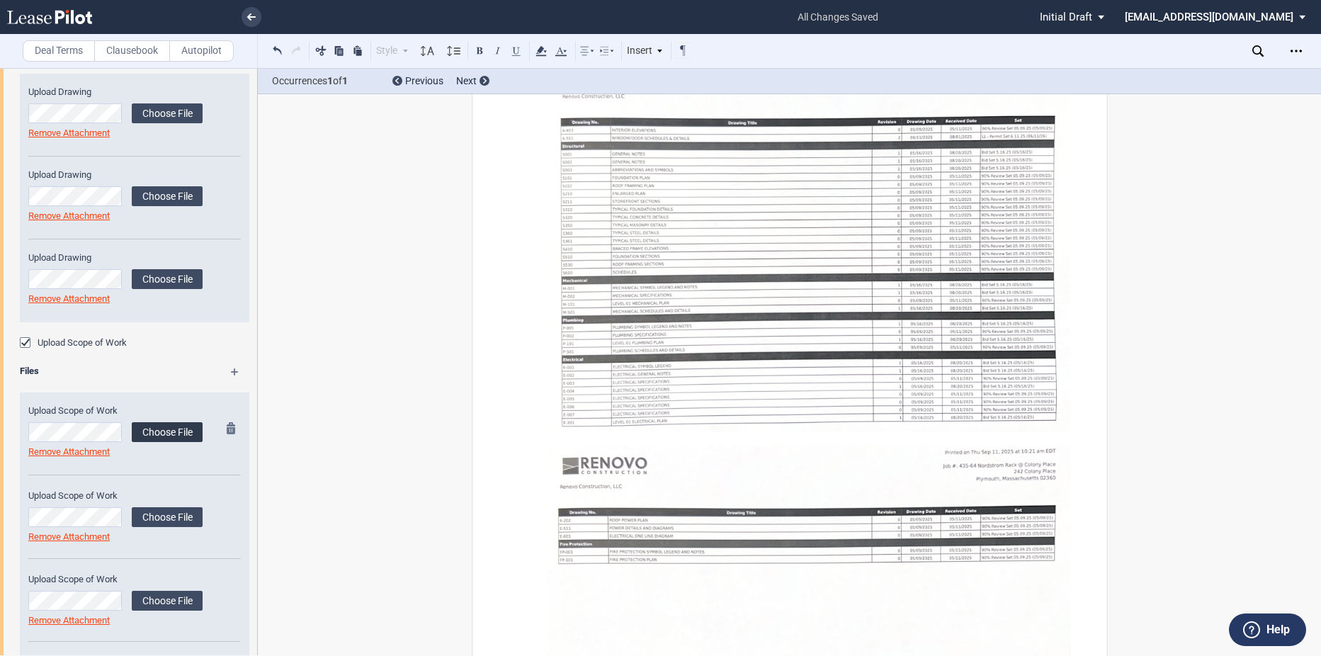
click at [146, 428] on label "Choose File" at bounding box center [167, 432] width 71 height 20
click at [459, 525] on div "Deal Terms Clausebook Autopilot Style Normal 8pt 9pt 10pt 10.5pt 11pt 12pt 14pt…" at bounding box center [660, 362] width 1321 height 588
click at [172, 431] on label "Choose File" at bounding box center [167, 432] width 71 height 20
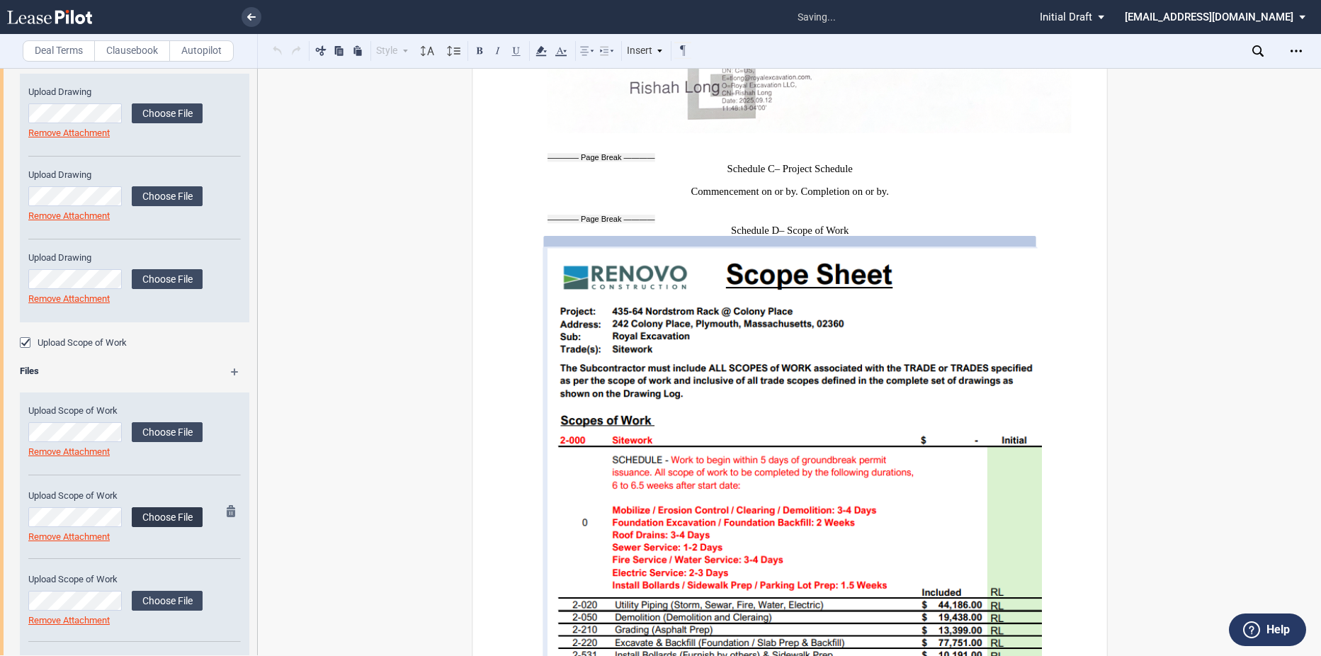
scroll to position [10887, 0]
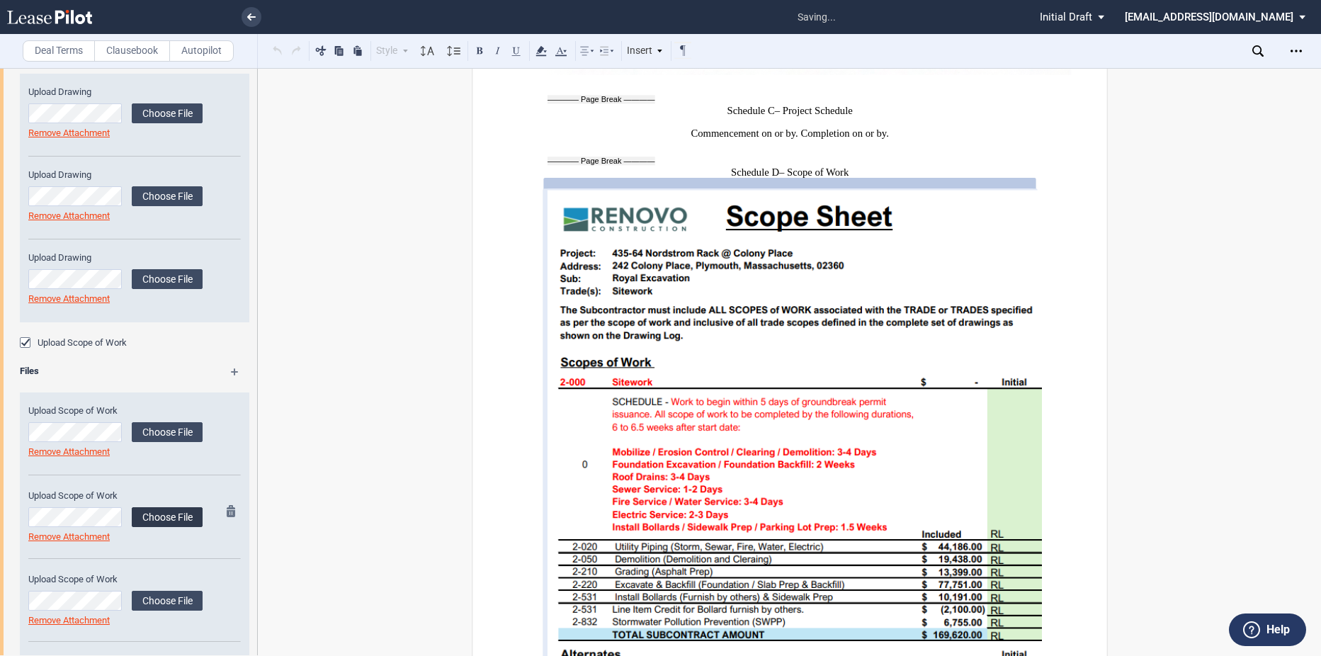
click at [132, 518] on label "Choose File" at bounding box center [167, 517] width 71 height 20
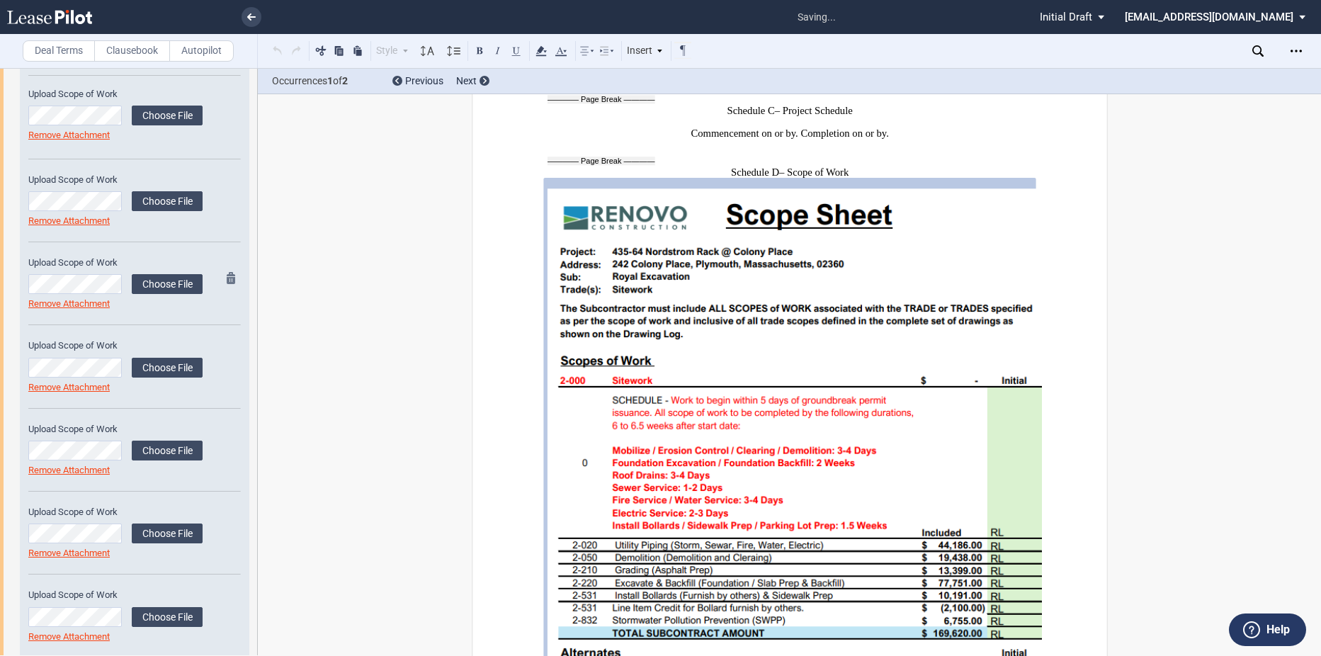
scroll to position [1647, 0]
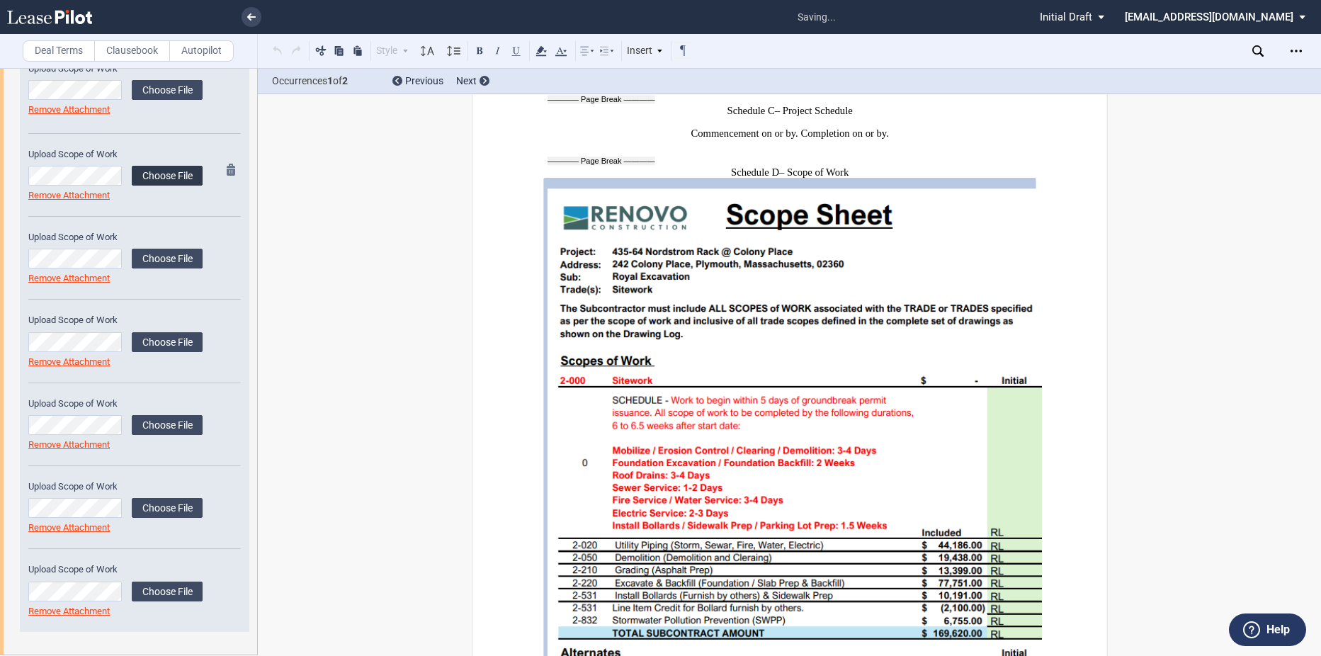
click at [173, 173] on label "Choose File" at bounding box center [167, 176] width 71 height 20
click at [148, 258] on label "Choose File" at bounding box center [167, 259] width 71 height 20
click at [157, 343] on label "Choose File" at bounding box center [167, 342] width 71 height 20
click at [175, 422] on label "Choose File" at bounding box center [167, 425] width 71 height 20
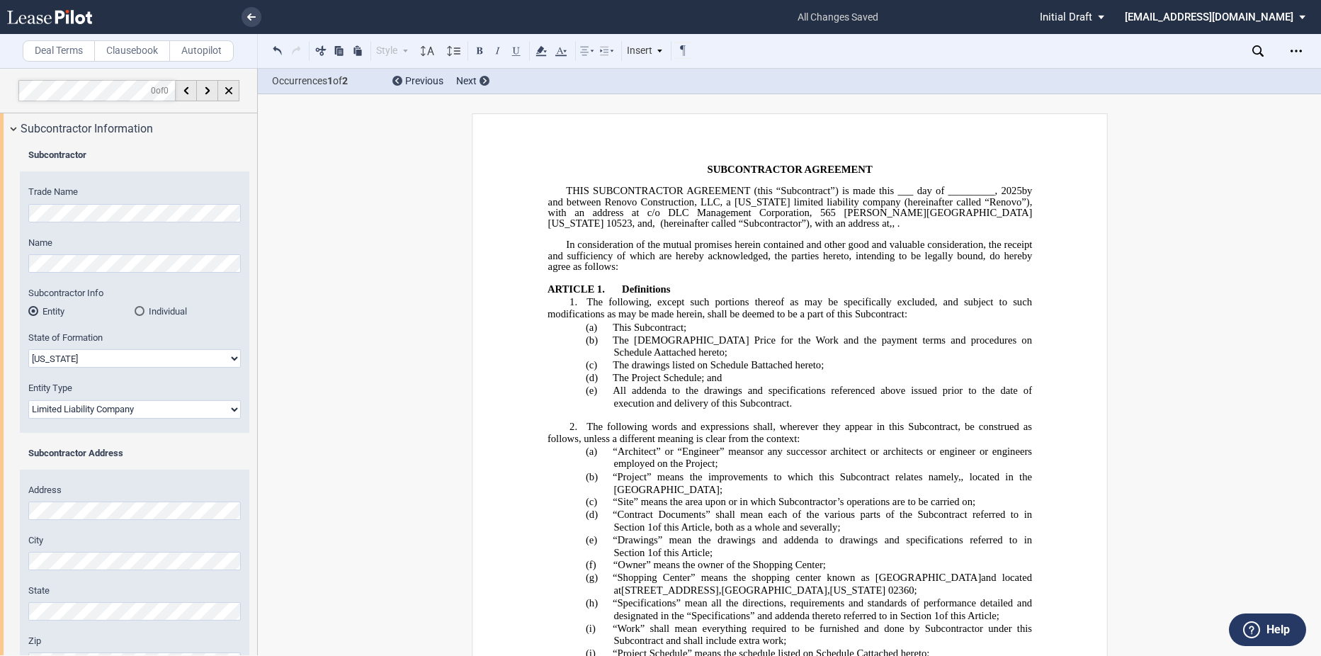
select select "[US_STATE]"
select select "Limited Liability Company"
select select "[US_STATE]"
select select "Limited Liability Company"
select select "[US_STATE]"
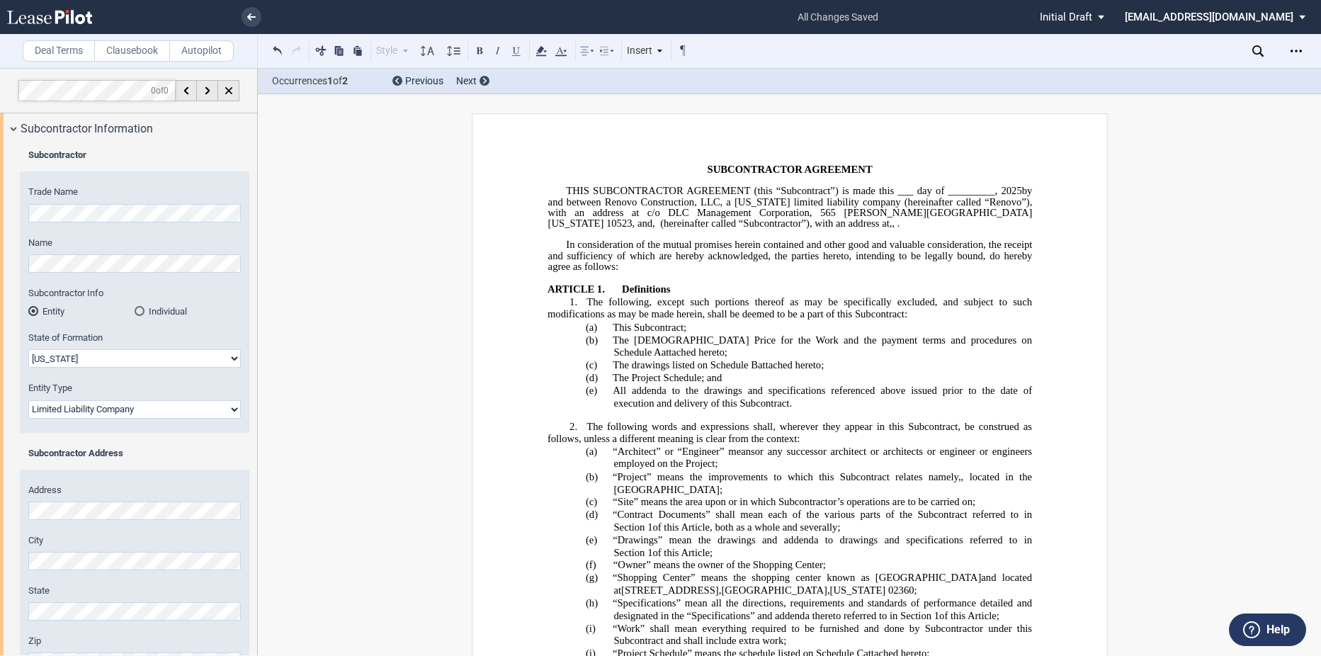
select select "Limited Liability Company"
